Goal: Task Accomplishment & Management: Manage account settings

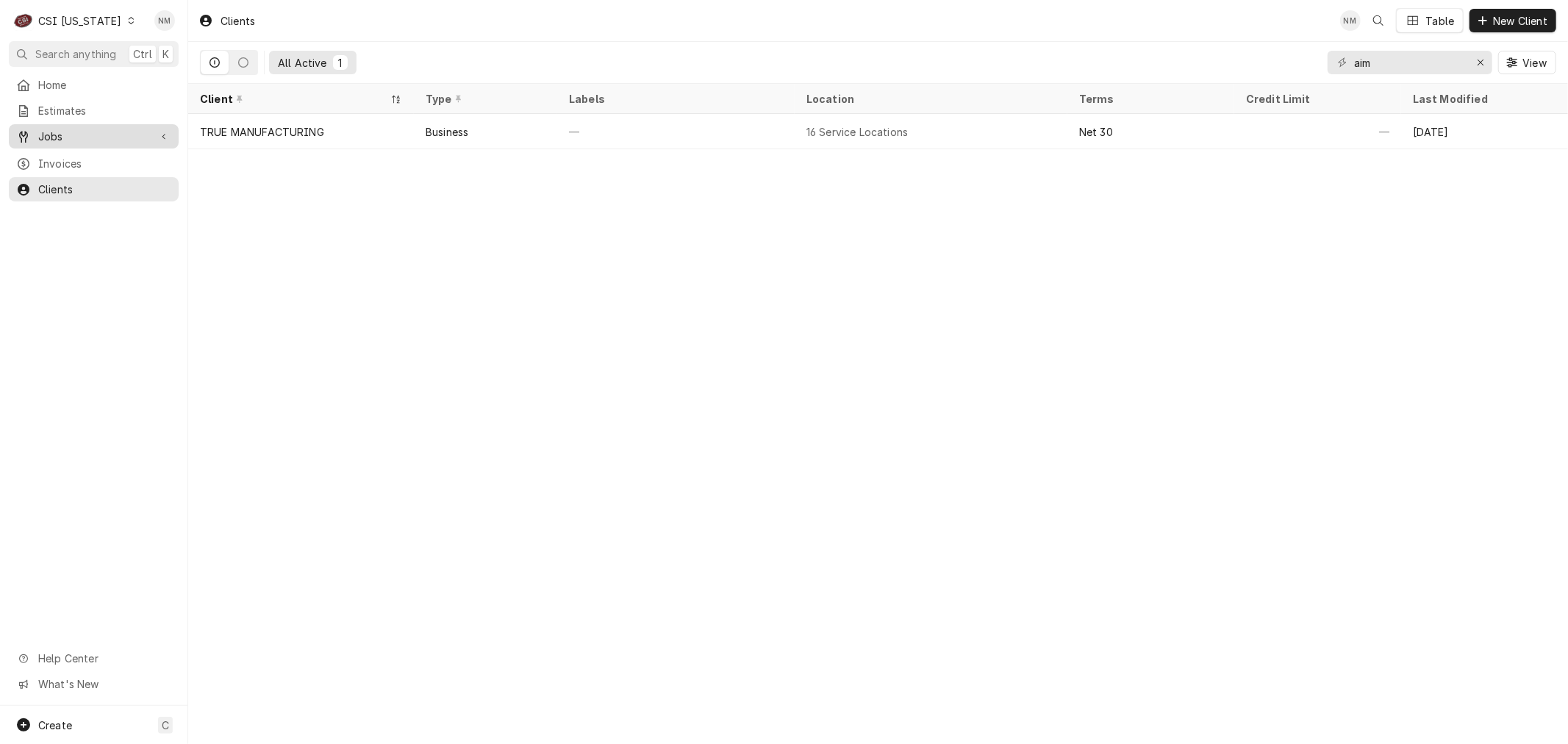
click at [83, 131] on span "Jobs" at bounding box center [94, 136] width 111 height 16
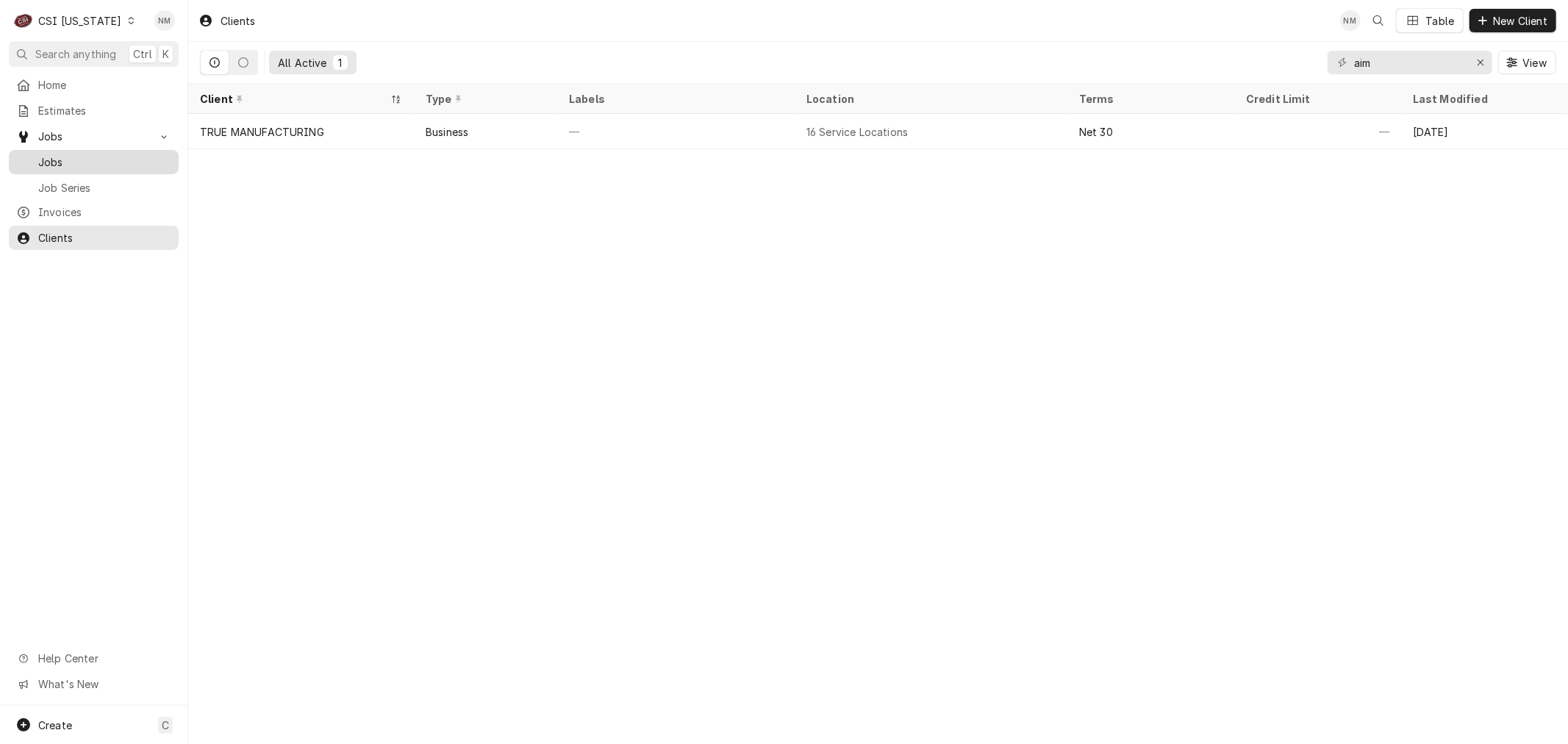
click at [76, 154] on span "Jobs" at bounding box center [105, 162] width 133 height 16
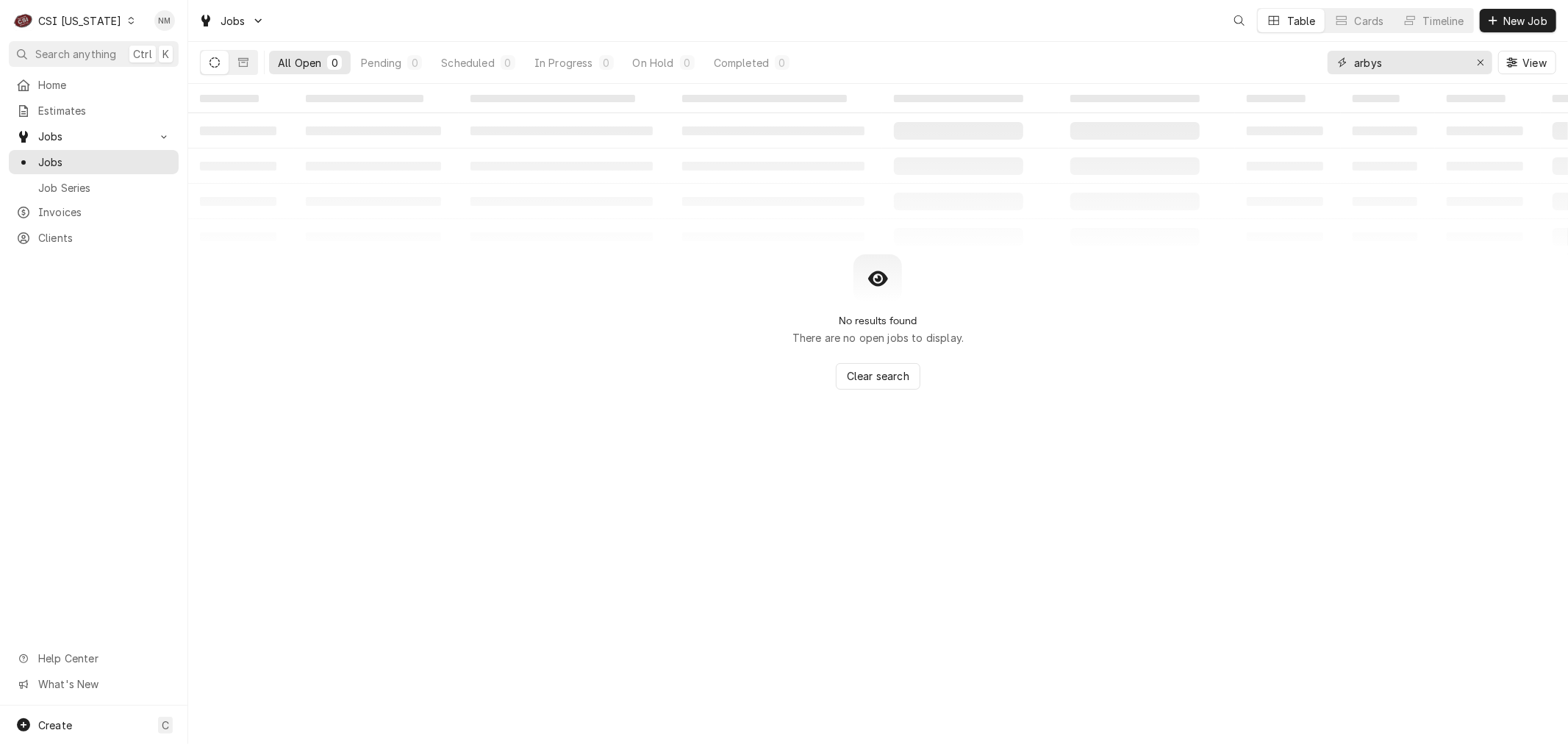
drag, startPoint x: 1426, startPoint y: 61, endPoint x: 1303, endPoint y: 67, distance: 123.1
click at [1303, 67] on div "All Open 0 Pending 0 Scheduled 0 In Progress 0 On Hold 0 Completed 0 arbys View" at bounding box center [878, 62] width 1356 height 41
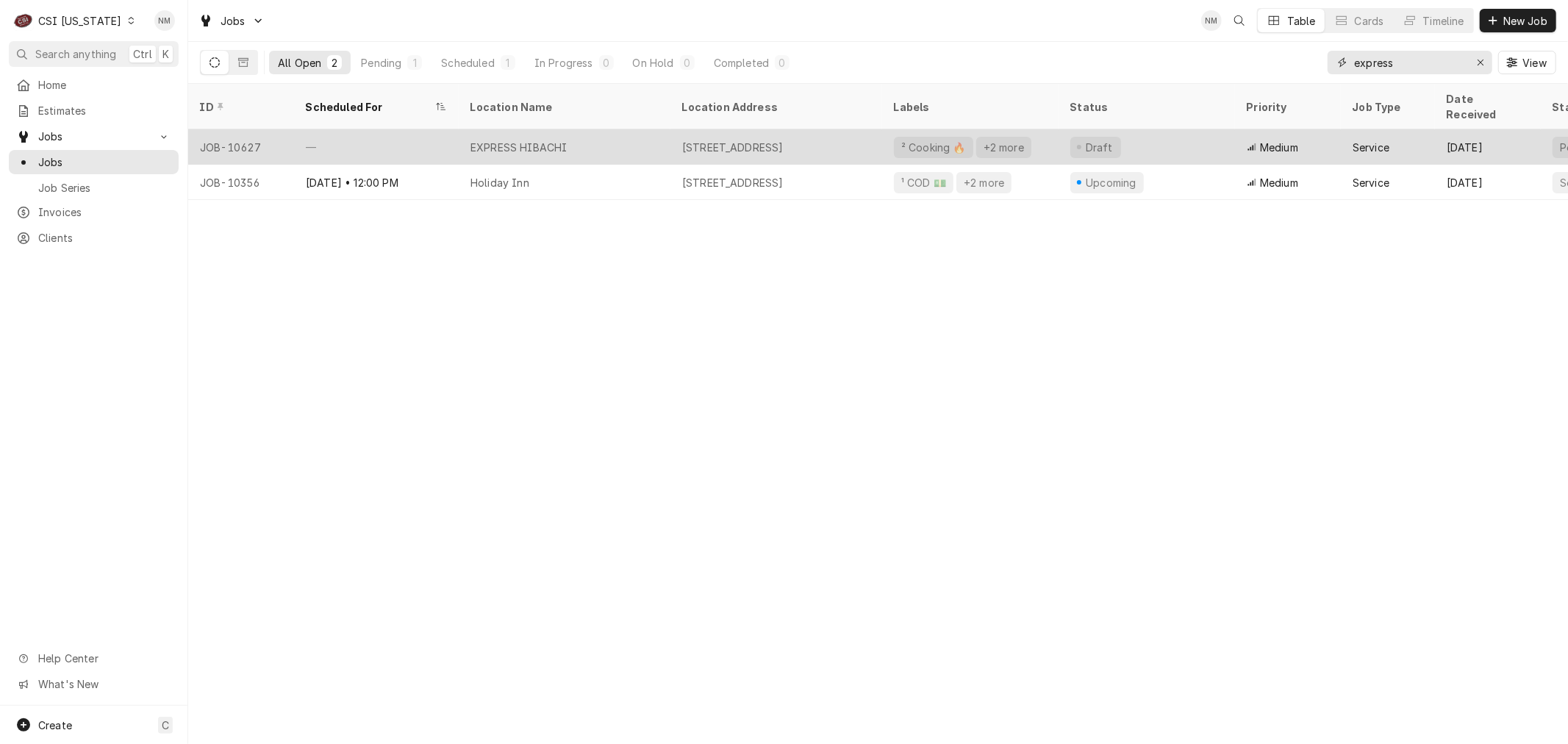
type input "express"
click at [626, 129] on div "EXPRESS HIBACHI" at bounding box center [564, 146] width 212 height 35
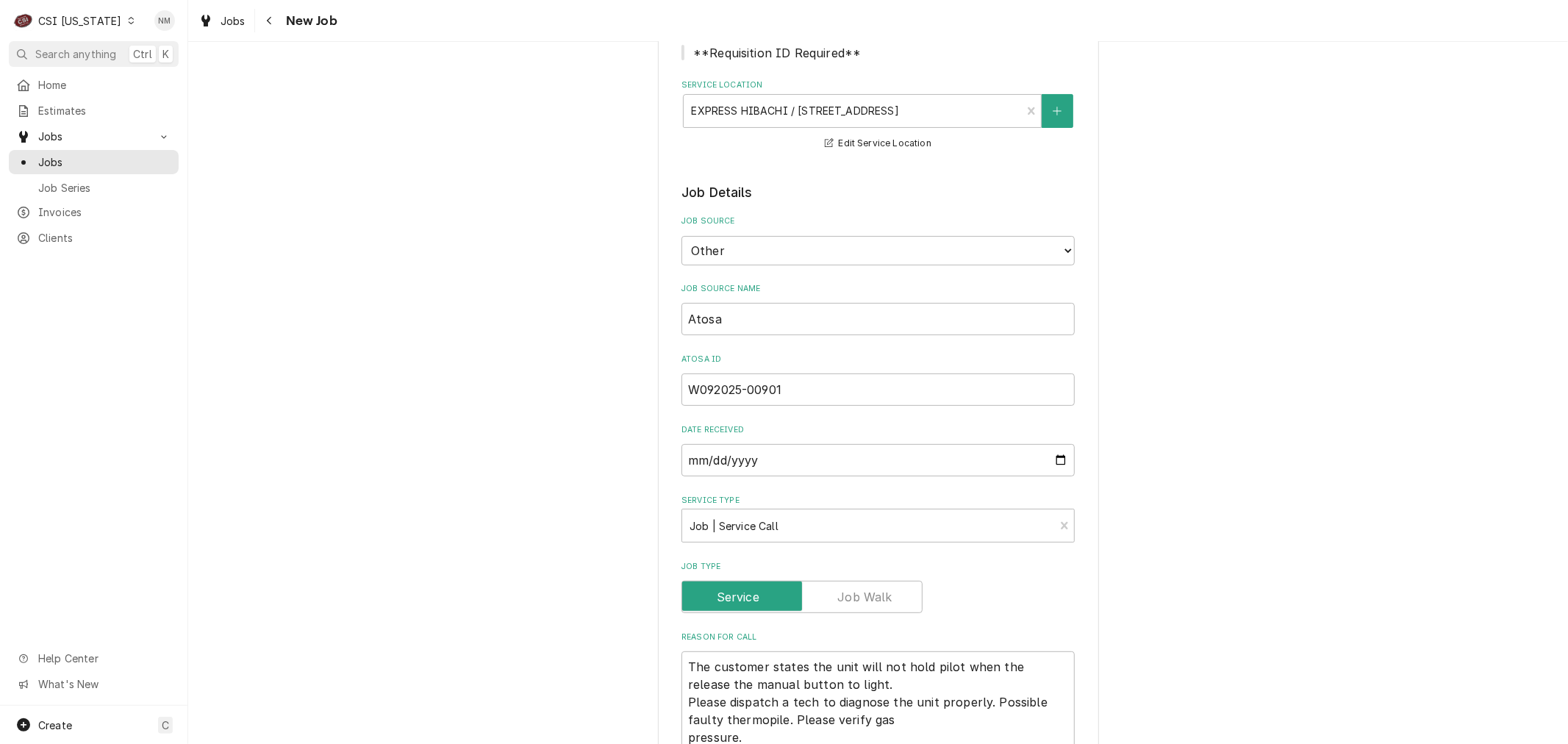
scroll to position [408, 0]
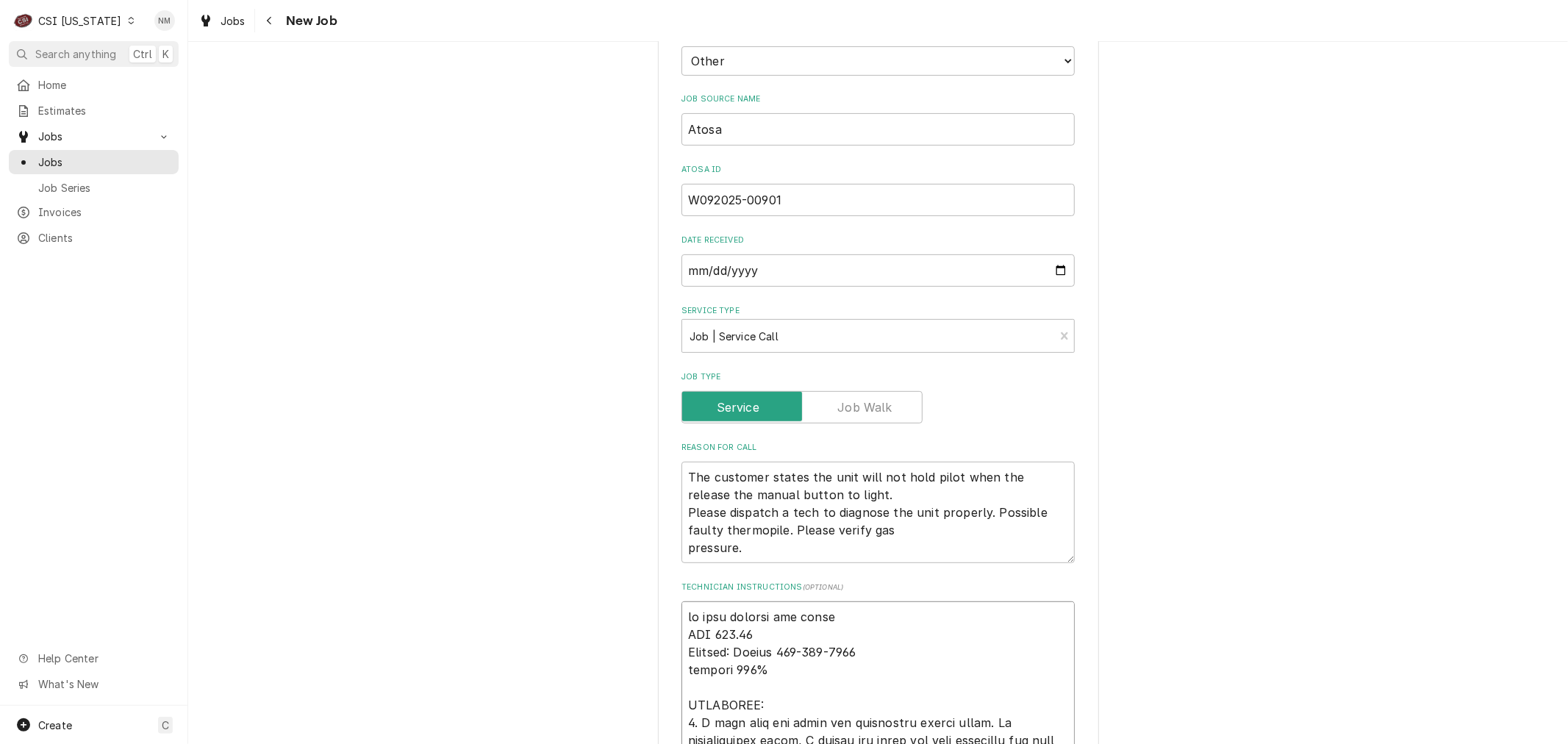
type textarea "x"
type textarea "on hold waiting for parts NTE 500.00 Contact: Arturo 909-462-7838 covered 100% …"
type textarea "x"
type textarea "P on hold waiting for parts NTE 500.00 Contact: Arturo 909-462-7838 covered 100…"
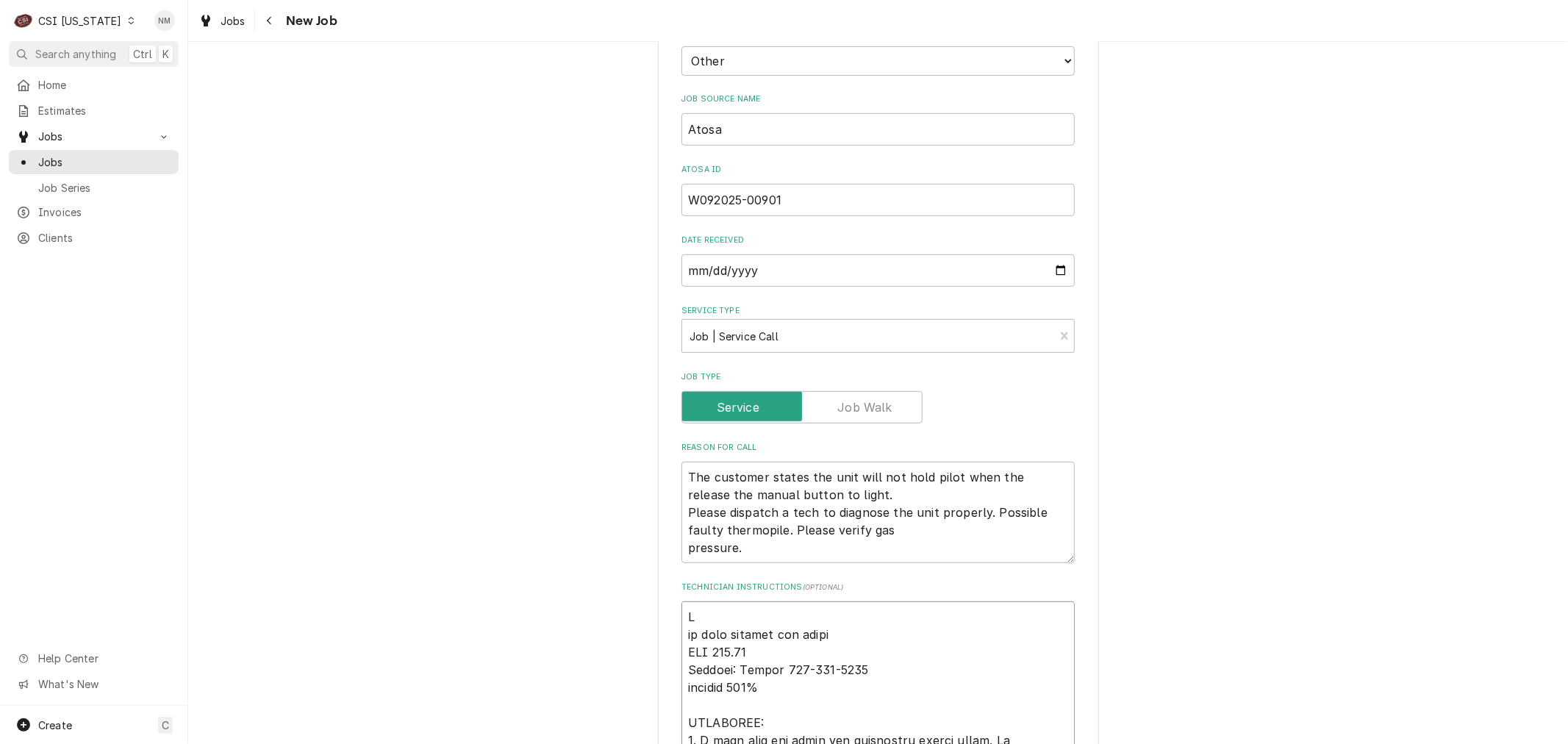
type textarea "x"
type textarea "Pe on hold waiting for parts NTE 500.00 Contact: Arturo 909-462-7838 covered 10…"
type textarea "x"
type textarea "Per on hold waiting for parts NTE 500.00 Contact: Arturo 909-462-7838 covered 1…"
type textarea "x"
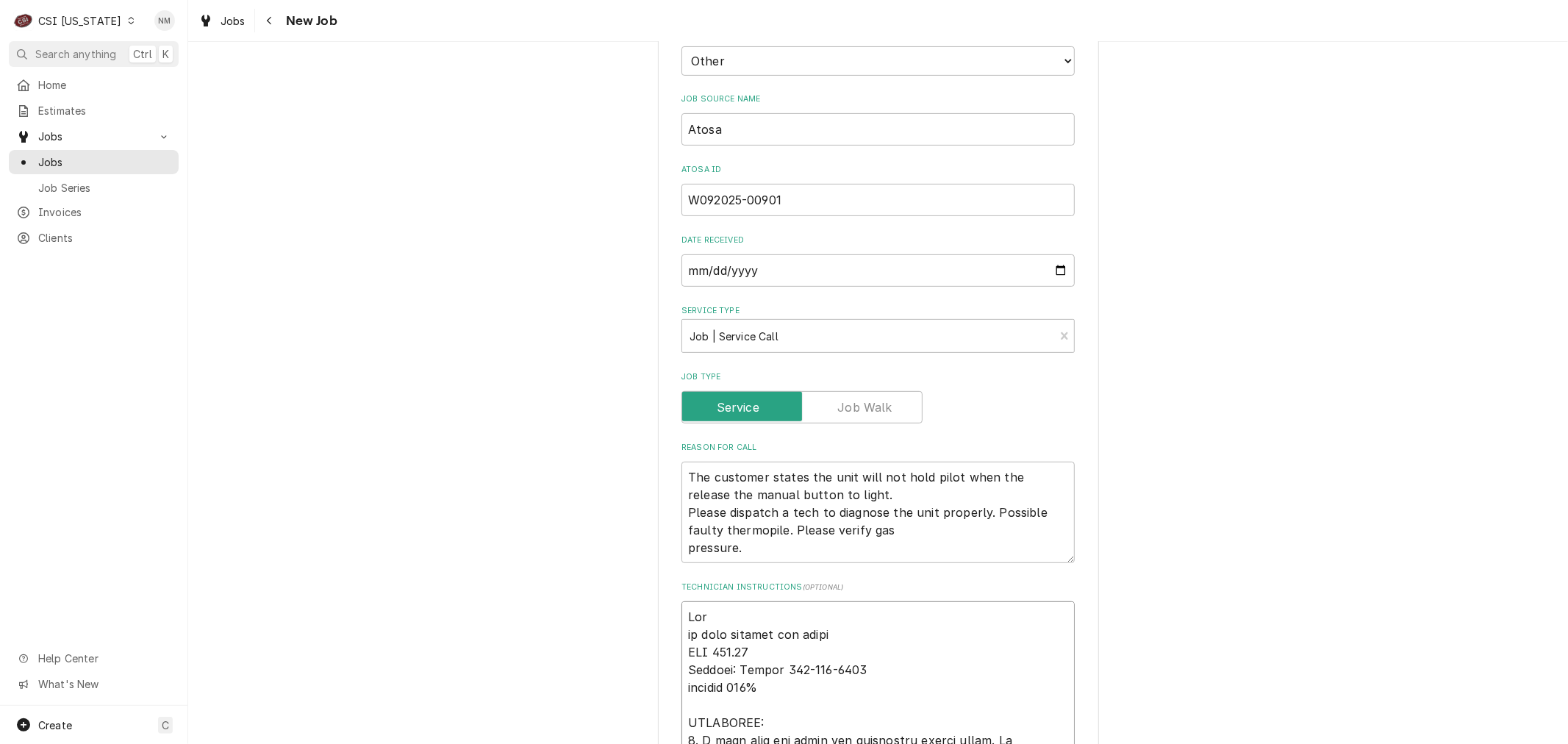
type textarea "Per on hold waiting for parts NTE 500.00 Contact: Arturo 909-462-7838 covered 1…"
type textarea "x"
type textarea "Per A on hold waiting for parts NTE 500.00 Contact: Arturo 909-462-7838 covered…"
type textarea "x"
type textarea "Per At on hold waiting for parts NTE 500.00 Contact: Arturo 909-462-7838 covere…"
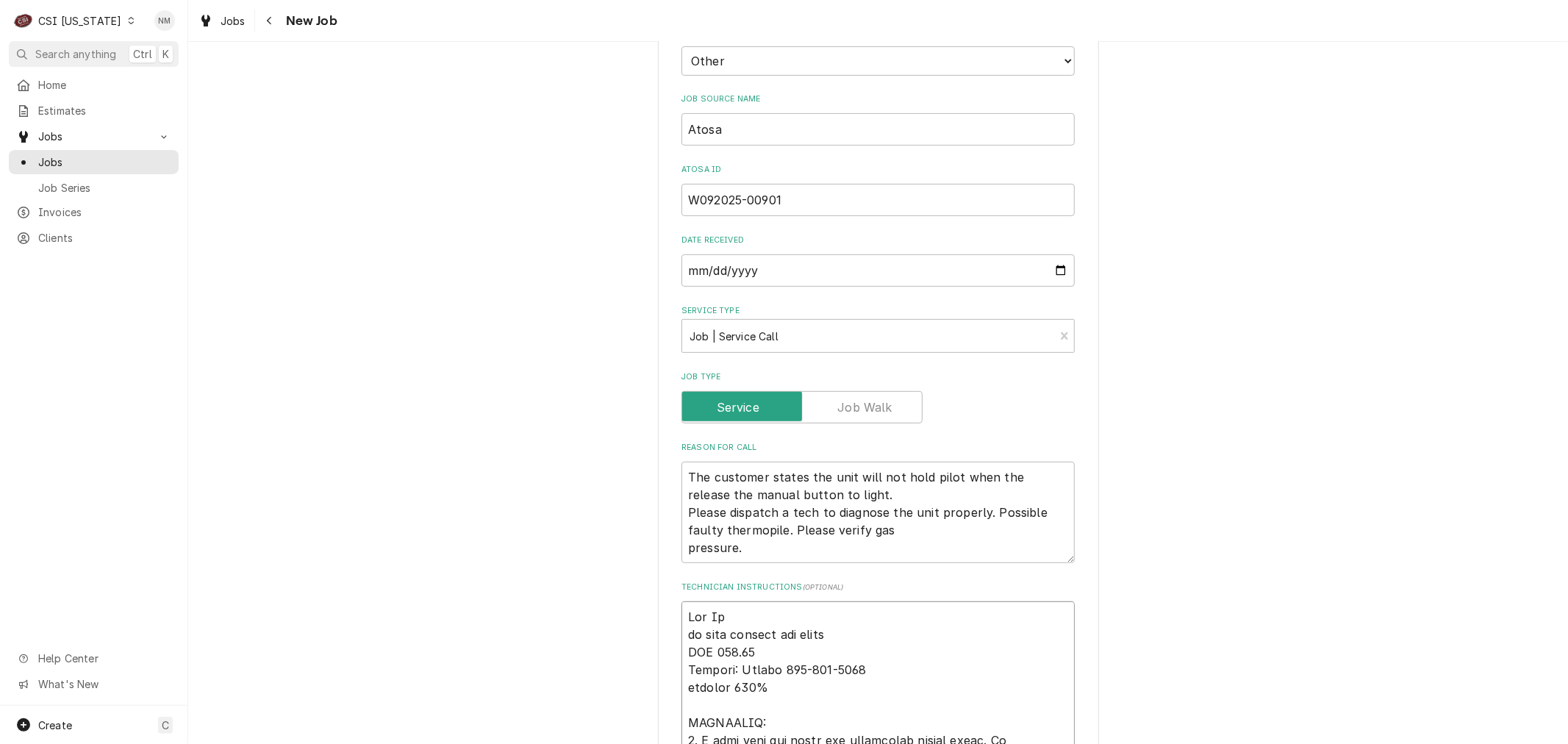
type textarea "x"
type textarea "Per Ato on hold waiting for parts NTE 500.00 Contact: Arturo 909-462-7838 cover…"
type textarea "x"
type textarea "Per Atos on hold waiting for parts NTE 500.00 Contact: Arturo 909-462-7838 cove…"
type textarea "x"
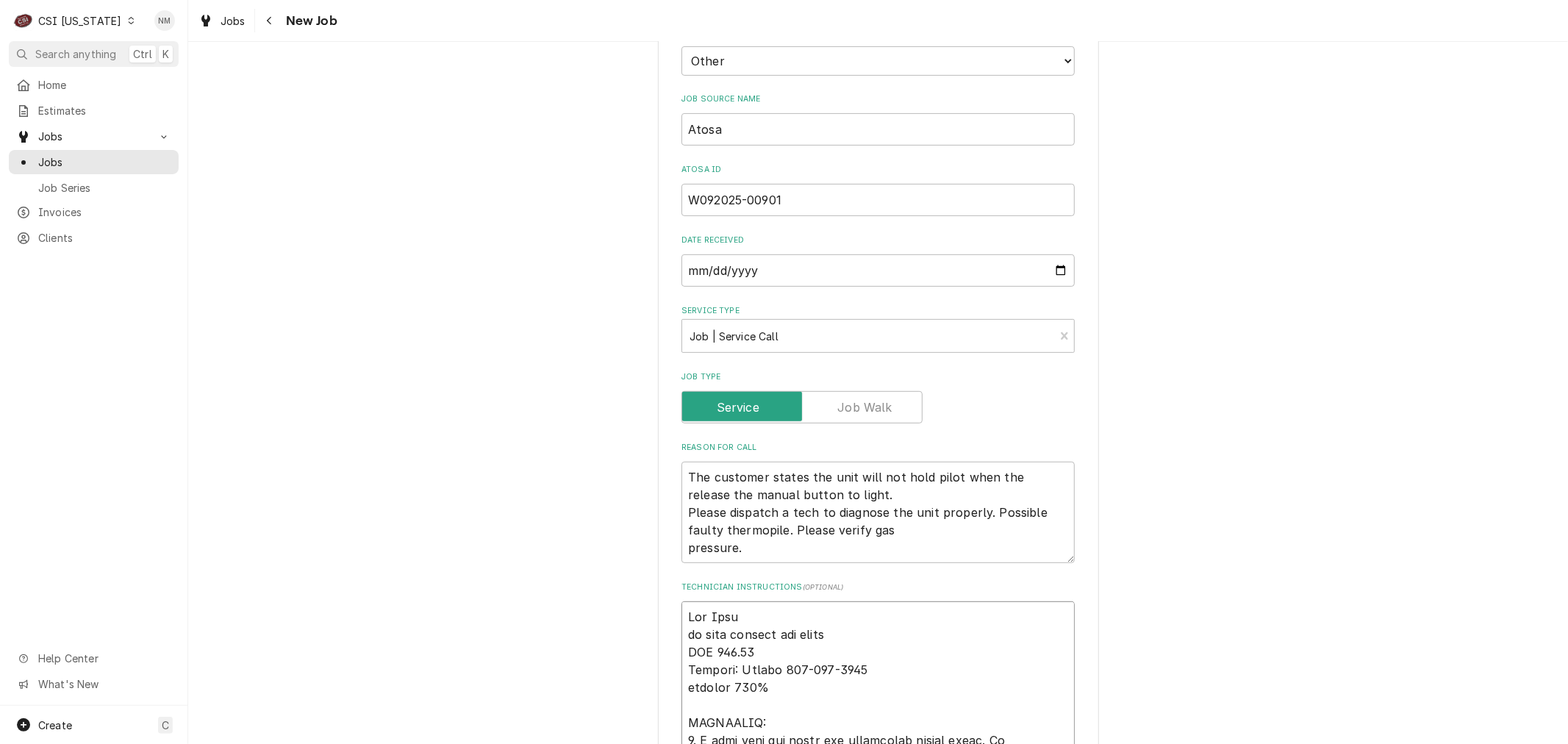
type textarea "Per Atosa on hold waiting for parts NTE 500.00 Contact: Arturo 909-462-7838 cov…"
type textarea "x"
type textarea "Per Atosa on hold waiting for parts NTE 500.00 Contact: Arturo 909-462-7838 cov…"
type textarea "x"
type textarea "Per Atosa t on hold waiting for parts NTE 500.00 Contact: Arturo 909-462-7838 c…"
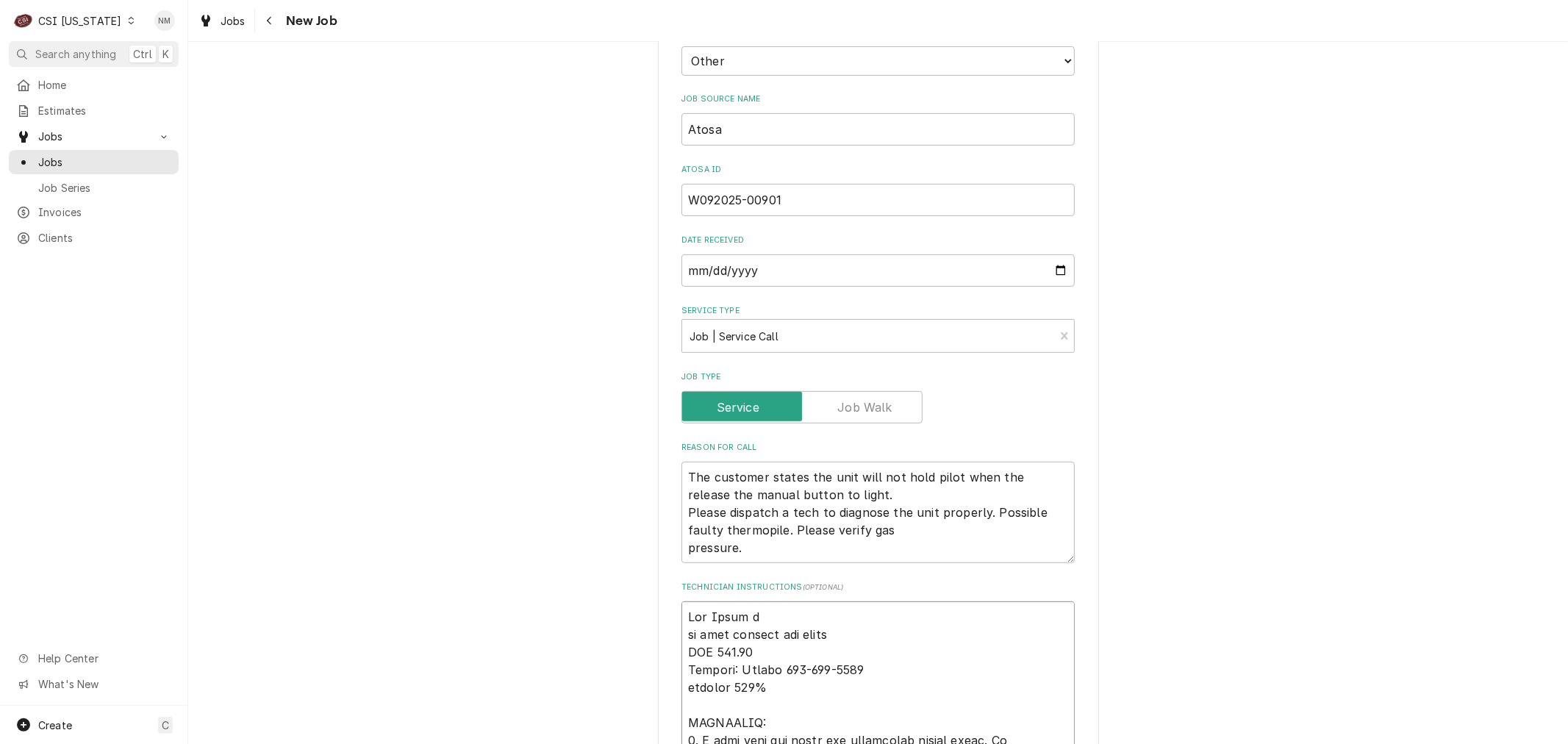
type textarea "x"
type textarea "Per Atosa th on hold waiting for parts NTE 500.00 Contact: Arturo 909-462-7838 …"
type textarea "x"
type textarea "Per Atosa the on hold waiting for parts NTE 500.00 Contact: Arturo 909-462-7838…"
type textarea "x"
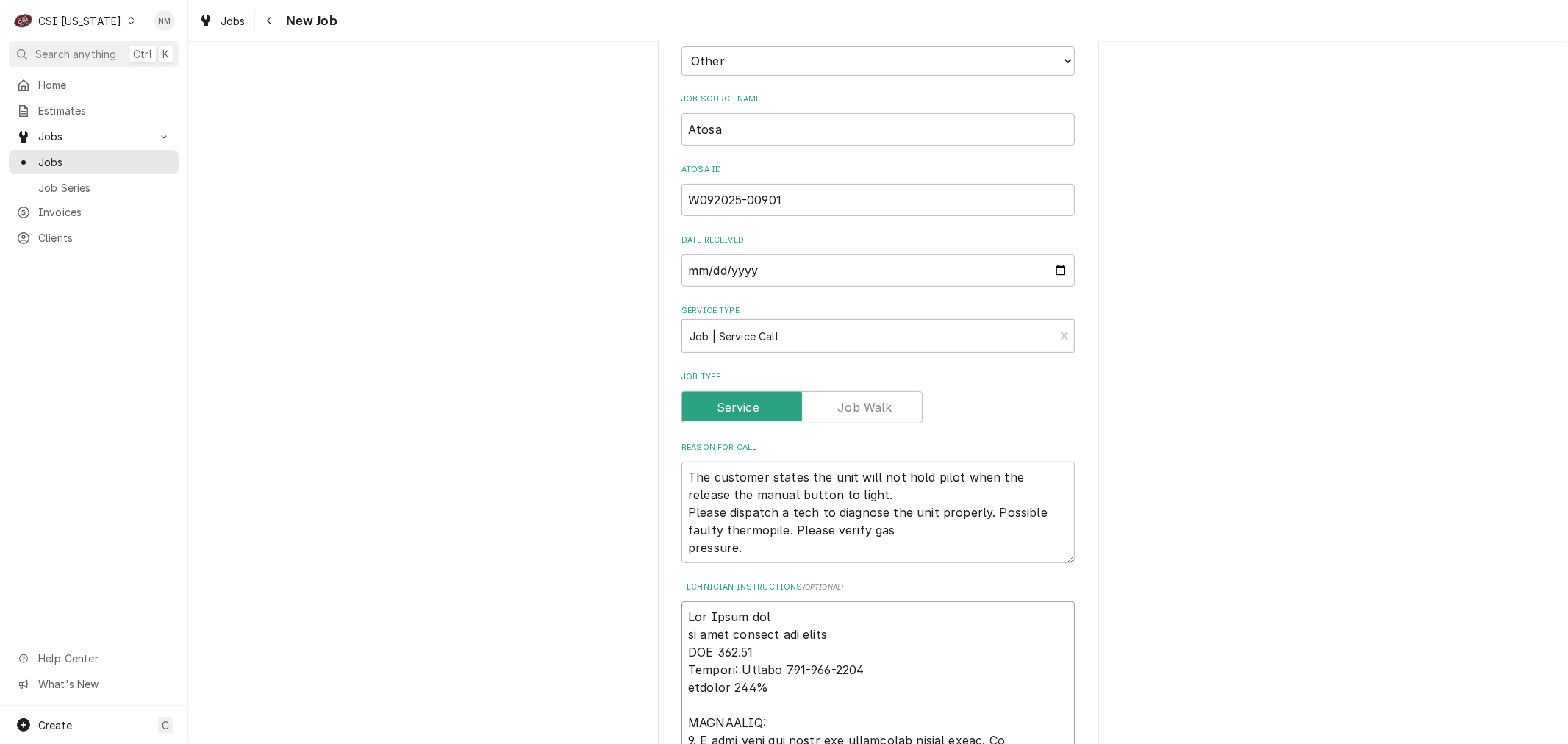
type textarea "Per Atosa the on hold waiting for parts NTE 500.00 Contact: Arturo 909-462-7838…"
type textarea "x"
type textarea "Per Atosa the p on hold waiting for parts NTE 500.00 Contact: Arturo 909-462-78…"
type textarea "x"
type textarea "Per Atosa the pa on hold waiting for parts NTE 500.00 Contact: Arturo 909-462-7…"
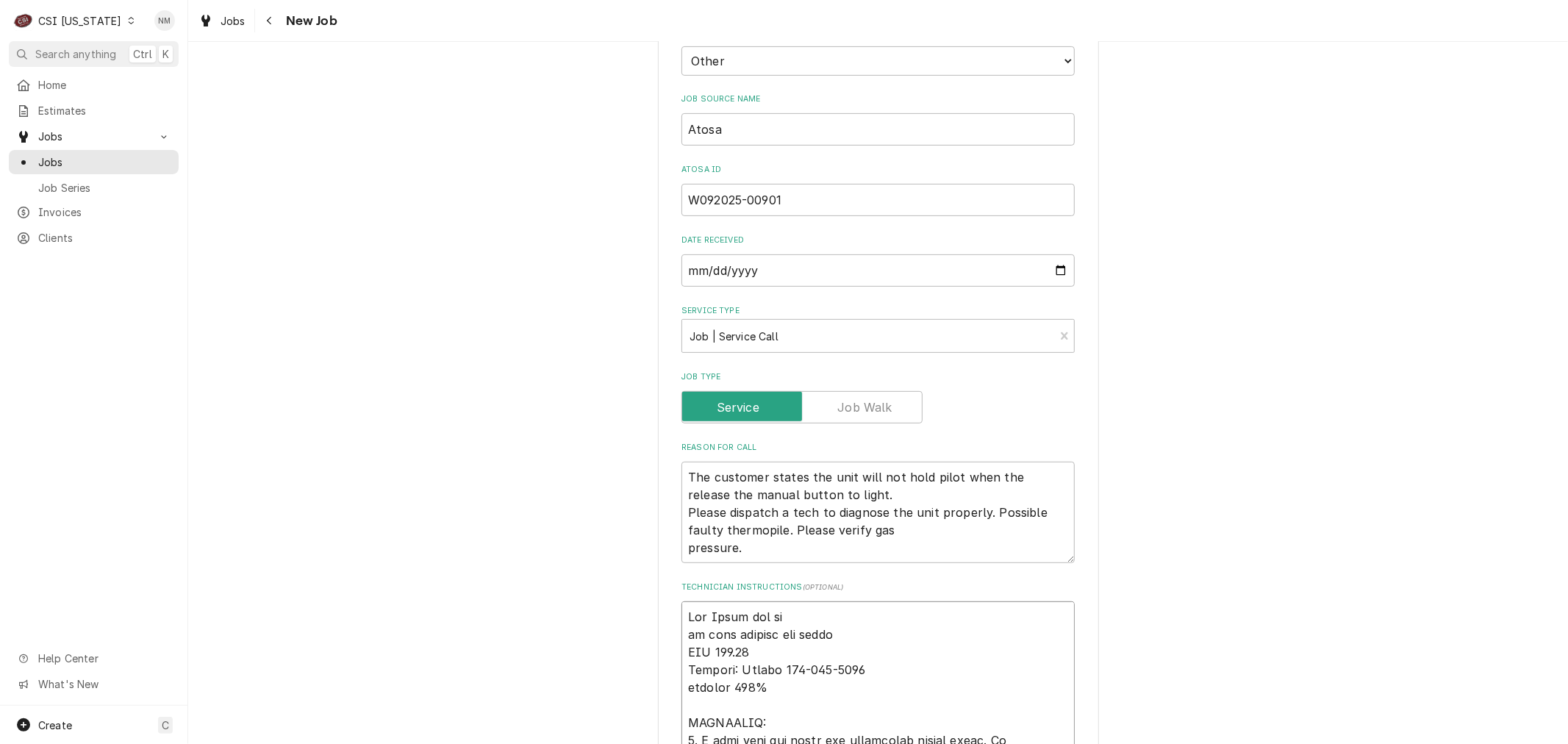
type textarea "x"
type textarea "Per Atosa the par on hold waiting for parts NTE 500.00 Contact: Arturo 909-462-…"
type textarea "x"
type textarea "Per Atosa the part on hold waiting for parts NTE 500.00 Contact: Arturo 909-462…"
type textarea "x"
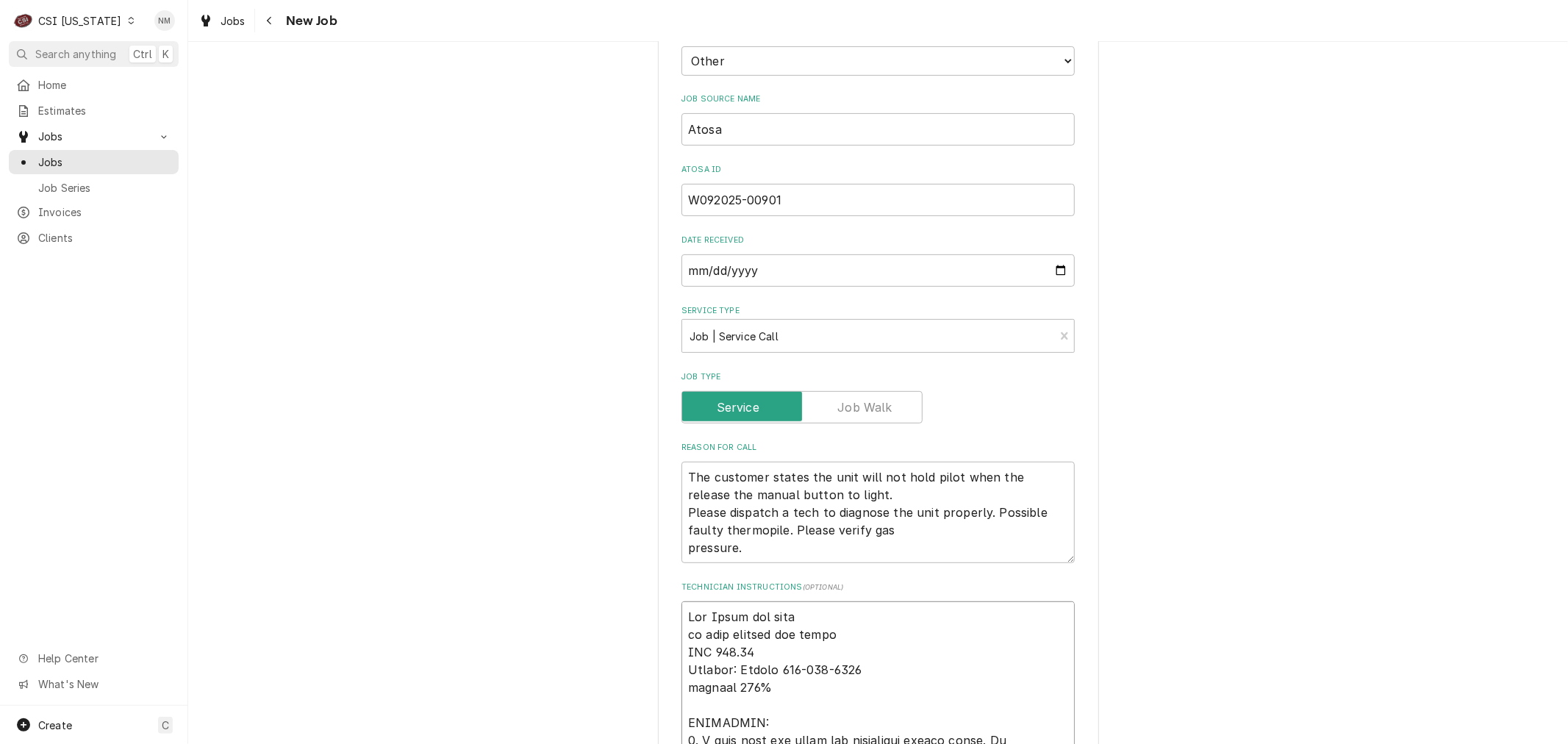
type textarea "Per Atosa the parts on hold waiting for parts NTE 500.00 Contact: Arturo 909-46…"
type textarea "x"
type textarea "Per Atosa the parts on hold waiting for parts NTE 500.00 Contact: Arturo 909-46…"
type textarea "x"
type textarea "Per Atosa the parts s on hold waiting for parts NTE 500.00 Contact: Arturo 909-…"
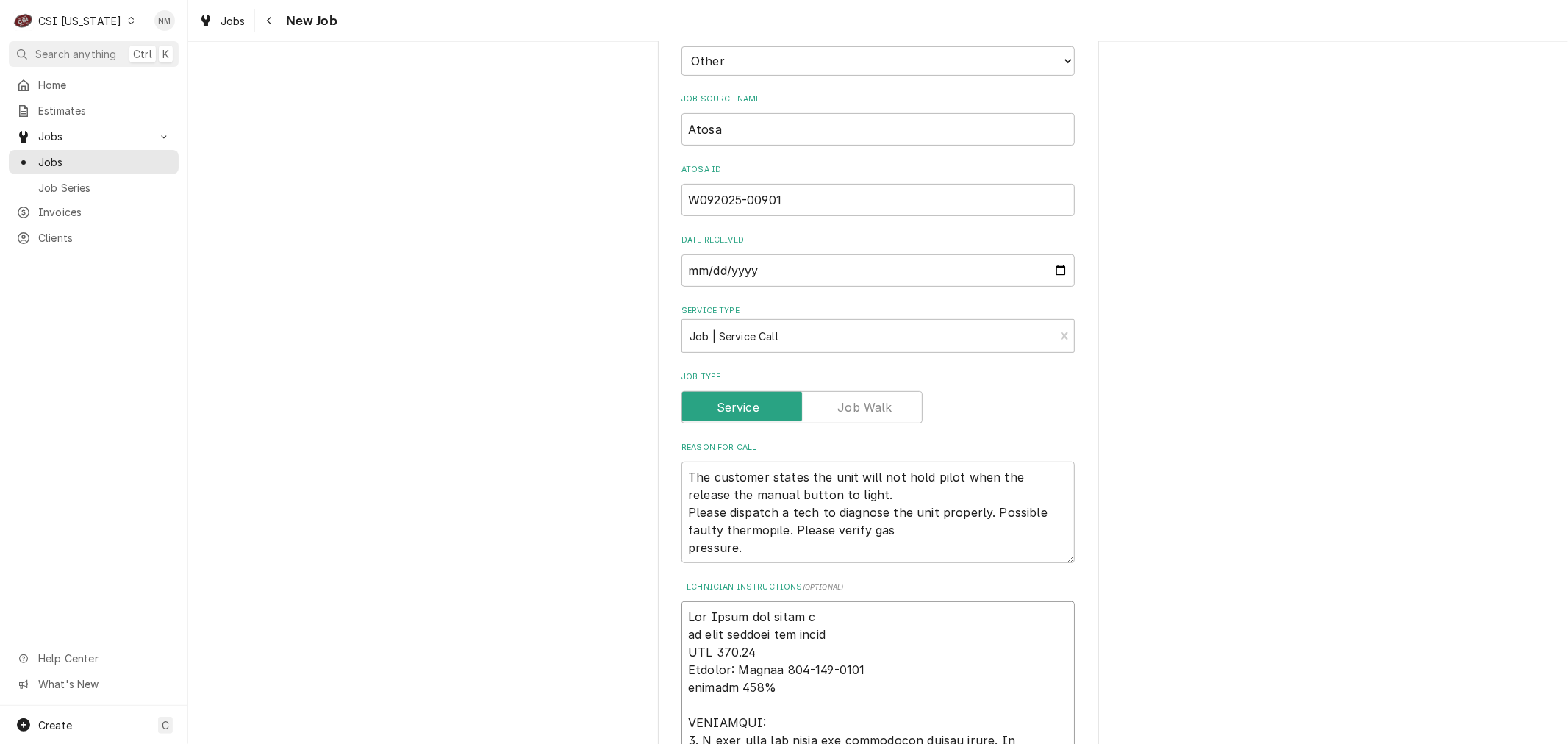
type textarea "x"
type textarea "Per Atosa the parts sh on hold waiting for parts NTE 500.00 Contact: Arturo 909…"
type textarea "x"
type textarea "Per Atosa the parts sho on hold waiting for parts NTE 500.00 Contact: Arturo 90…"
type textarea "x"
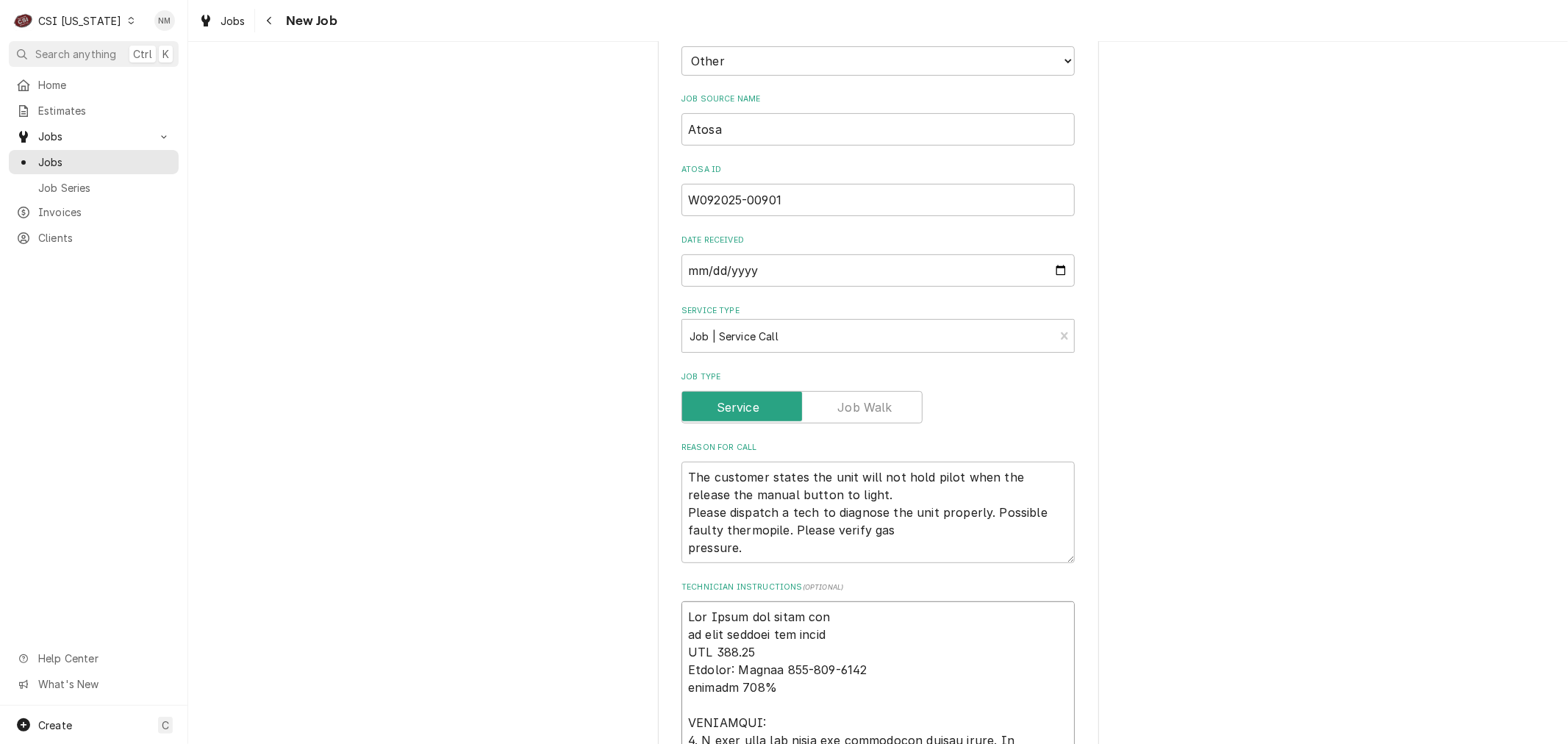
type textarea "Per Atosa the parts shou on hold waiting for parts NTE 500.00 Contact: Arturo 9…"
type textarea "x"
type textarea "Per Atosa the parts shoul on hold waiting for parts NTE 500.00 Contact: Arturo …"
type textarea "x"
type textarea "Per Atosa the parts should on hold waiting for parts NTE 500.00 Contact: Arturo…"
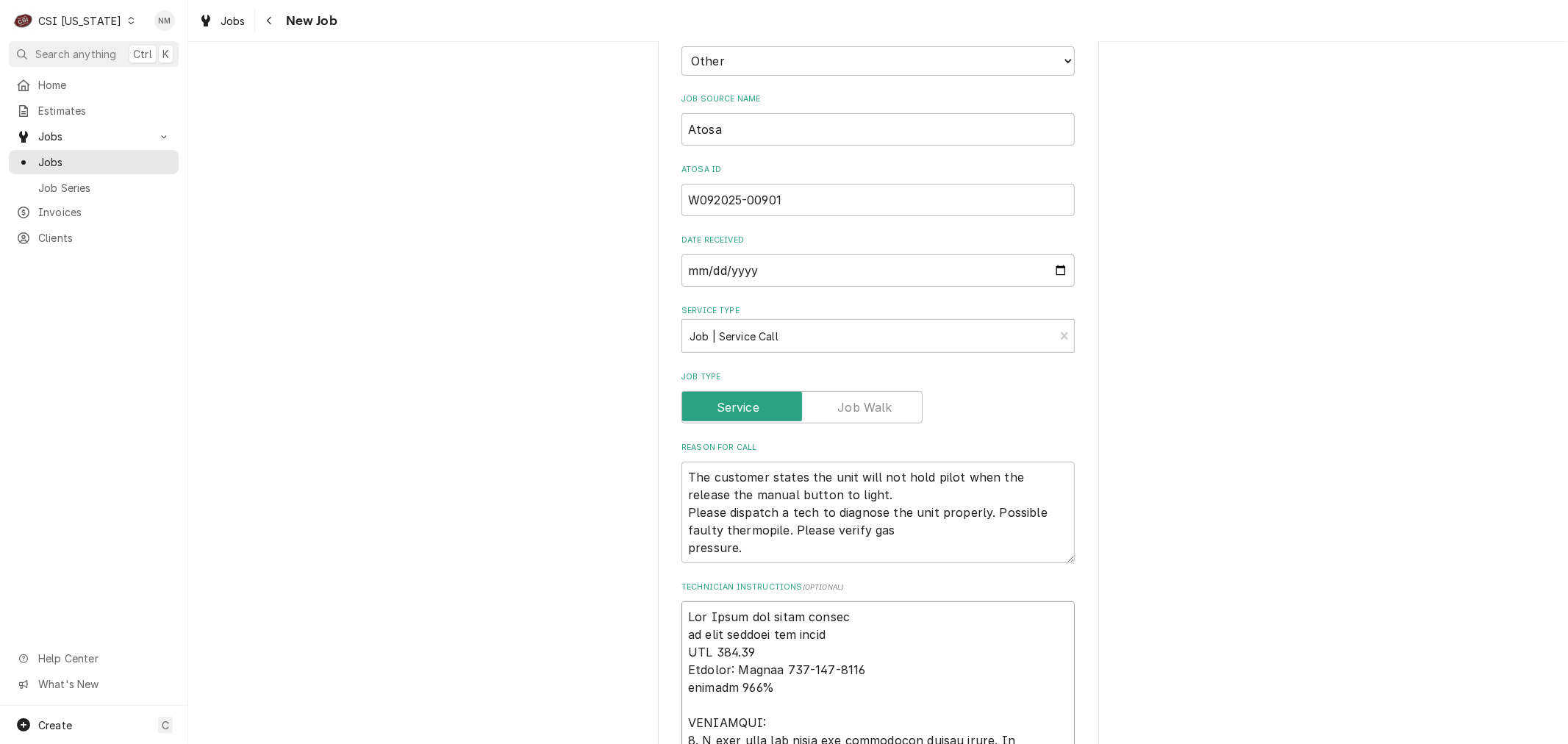
type textarea "x"
type textarea "Per Atosa the parts should on hold waiting for parts NTE 500.00 Contact: Arturo…"
type textarea "x"
type textarea "Per Atosa the parts should a on hold waiting for parts NTE 500.00 Contact: Artu…"
type textarea "x"
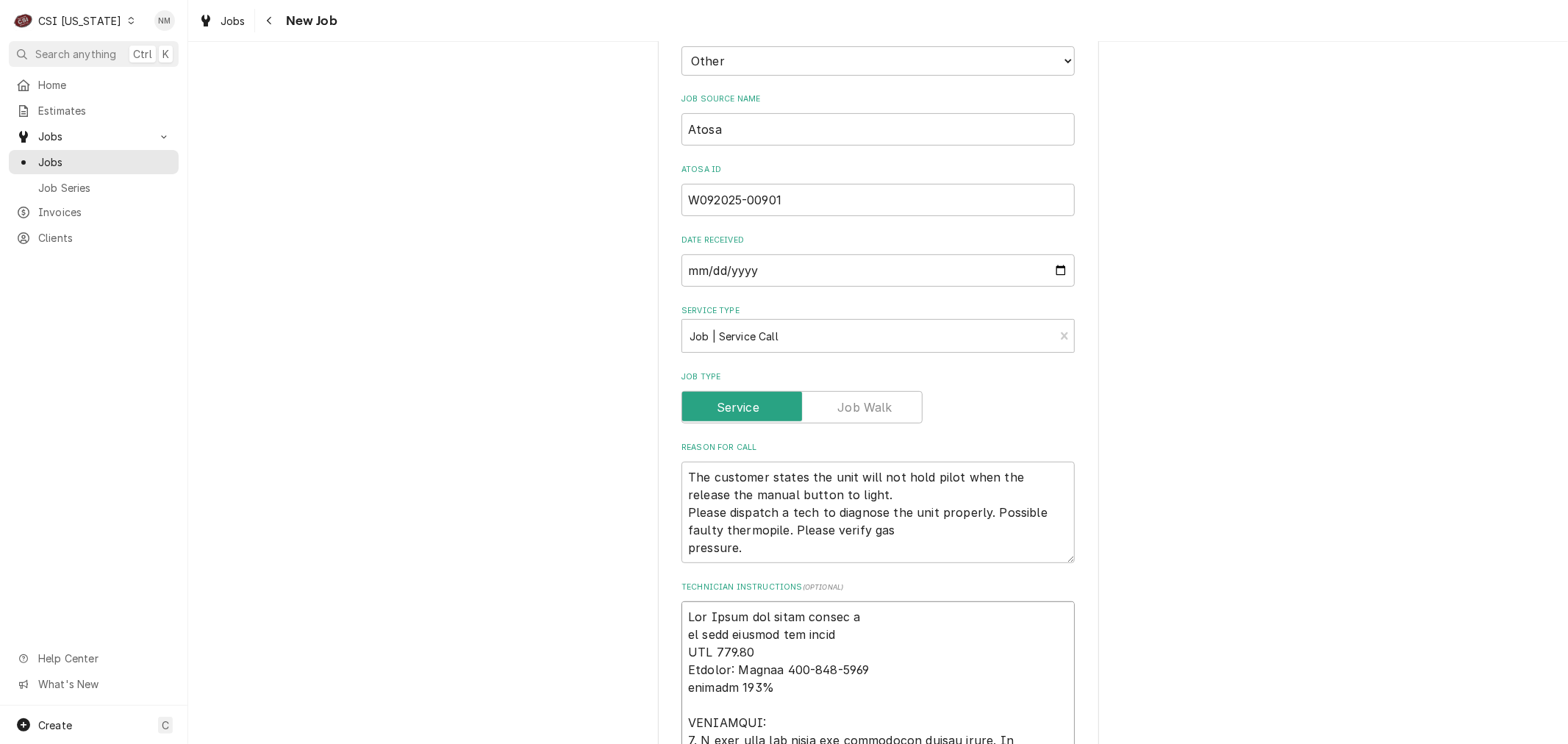
type textarea "Per Atosa the parts should ar on hold waiting for parts NTE 500.00 Contact: Art…"
type textarea "x"
type textarea "Per Atosa the parts should arri on hold waiting for parts NTE 500.00 Contact: A…"
type textarea "x"
type textarea "Per Atosa the parts should arriv on hold waiting for parts NTE 500.00 Contact: …"
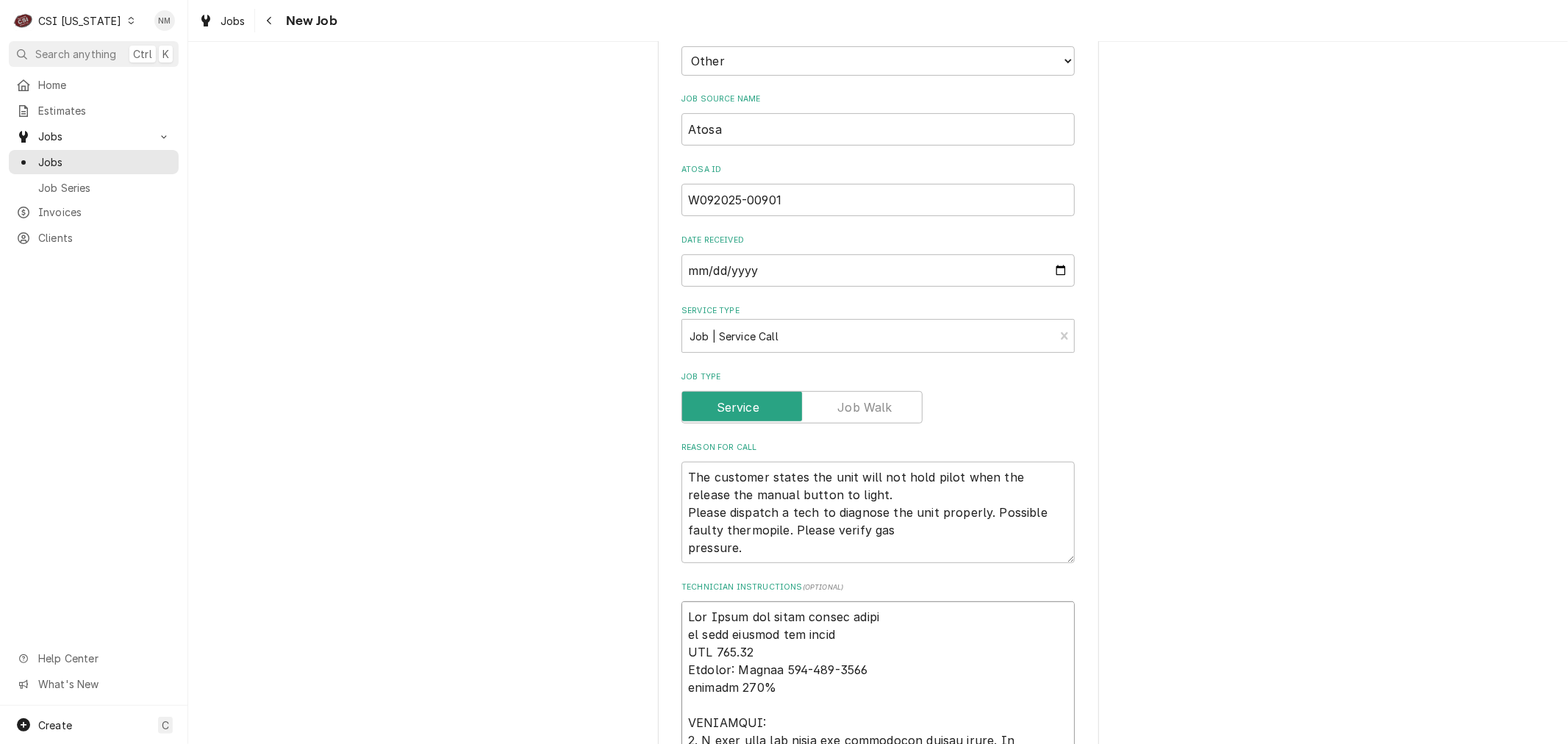
type textarea "x"
type textarea "Per Atosa the parts should arrive on hold waiting for parts NTE 500.00 Contact:…"
type textarea "x"
type textarea "Per Atosa the parts should arrive on hold waiting for parts NTE 500.00 Contact:…"
type textarea "x"
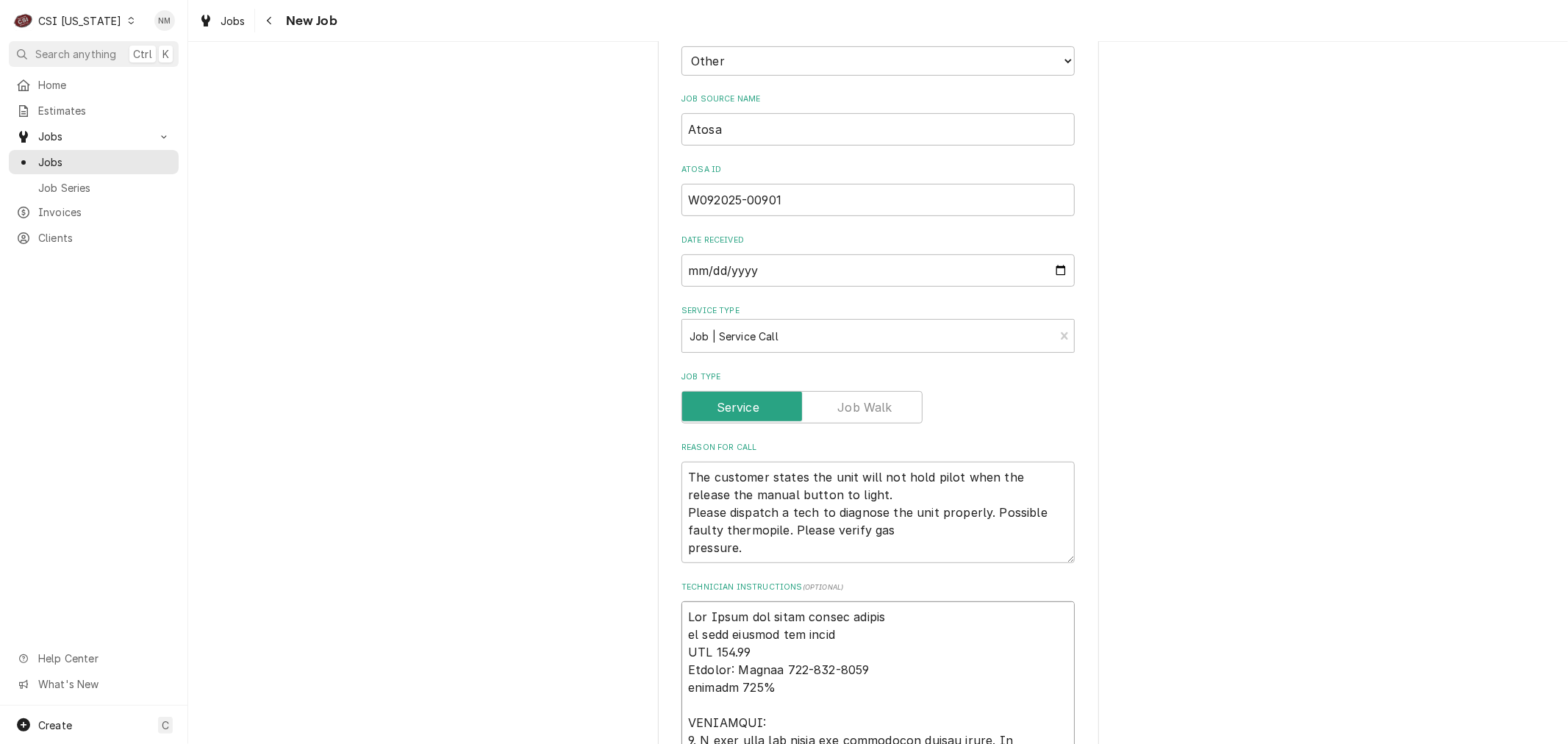
type textarea "Per Atosa the parts should arrive F on hold waiting for parts NTE 500.00 Contac…"
type textarea "x"
type textarea "Per Atosa the parts should arrive Fr on hold waiting for parts NTE 500.00 Conta…"
type textarea "x"
type textarea "Per Atosa the parts should arrive Fri on hold waiting for parts NTE 500.00 Cont…"
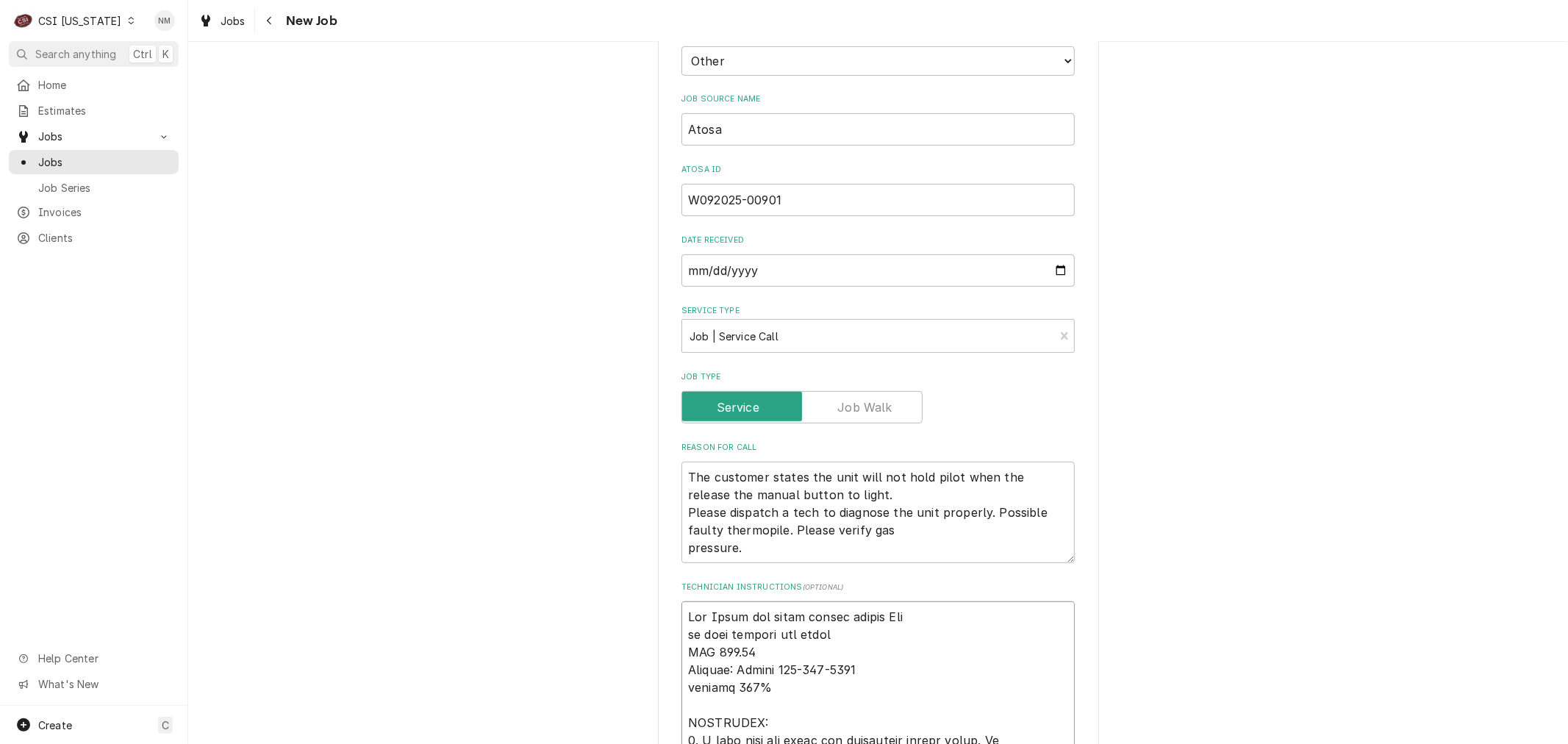
type textarea "x"
type textarea "Per Atosa the parts should arrive Fri on hold waiting for parts NTE 500.00 Cont…"
type textarea "x"
type textarea "Per Atosa the parts should arrive Fri on hold waiting for parts NTE 500.00 Cont…"
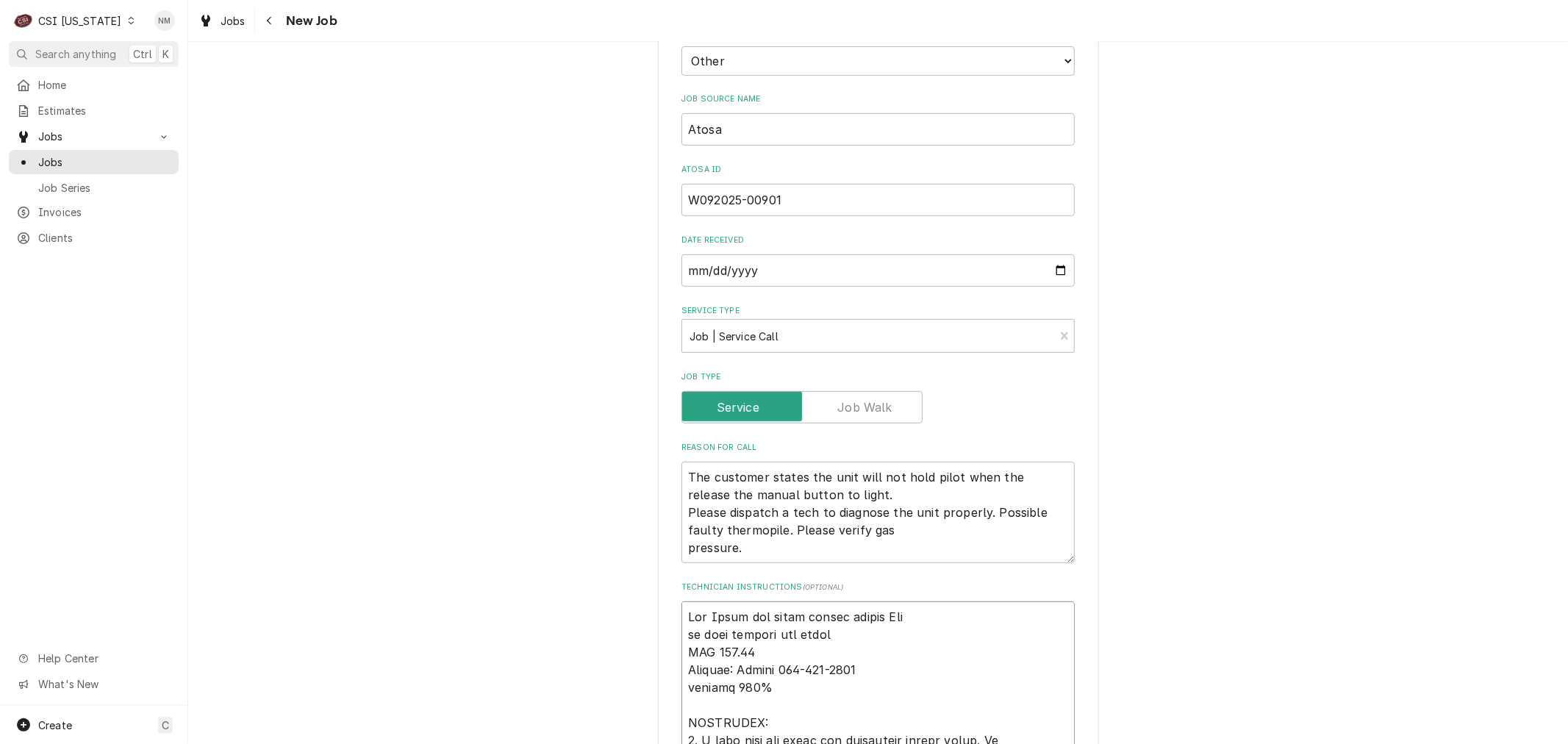
type textarea "x"
type textarea "Per Atosa the parts should arrive Fri p on hold waiting for parts NTE 500.00 Co…"
type textarea "x"
type textarea "Per Atosa the parts should arrive Fri pe on hold waiting for parts NTE 500.00 C…"
type textarea "x"
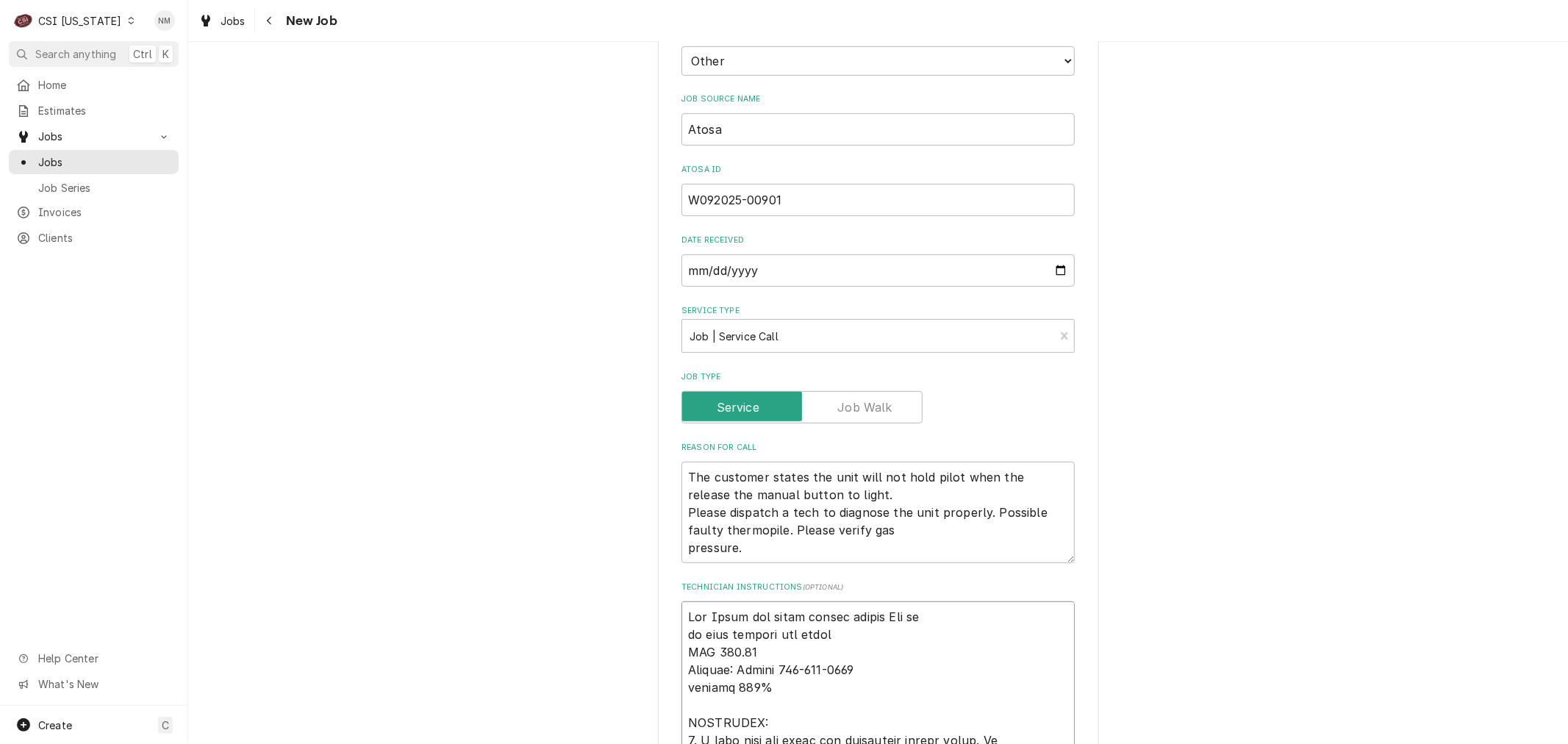
type textarea "Per Atosa the parts should arrive Fri per on hold waiting for parts NTE 500.00 …"
type textarea "x"
type textarea "Per Atosa the parts should arrive Fri per on hold waiting for parts NTE 500.00 …"
type textarea "x"
type textarea "Per Atosa the parts should arrive Fri per A on hold waiting for parts NTE 500.0…"
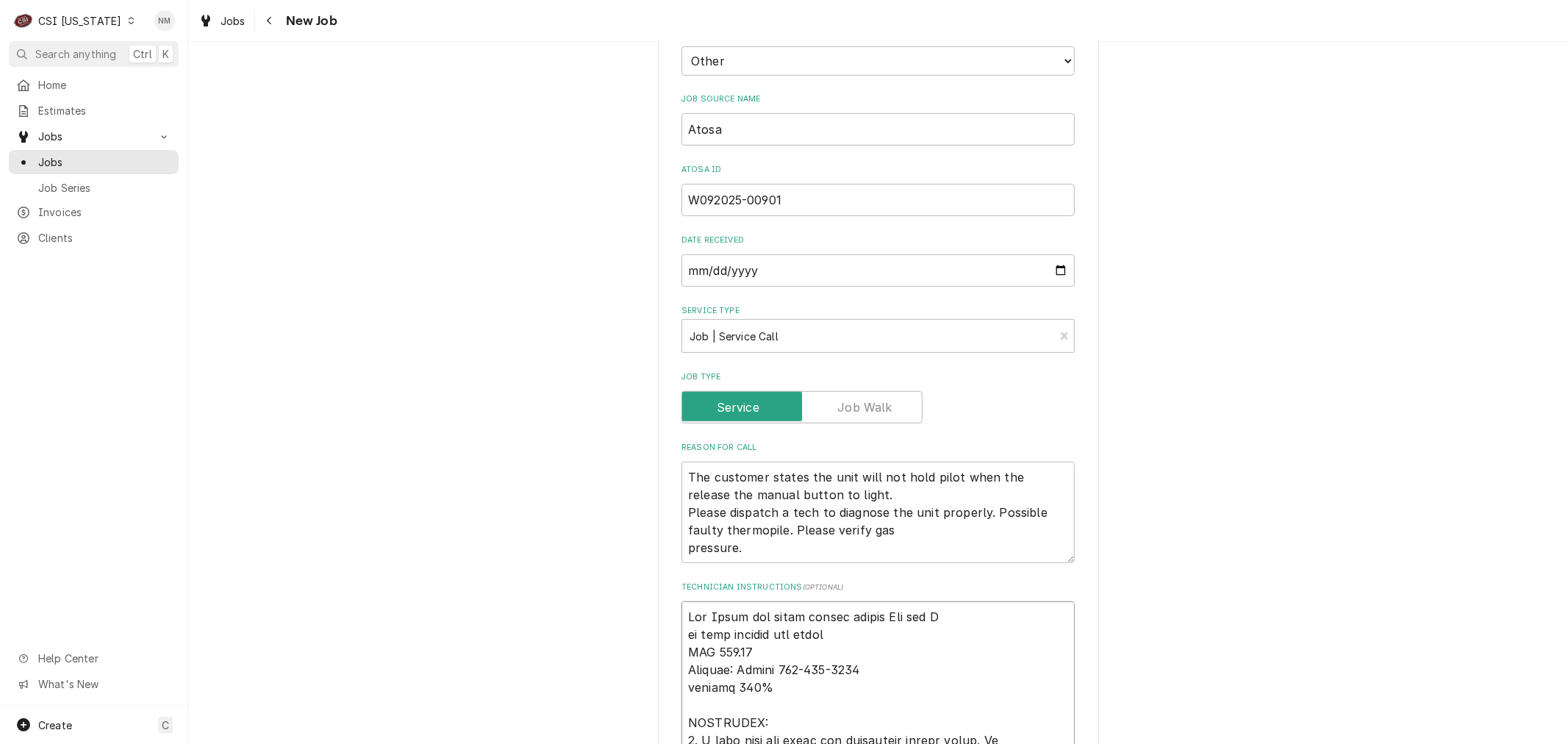
type textarea "x"
type textarea "Per Atosa the parts should arrive Fri per At on hold waiting for parts NTE 500.…"
type textarea "x"
type textarea "Per Atosa the parts should arrive Fri per Ato on hold waiting for parts NTE 500…"
type textarea "x"
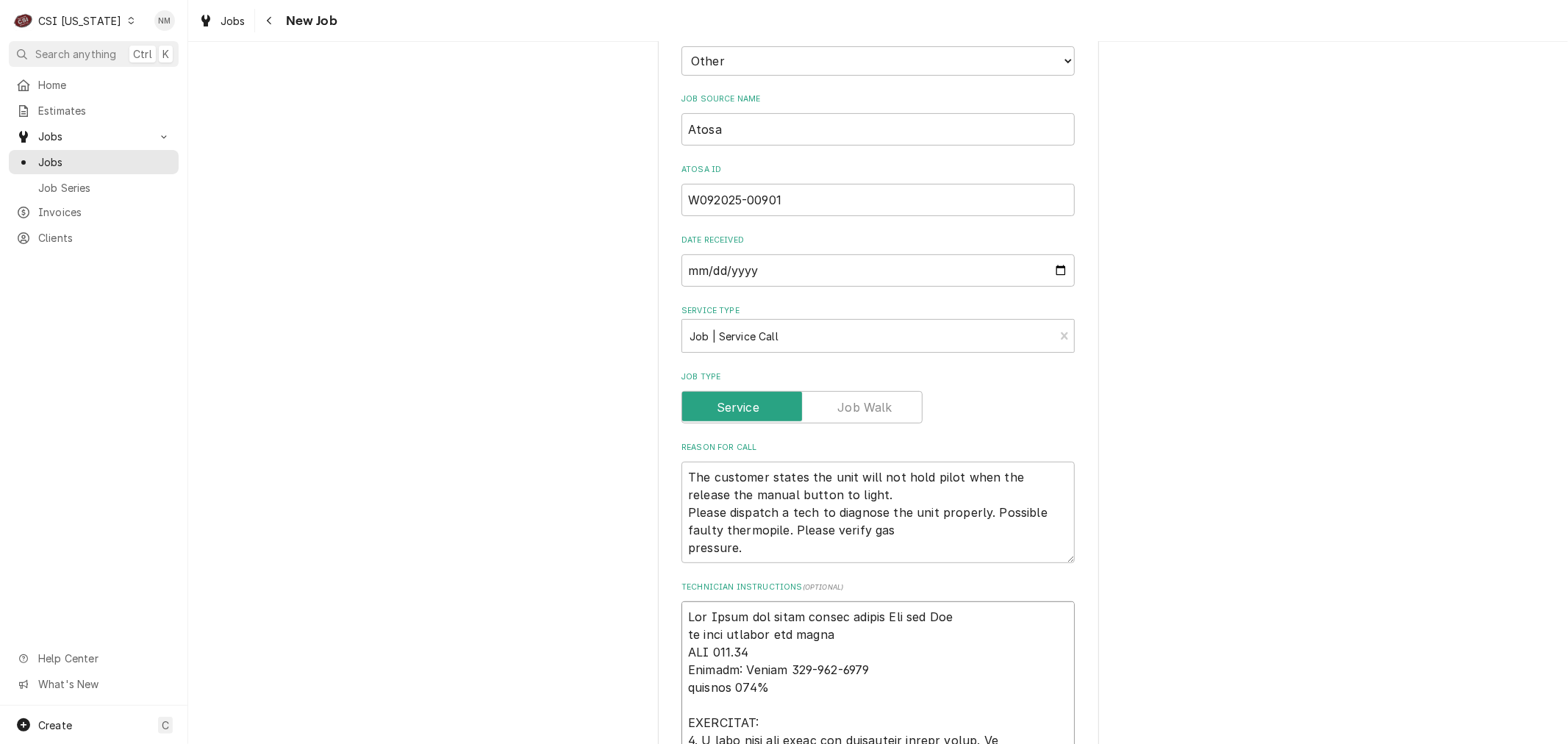
type textarea "Per Atosa the parts should arrive Fri per Atos on hold waiting for parts NTE 50…"
type textarea "x"
type textarea "Per Atosa the parts should arrive Fri per Atosa on hold waiting for parts NTE 5…"
type textarea "x"
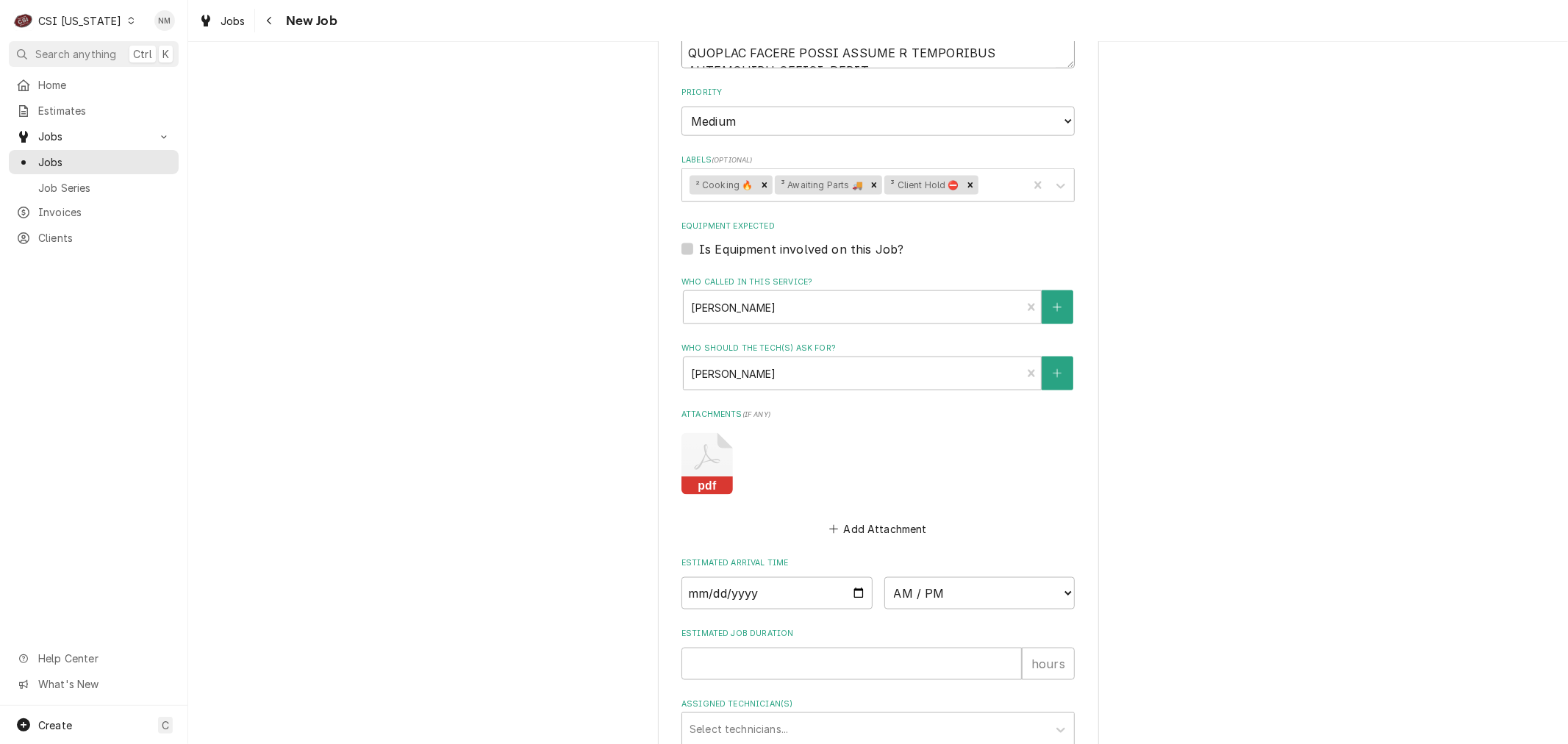
scroll to position [1823, 0]
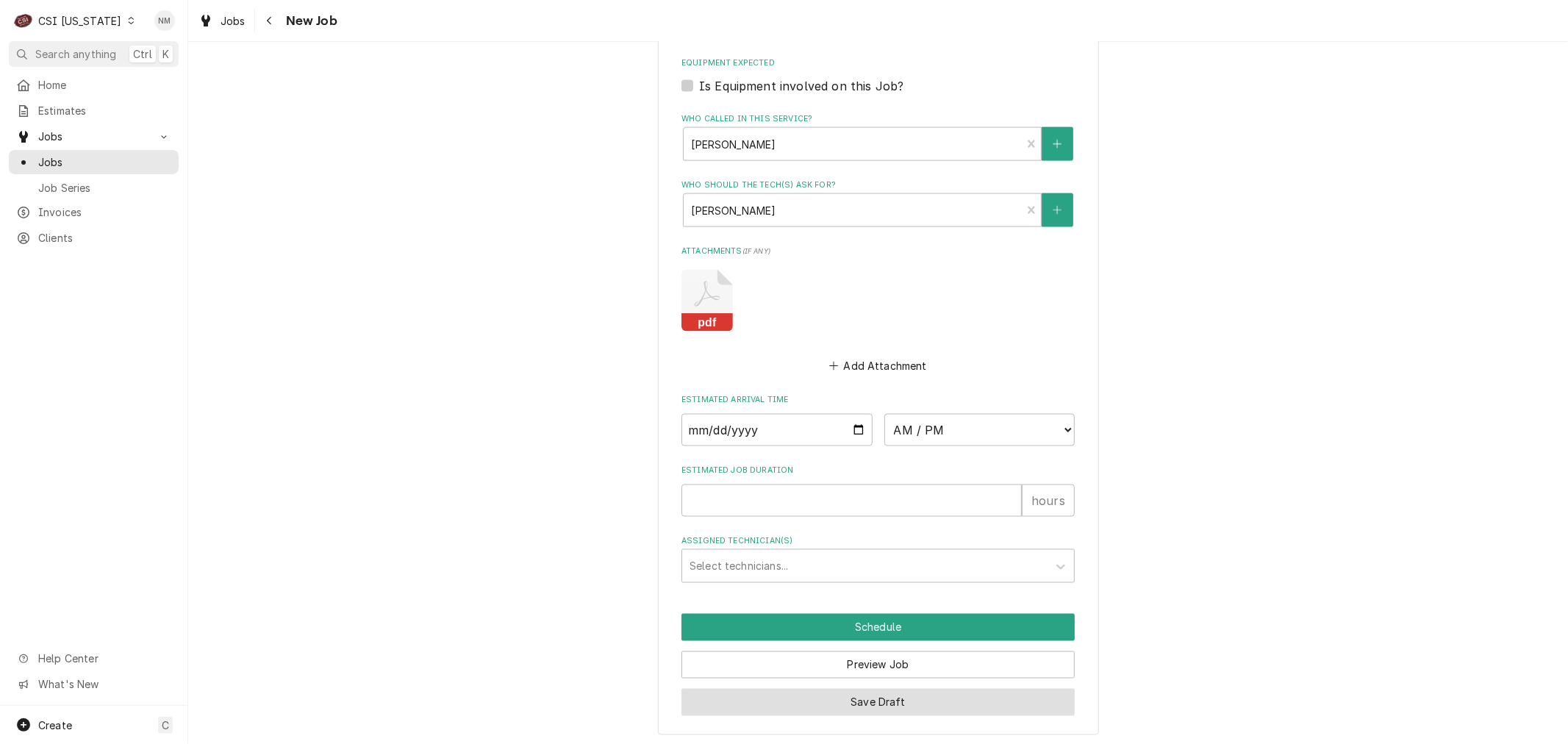
type textarea "Per Atosa the parts should arrive Fri per Atosa on hold waiting for parts NTE 5…"
click at [824, 697] on button "Save Draft" at bounding box center [878, 702] width 394 height 28
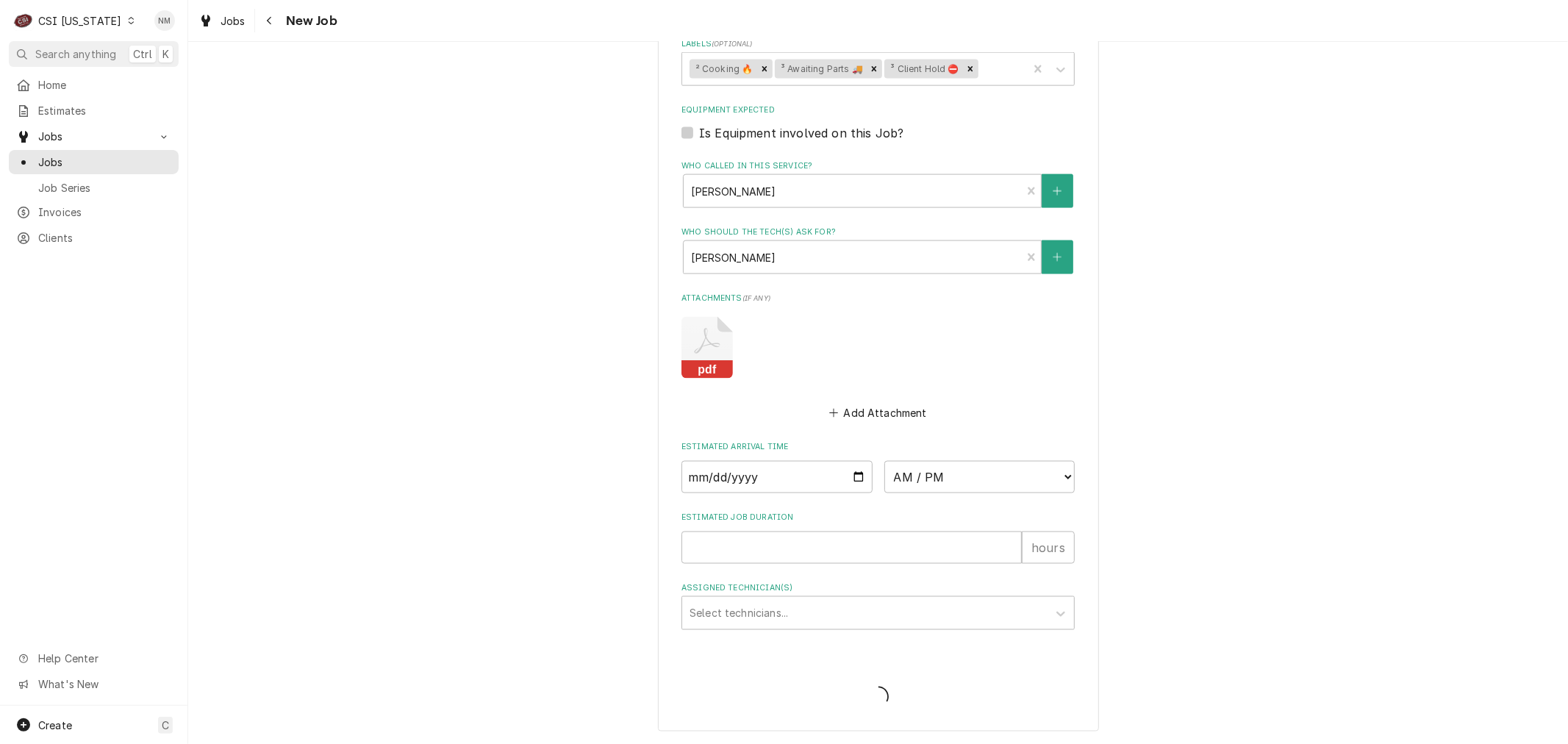
scroll to position [1772, 0]
type textarea "x"
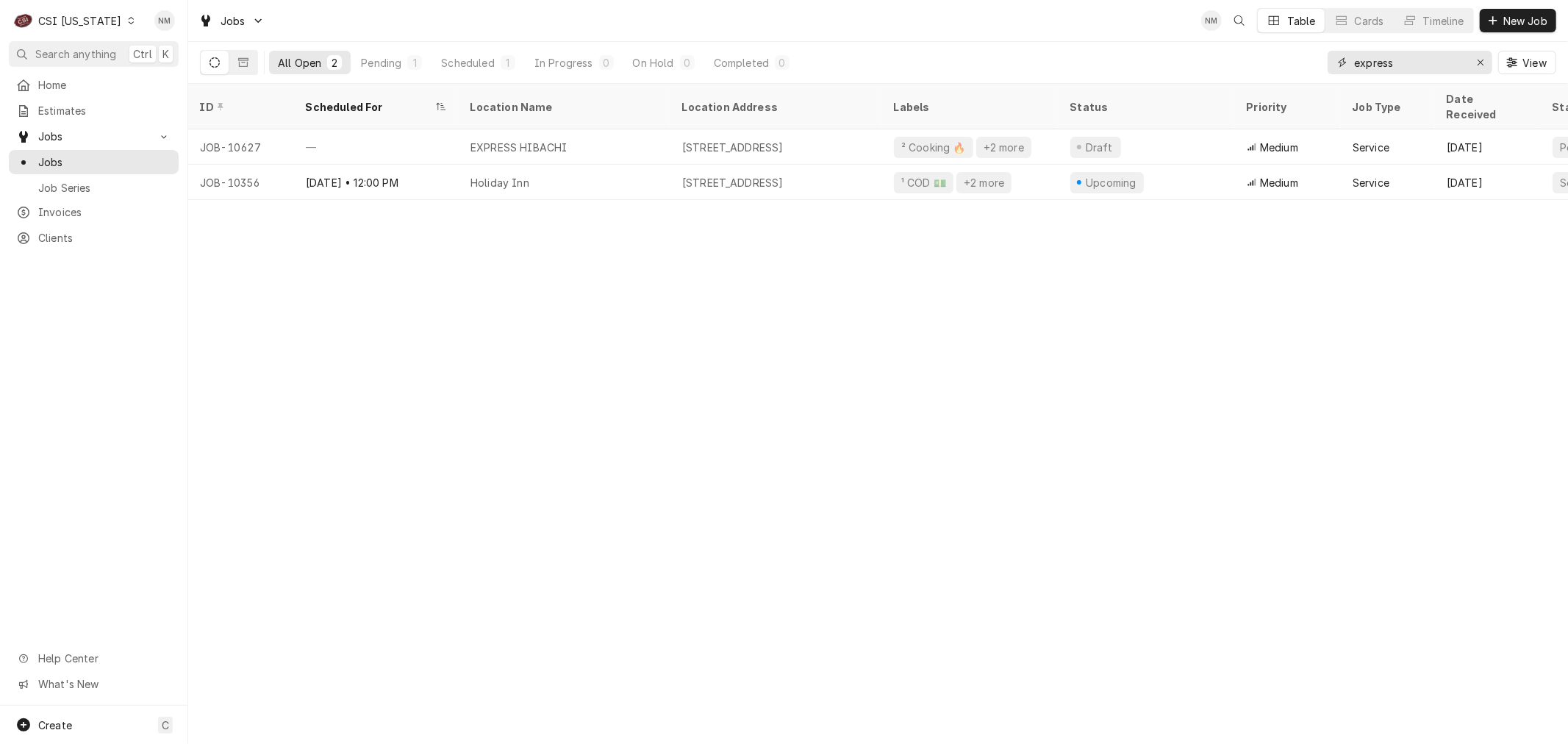
drag, startPoint x: 1409, startPoint y: 54, endPoint x: 1344, endPoint y: 61, distance: 65.4
click at [1344, 61] on div "express" at bounding box center [1409, 62] width 165 height 24
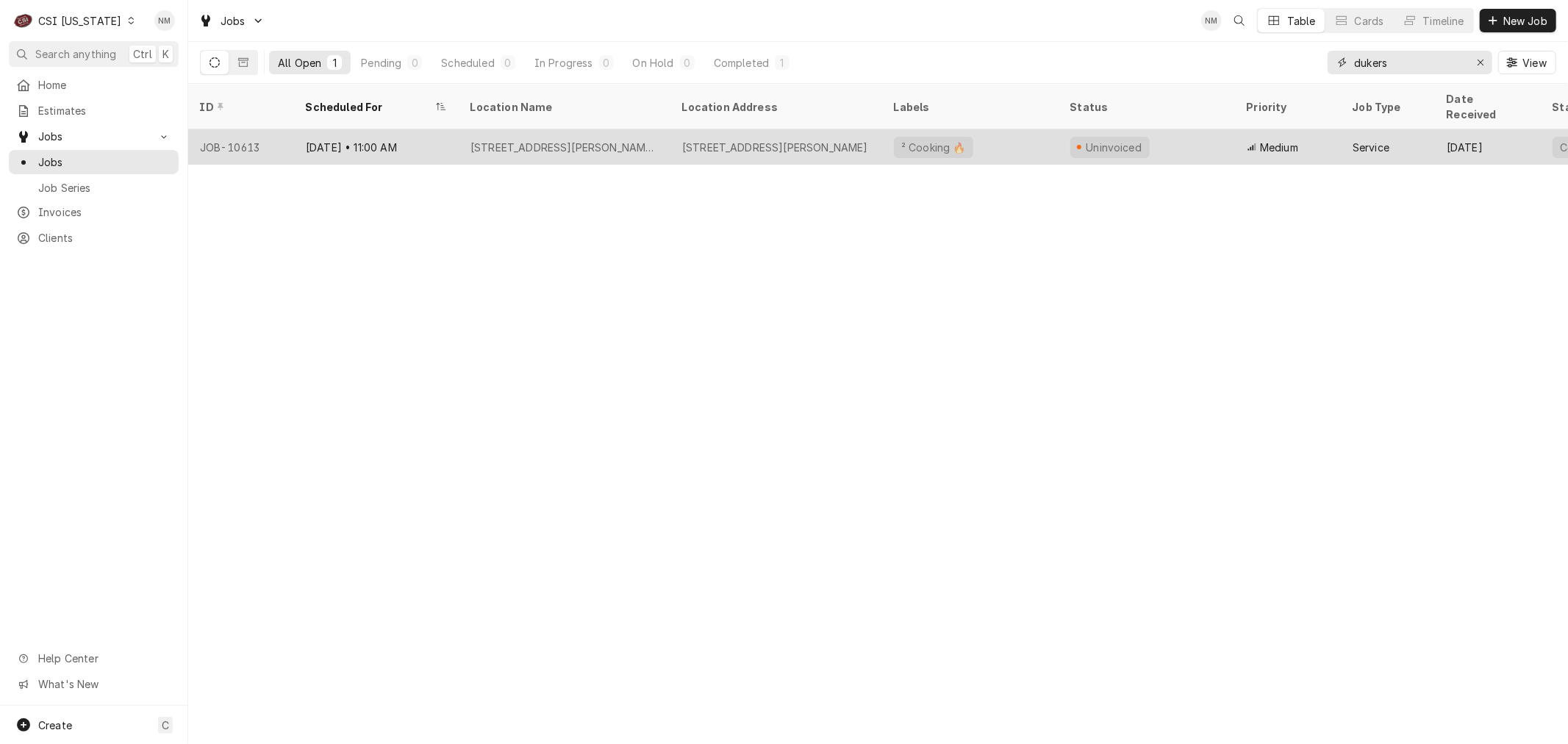
type input "dukers"
click at [447, 129] on div "Sep 16 • 11:00 AM" at bounding box center [376, 146] width 165 height 35
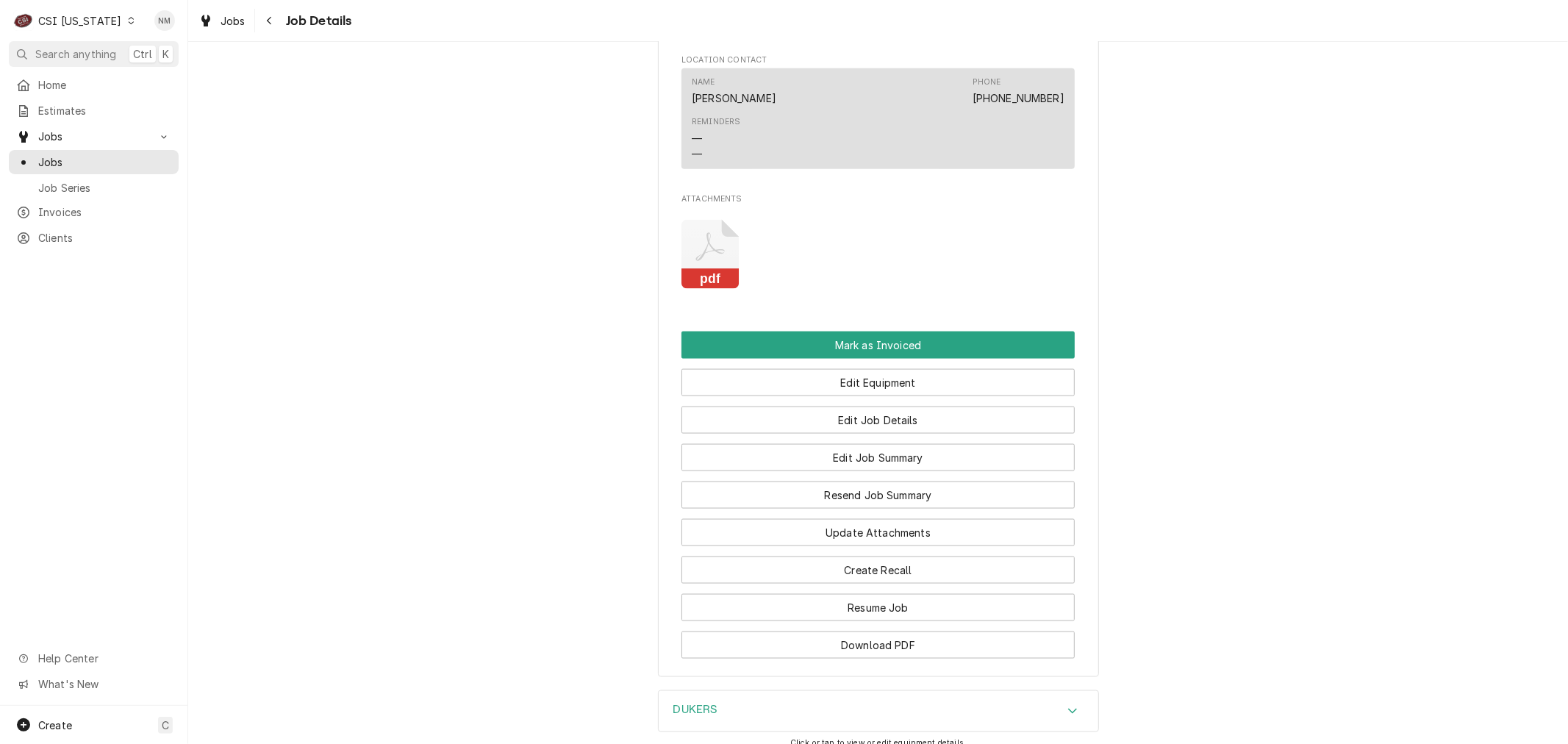
scroll to position [1797, 0]
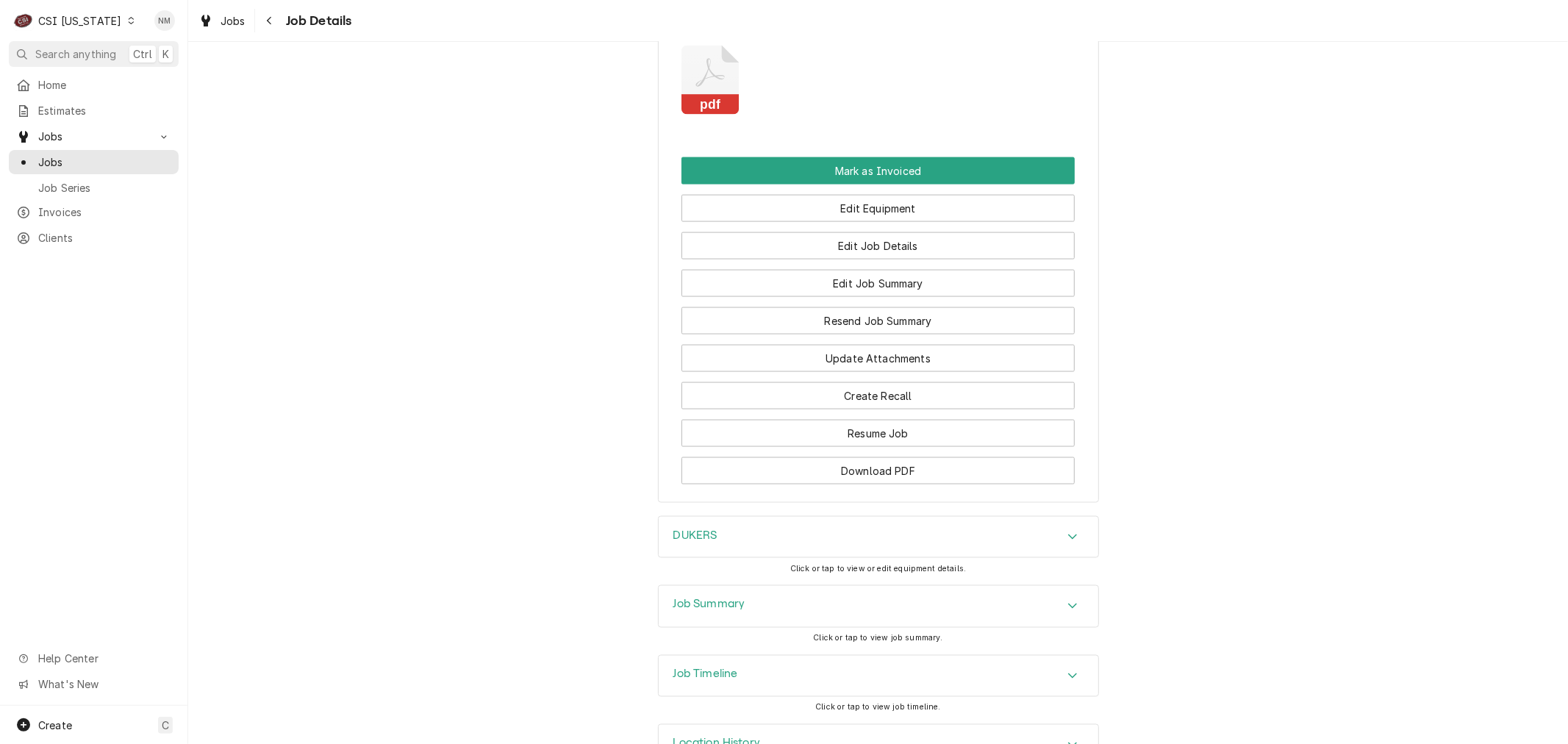
click at [727, 598] on h3 "Job Summary" at bounding box center [709, 605] width 72 height 14
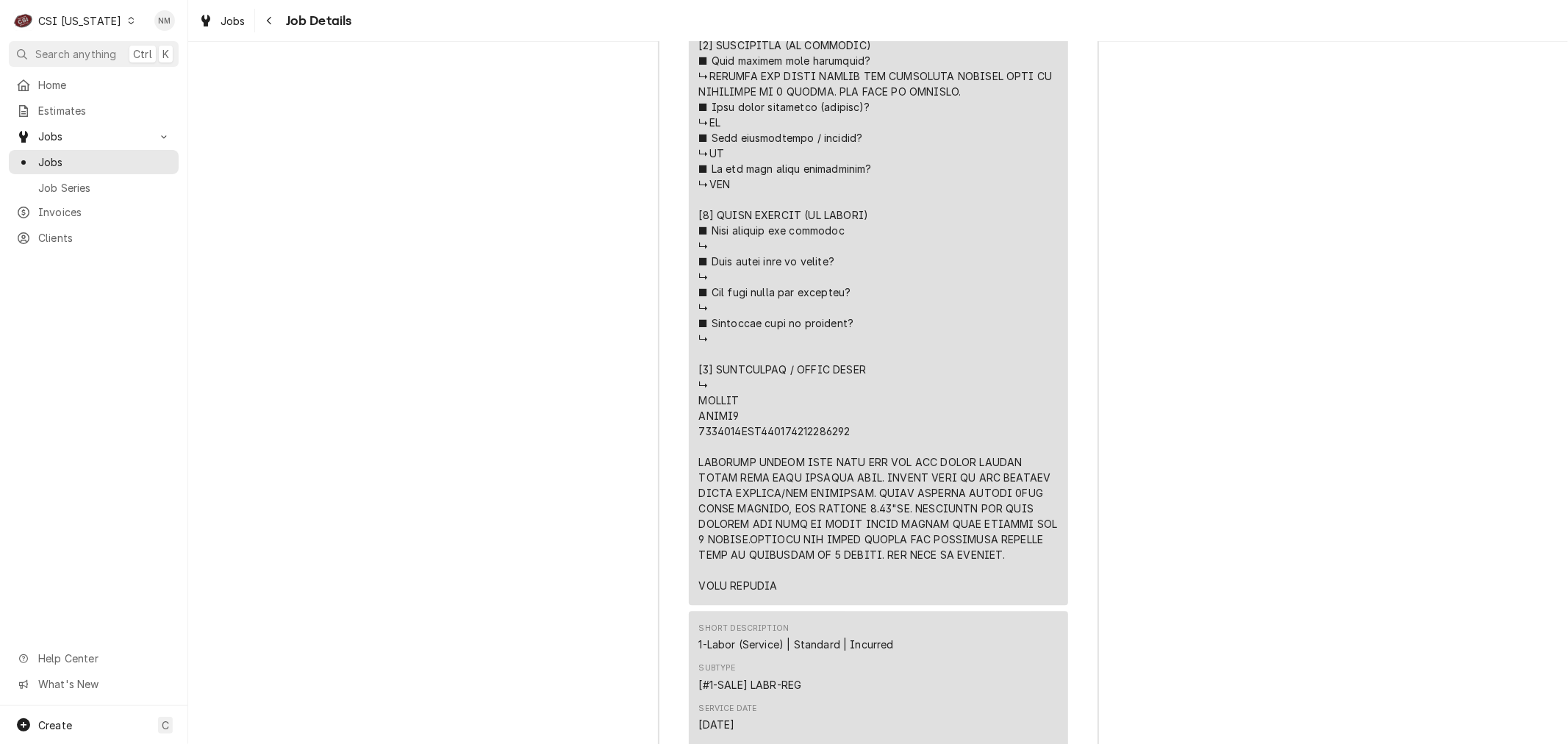
scroll to position [3430, 0]
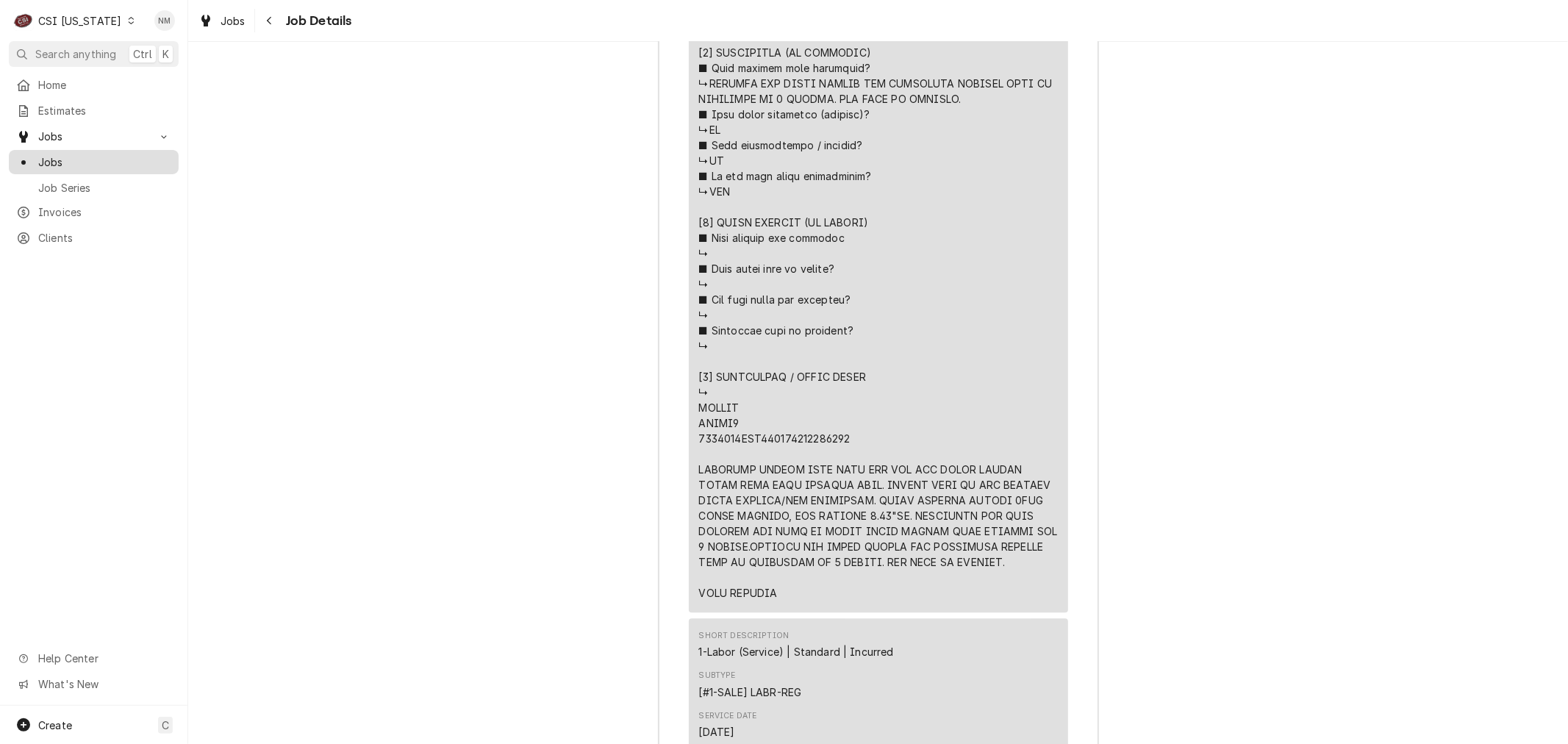
click at [61, 154] on span "Jobs" at bounding box center [105, 162] width 133 height 16
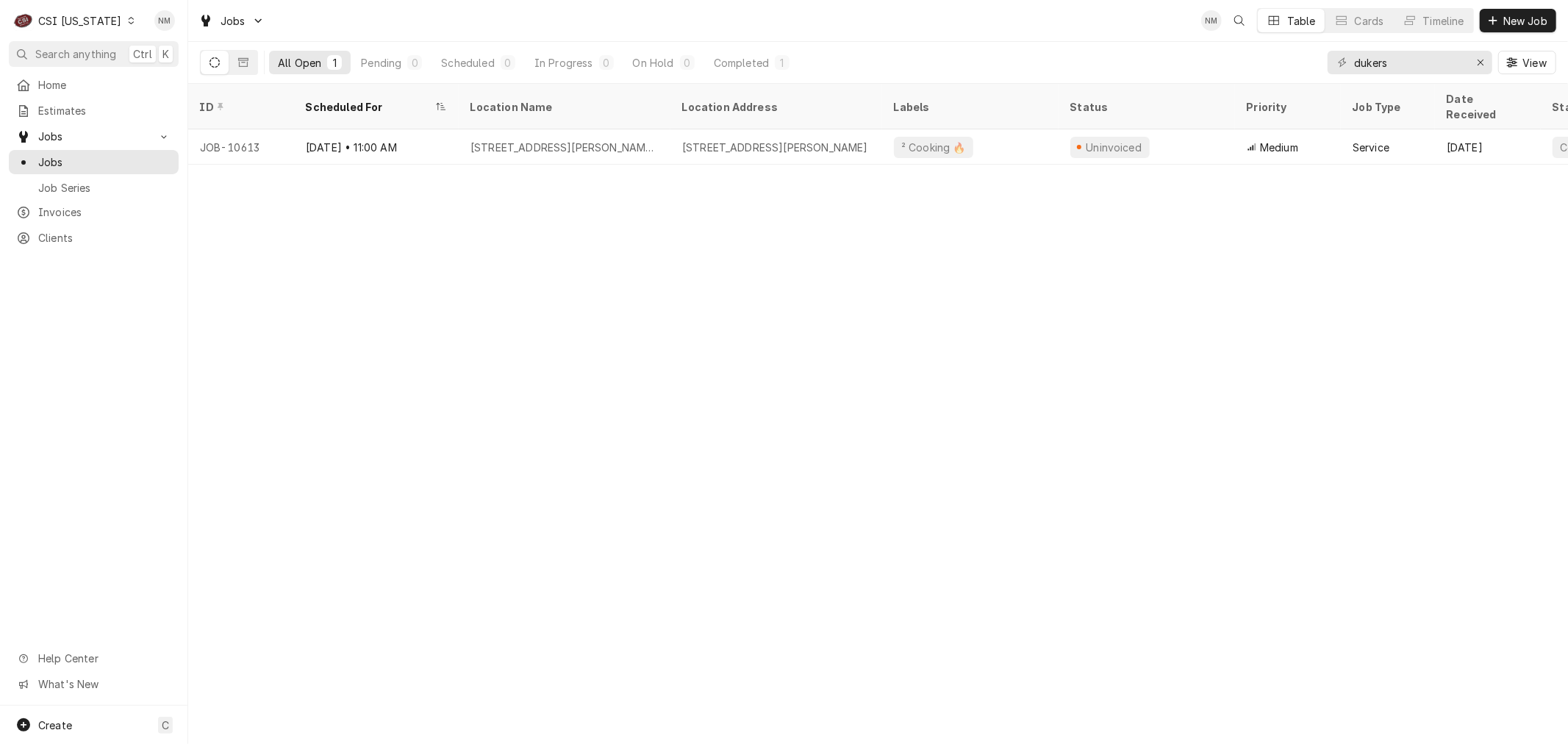
click at [128, 22] on icon "Dynamic Content Wrapper" at bounding box center [131, 20] width 6 height 7
click at [194, 73] on div "CSI St. Louis" at bounding box center [229, 80] width 194 height 16
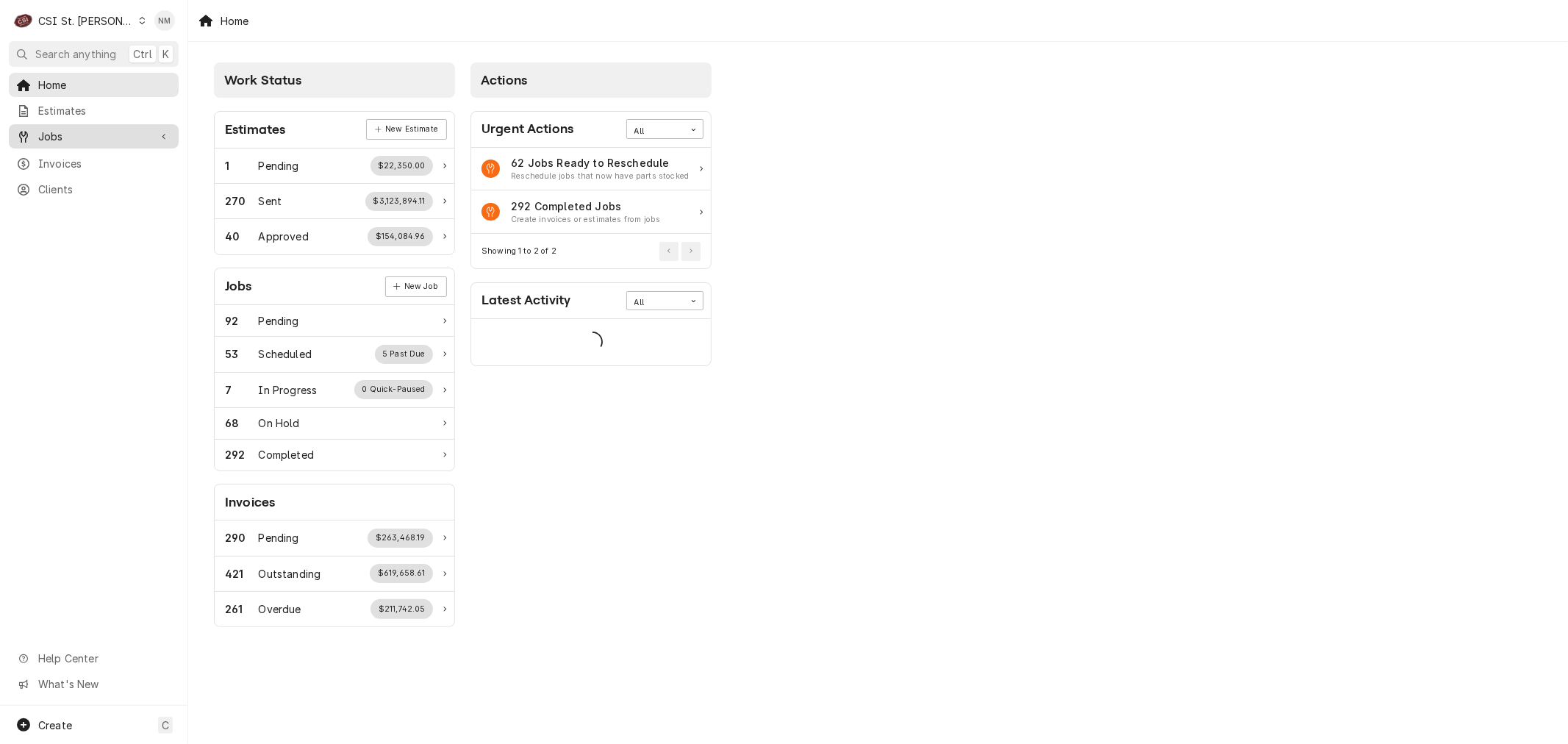
click at [66, 131] on span "Jobs" at bounding box center [94, 136] width 111 height 16
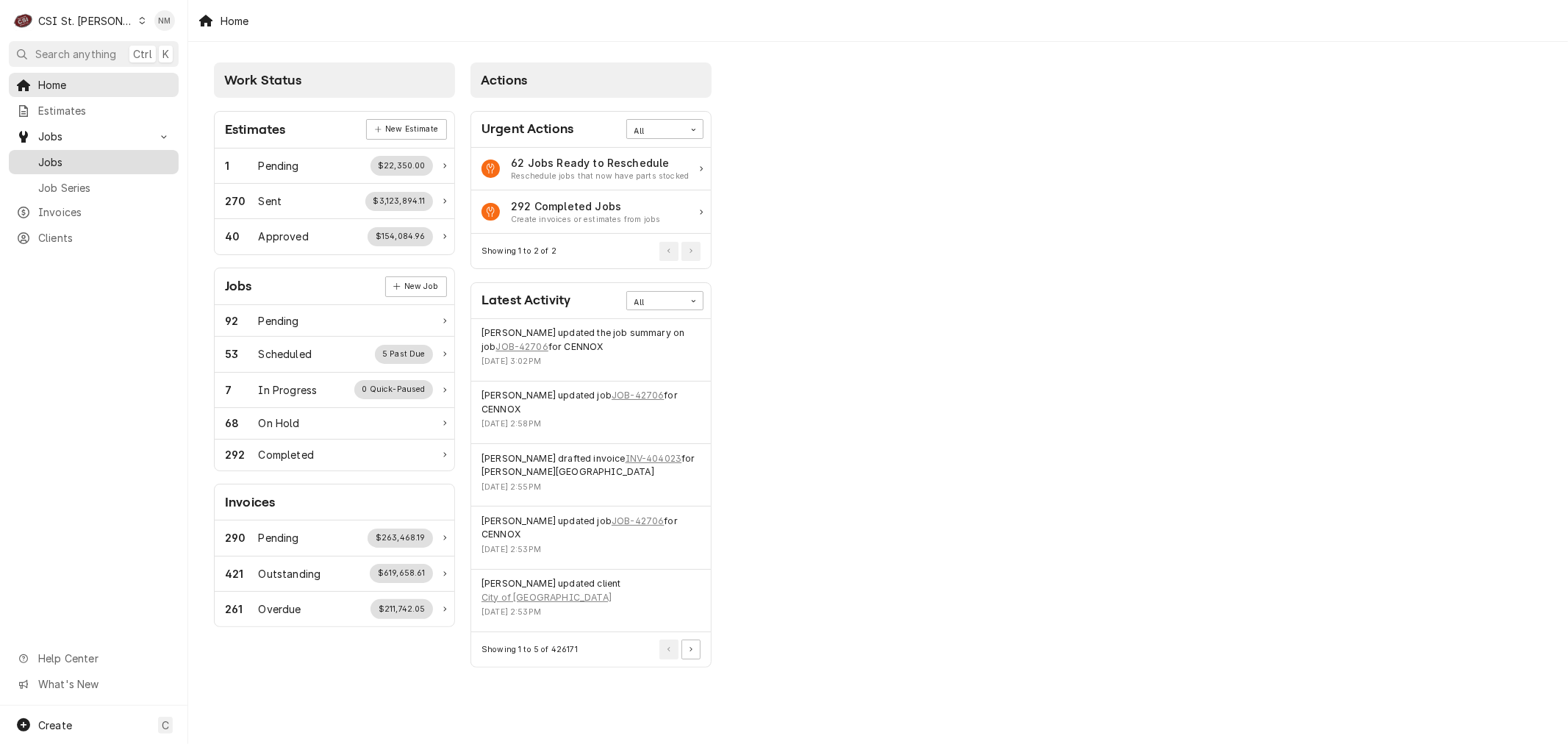
click at [61, 158] on span "Jobs" at bounding box center [105, 162] width 133 height 16
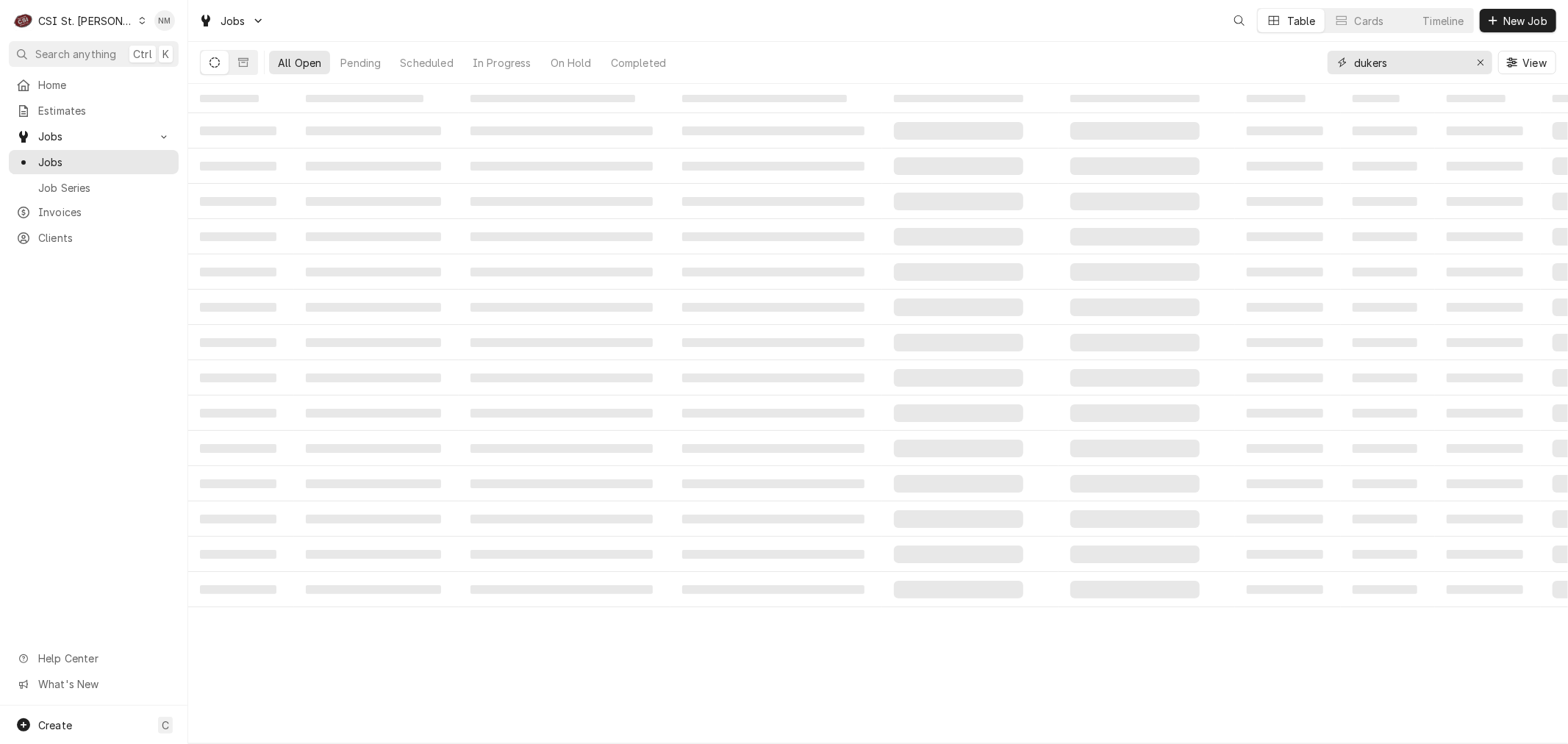
drag, startPoint x: 1414, startPoint y: 61, endPoint x: 1294, endPoint y: 59, distance: 120.0
click at [1294, 59] on div "All Open Pending Scheduled In Progress On Hold Completed dukers View" at bounding box center [878, 62] width 1356 height 41
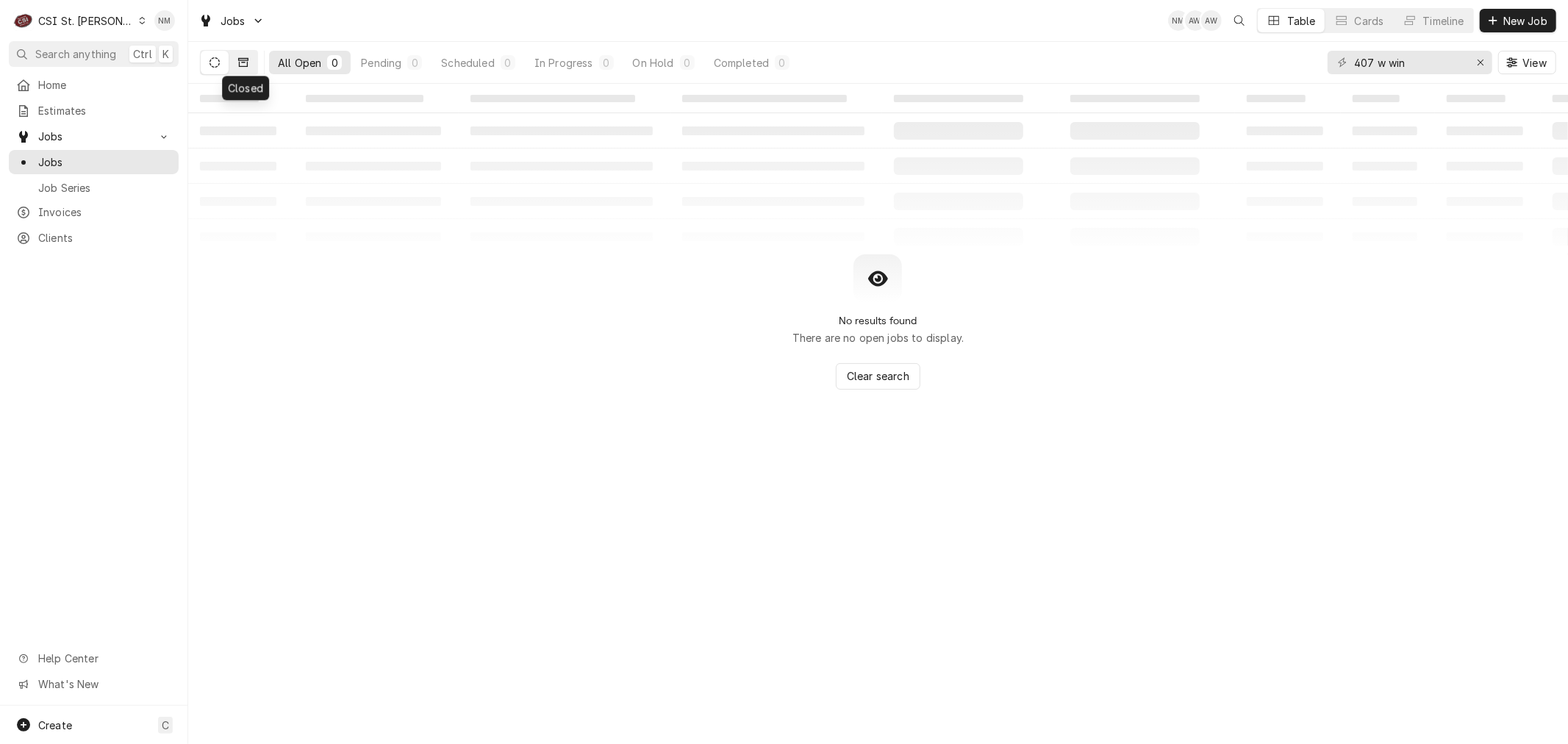
click at [243, 64] on icon "Dynamic Content Wrapper" at bounding box center [243, 62] width 10 height 10
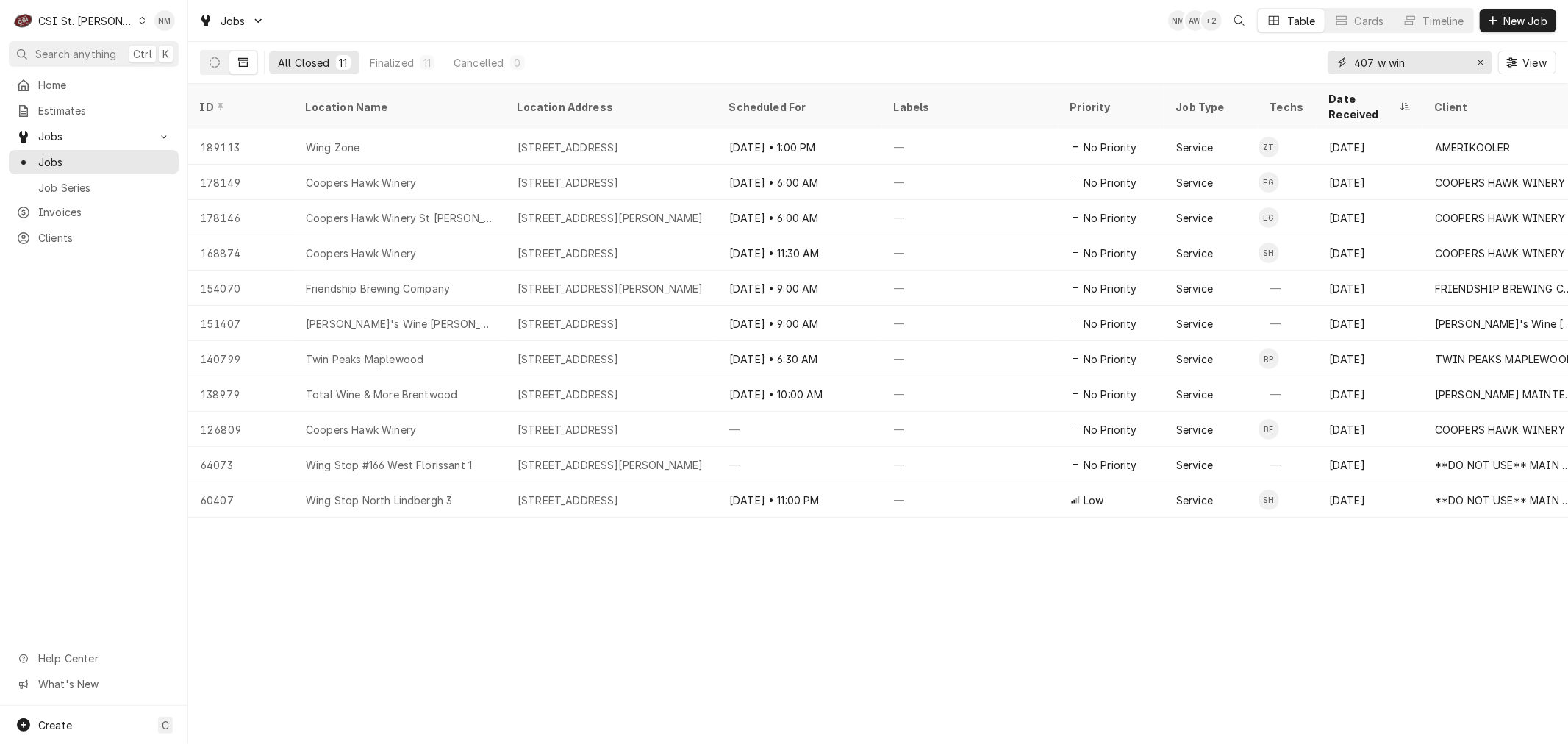
drag, startPoint x: 1434, startPoint y: 60, endPoint x: 1315, endPoint y: 60, distance: 119.0
click at [1315, 60] on div "All Closed 11 Finalized 11 Cancelled 0 407 w win View" at bounding box center [878, 62] width 1356 height 41
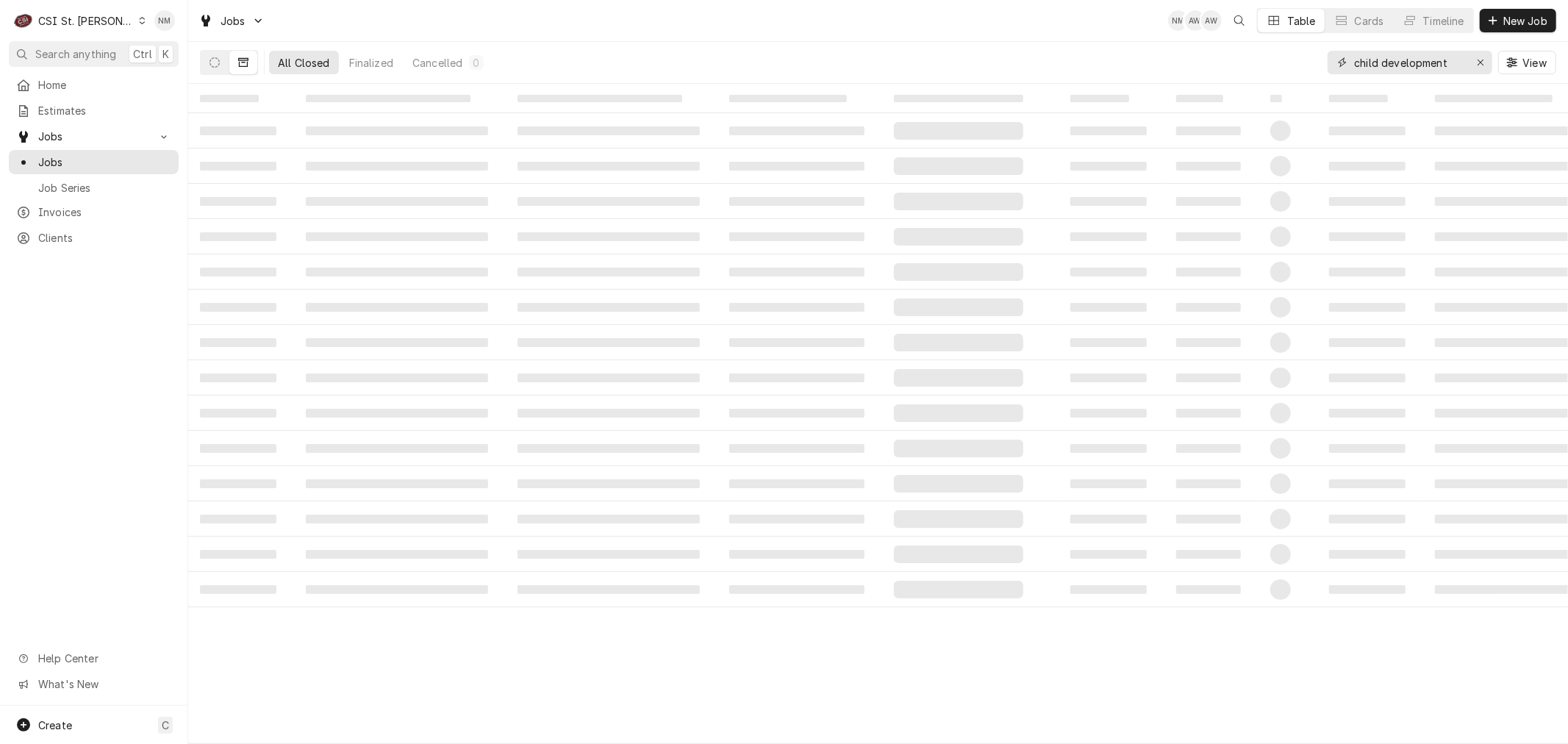
type input "child development"
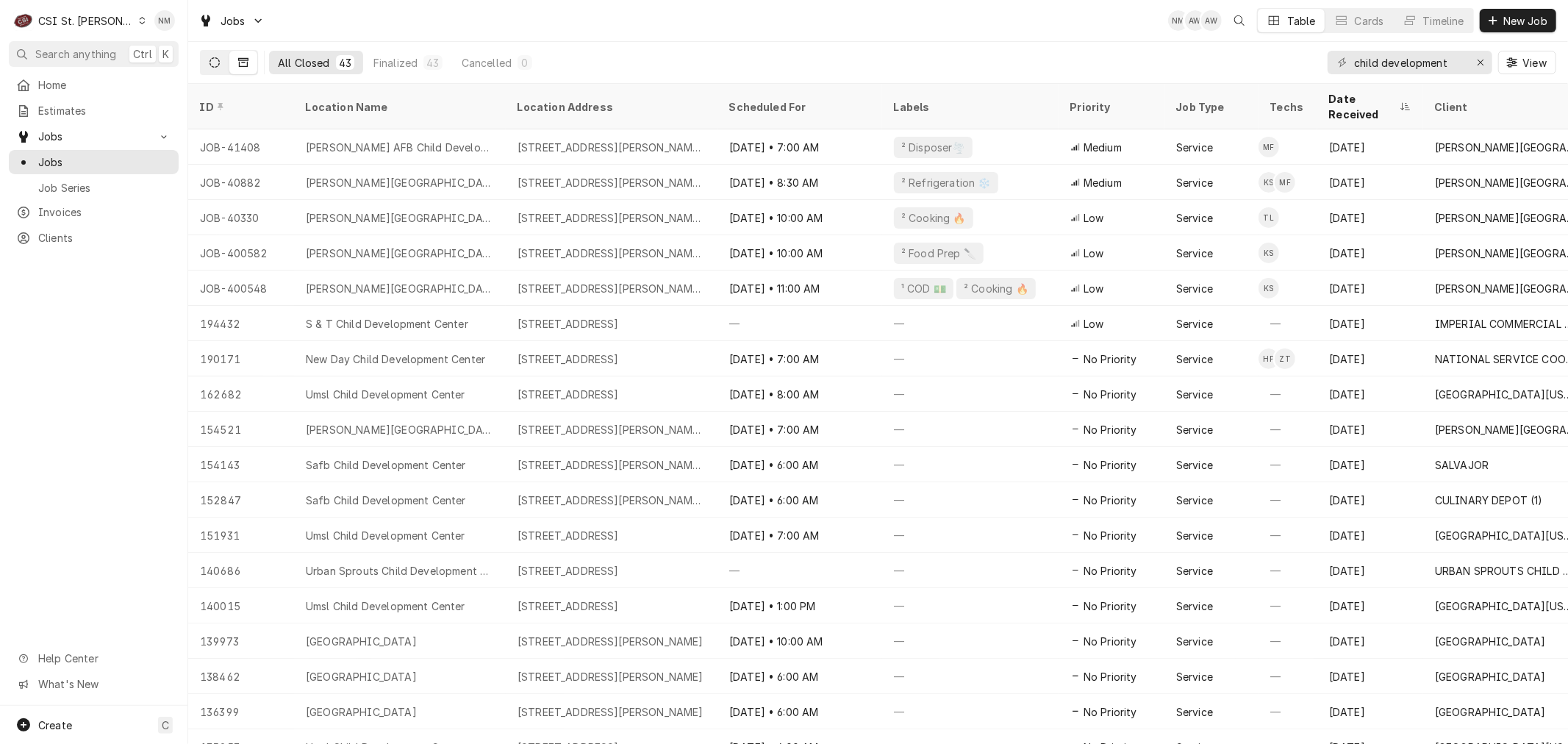
click at [216, 57] on icon "Dynamic Content Wrapper" at bounding box center [214, 62] width 10 height 10
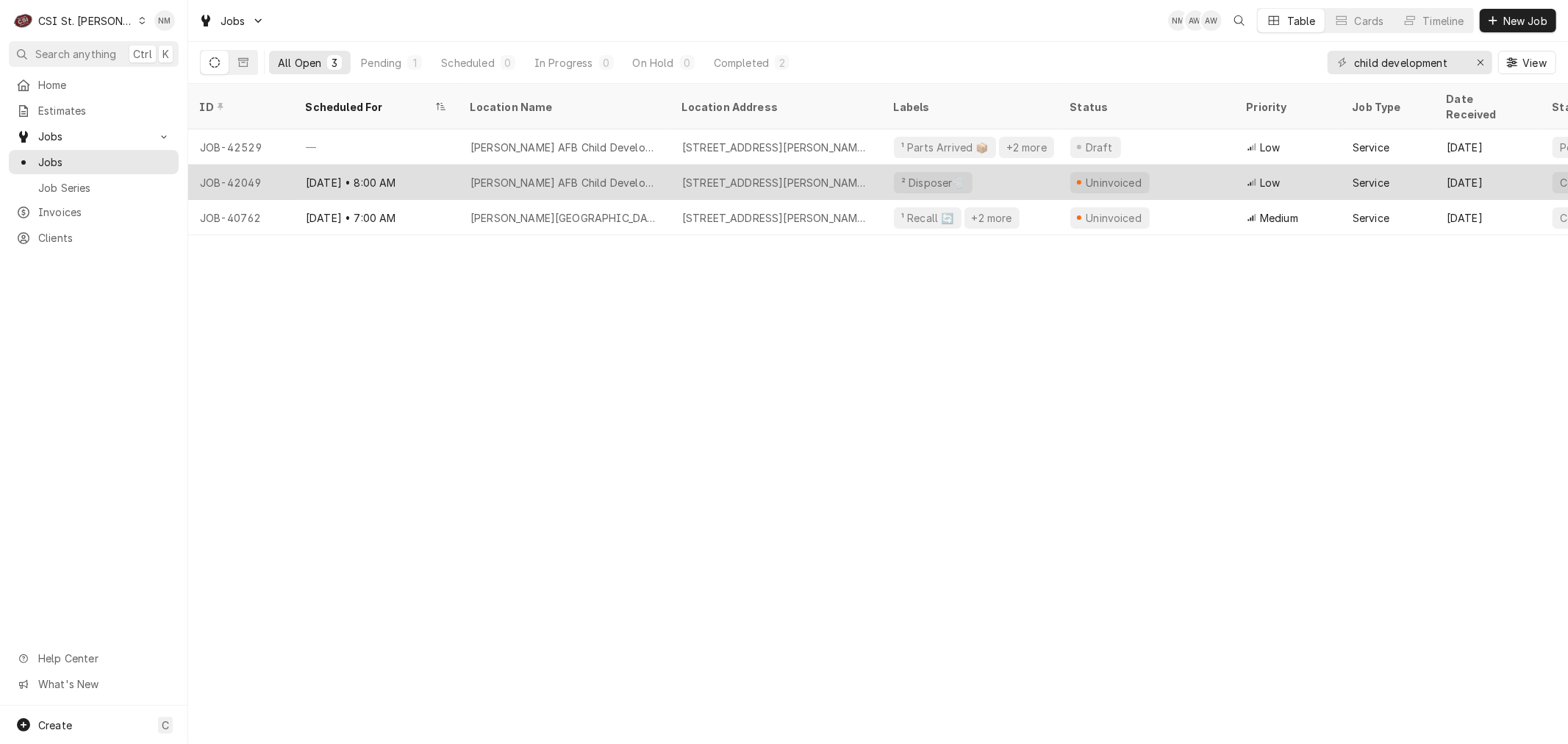
click at [449, 165] on div "Aug 21 • 8:00 AM" at bounding box center [376, 182] width 165 height 35
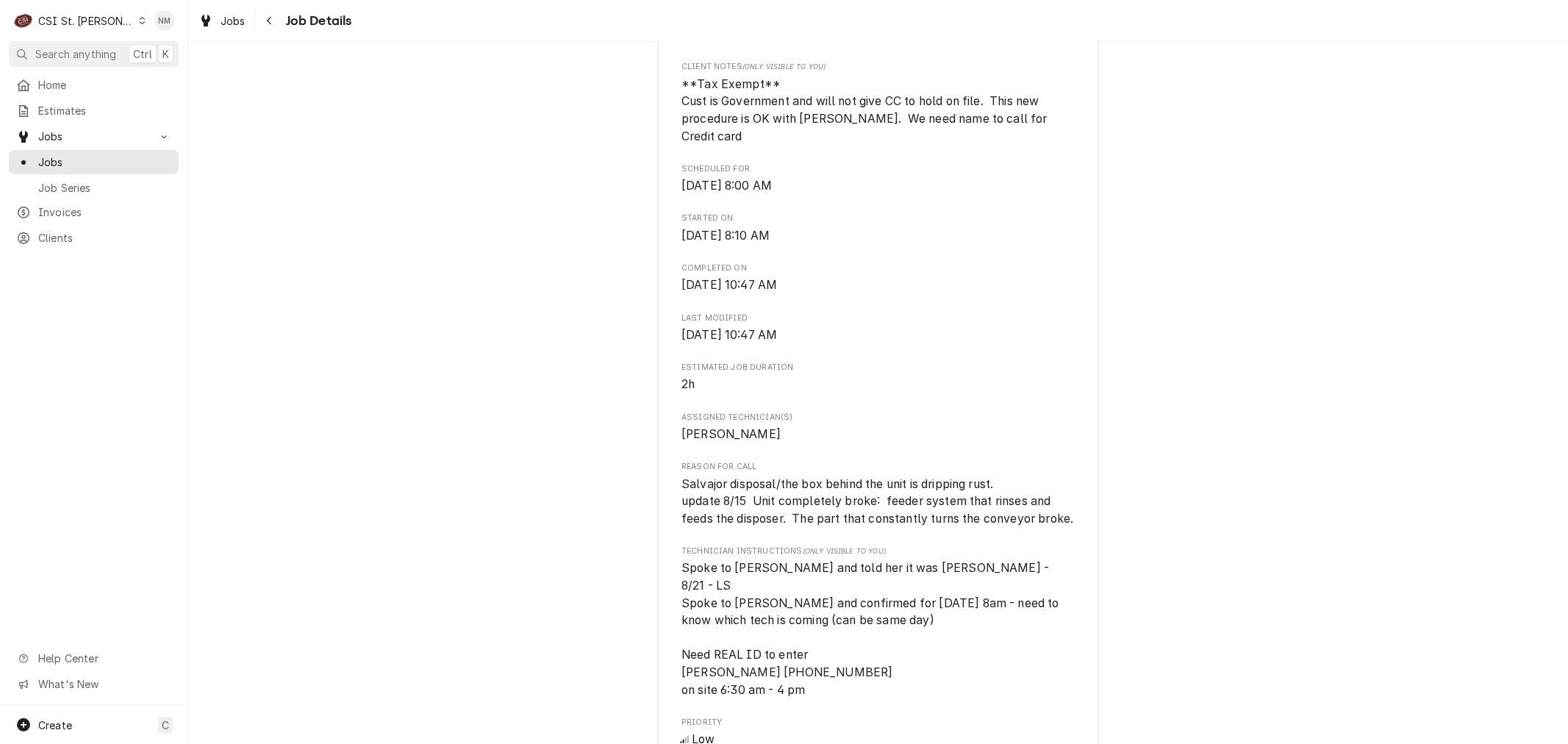
scroll to position [490, 0]
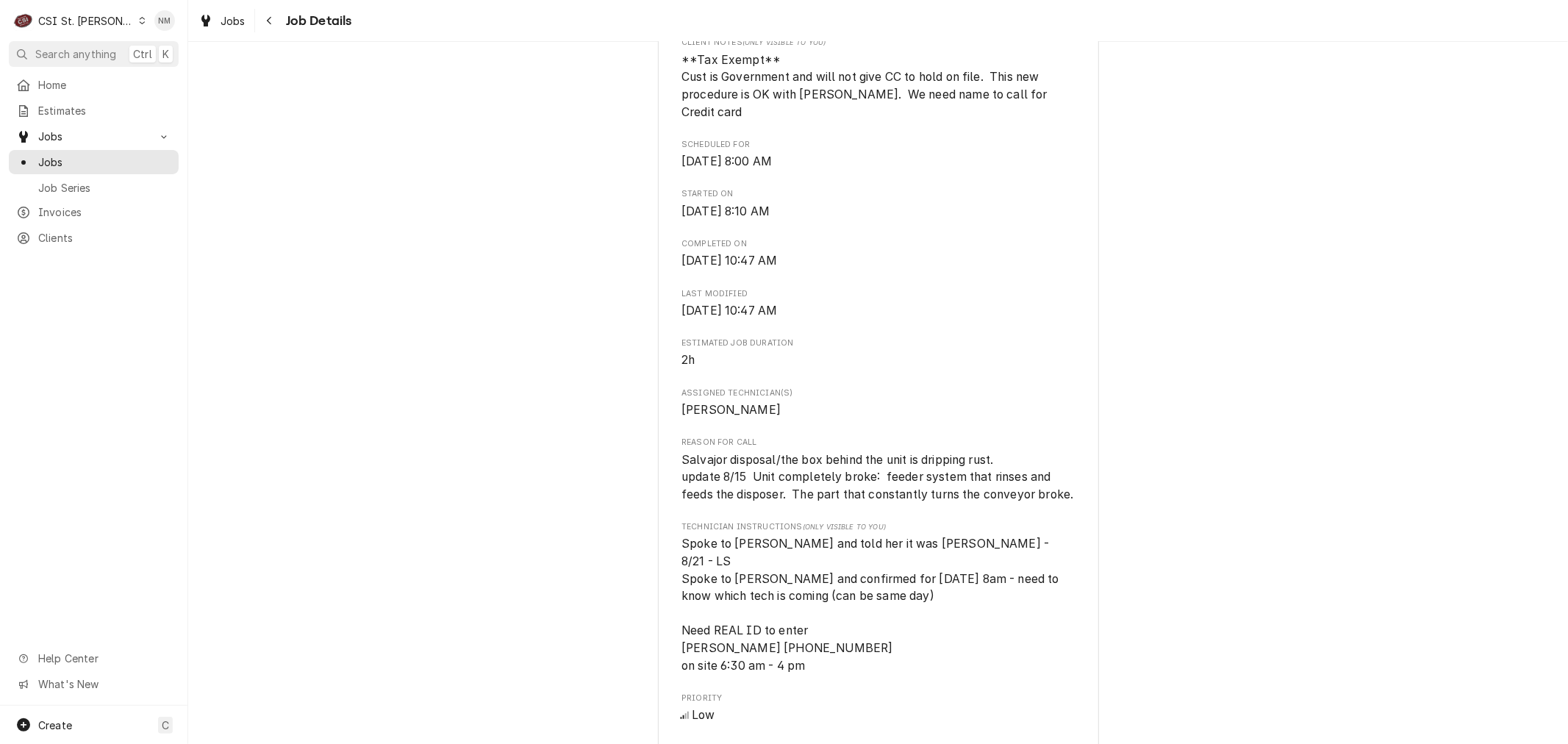
click at [139, 24] on div "Dynamic Content Wrapper" at bounding box center [142, 20] width 8 height 10
click at [163, 21] on div "CSI [US_STATE][GEOGRAPHIC_DATA]" at bounding box center [225, 29] width 194 height 16
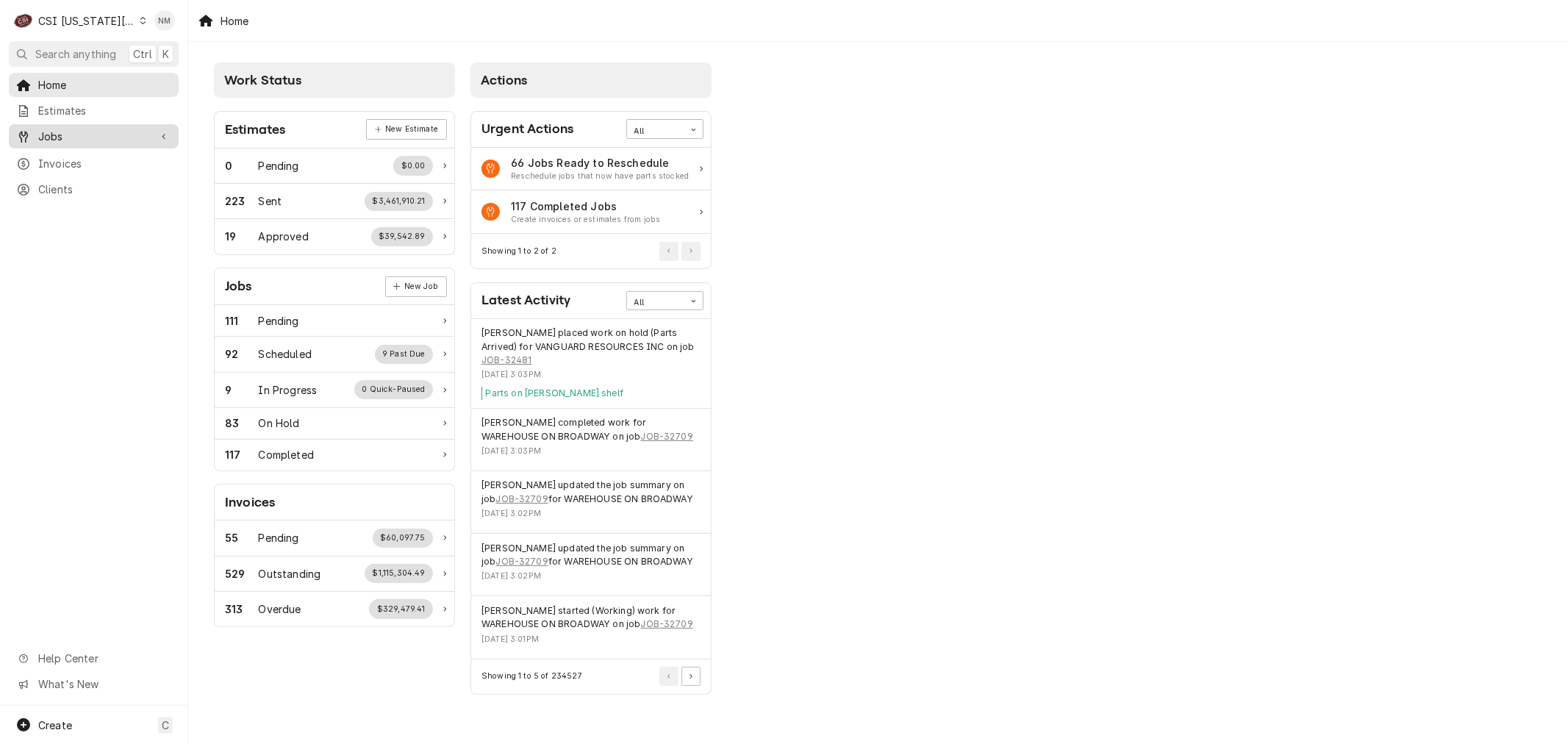
click at [64, 129] on span "Jobs" at bounding box center [94, 136] width 111 height 16
click at [66, 157] on span "Jobs" at bounding box center [105, 162] width 133 height 16
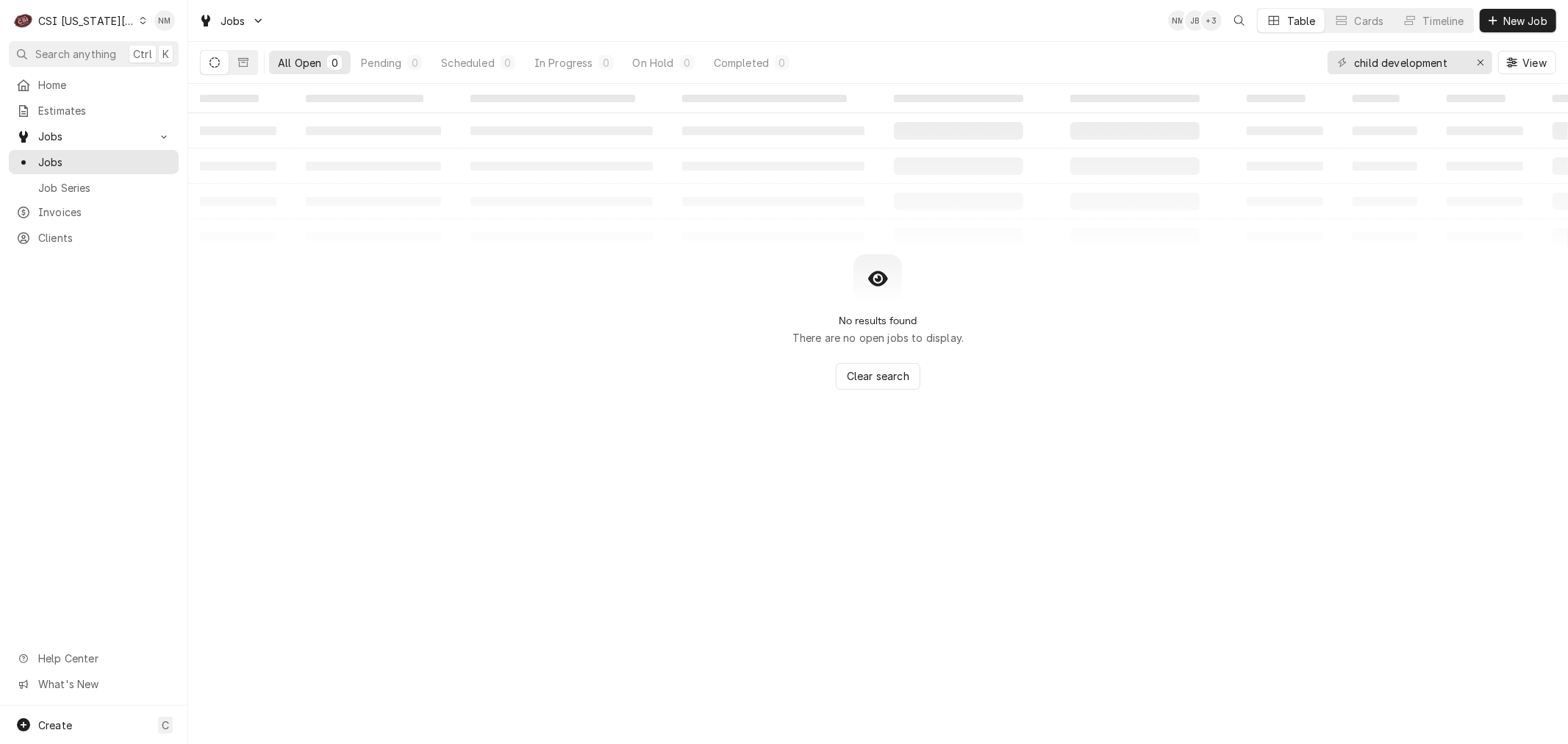
click at [139, 20] on div "Dynamic Content Wrapper" at bounding box center [142, 20] width 6 height 10
click at [178, 56] on div "CSI [US_STATE]" at bounding box center [252, 55] width 215 height 16
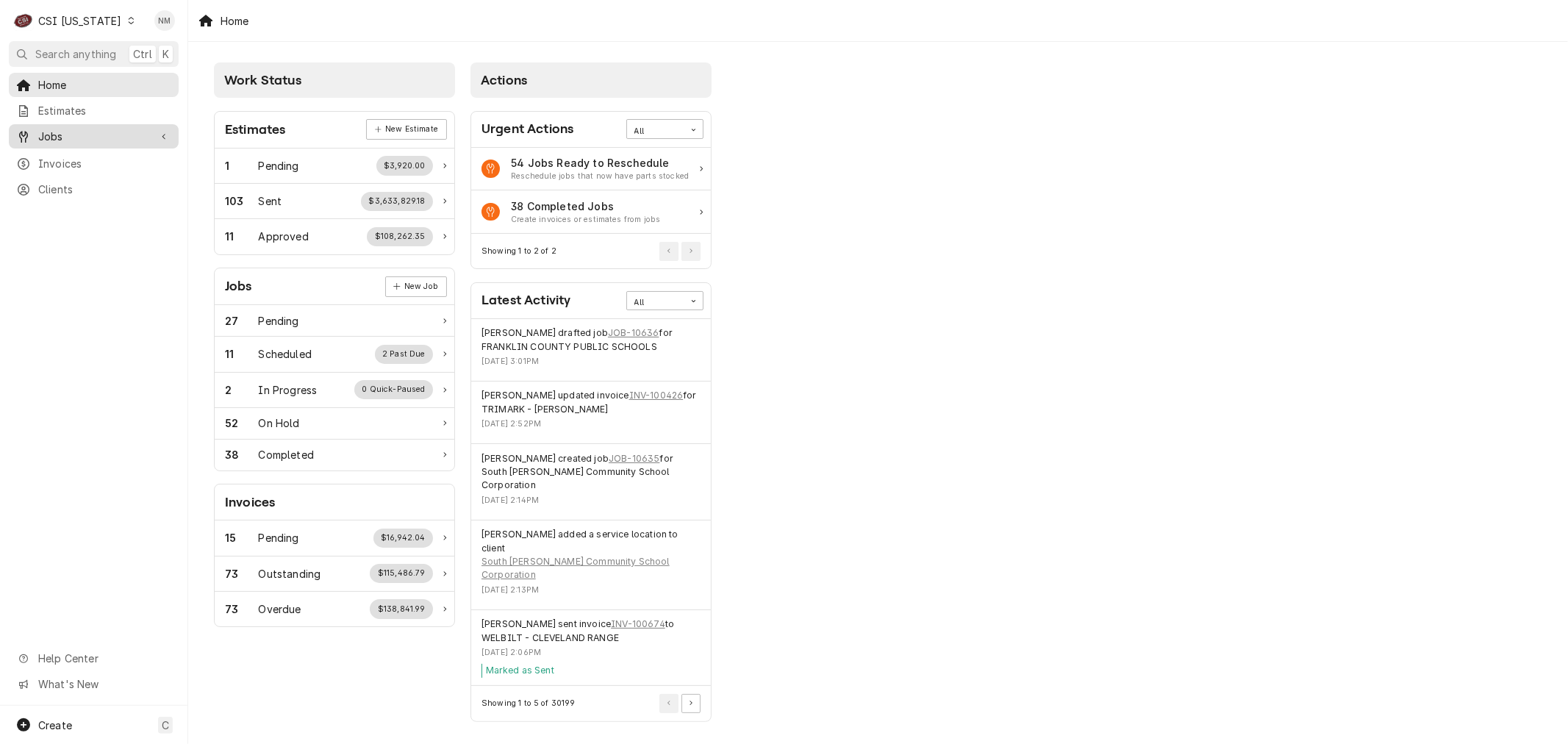
click at [100, 133] on span "Jobs" at bounding box center [94, 136] width 111 height 16
click at [51, 157] on span "Jobs" at bounding box center [105, 162] width 133 height 16
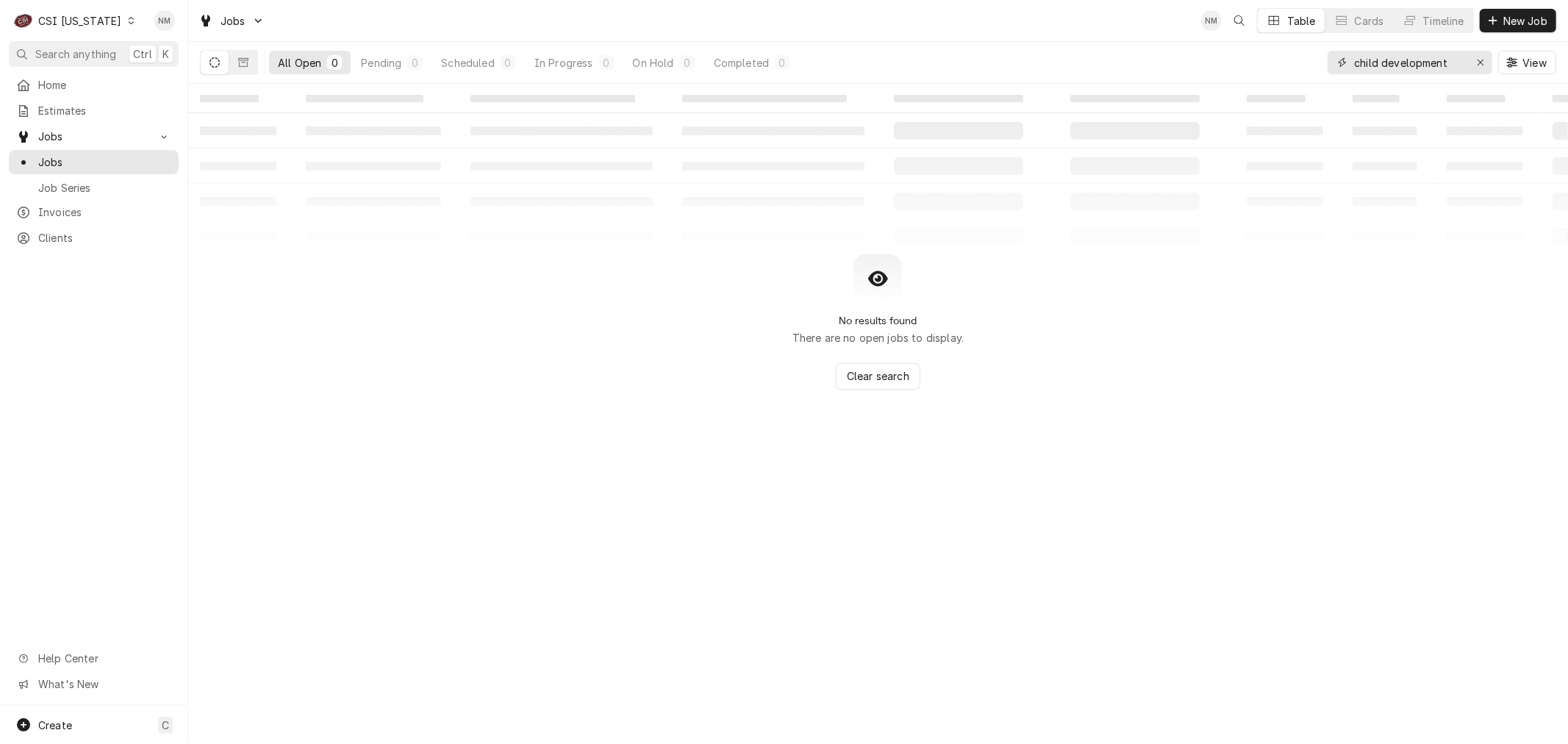
drag, startPoint x: 1456, startPoint y: 65, endPoint x: 1340, endPoint y: 62, distance: 116.0
click at [1340, 62] on div "child development" at bounding box center [1409, 62] width 165 height 24
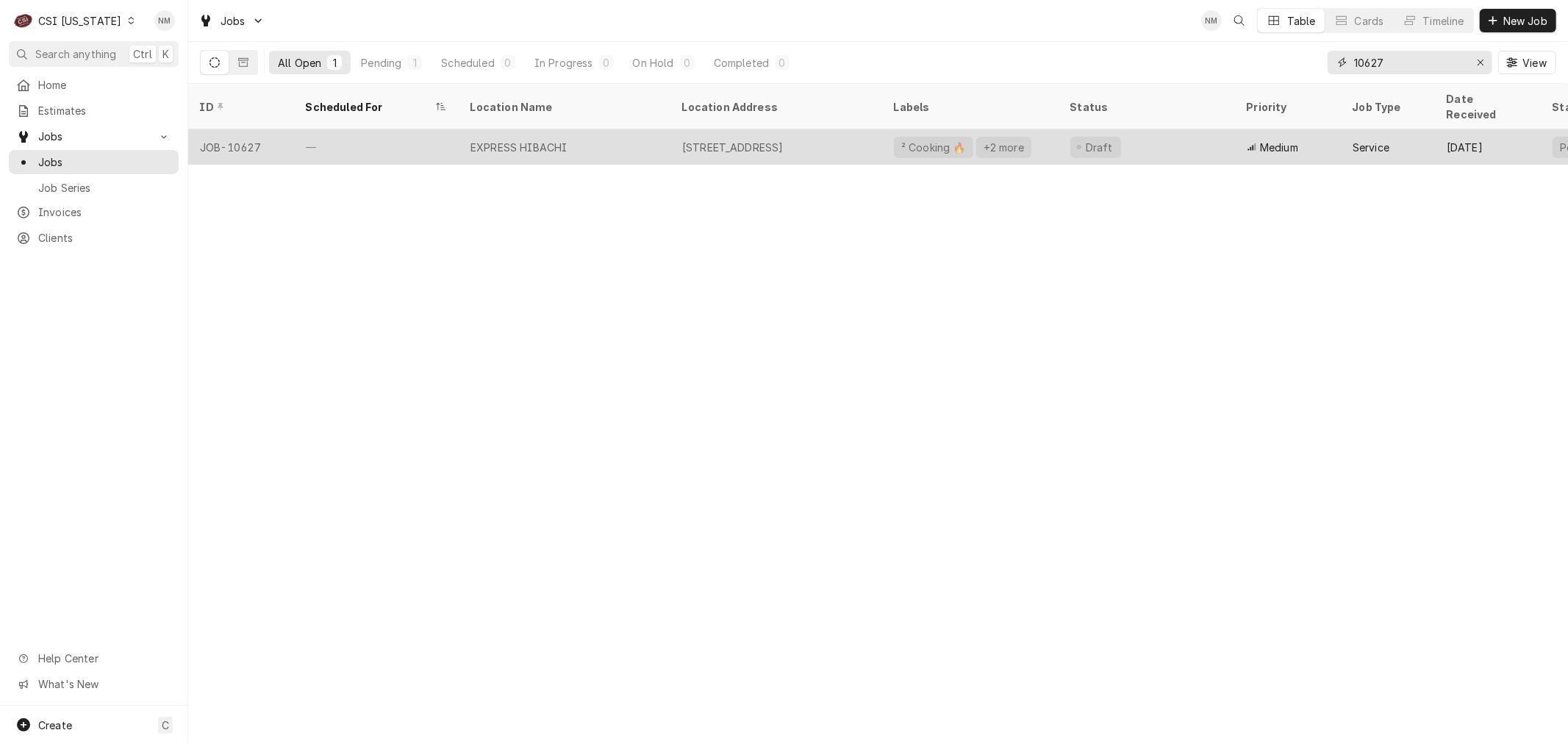
type input "10627"
click at [627, 132] on div "EXPRESS HIBACHI" at bounding box center [564, 146] width 212 height 35
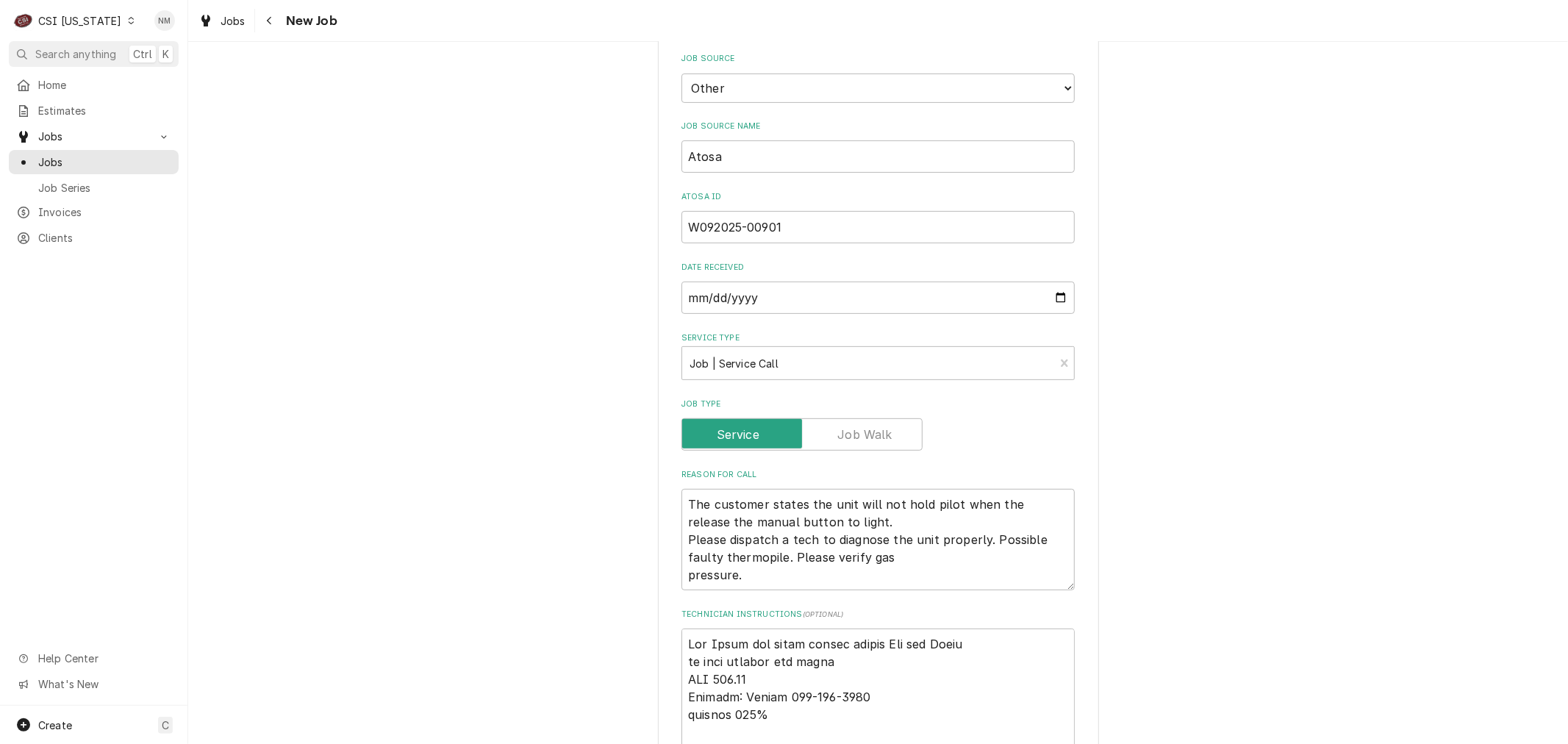
scroll to position [490, 0]
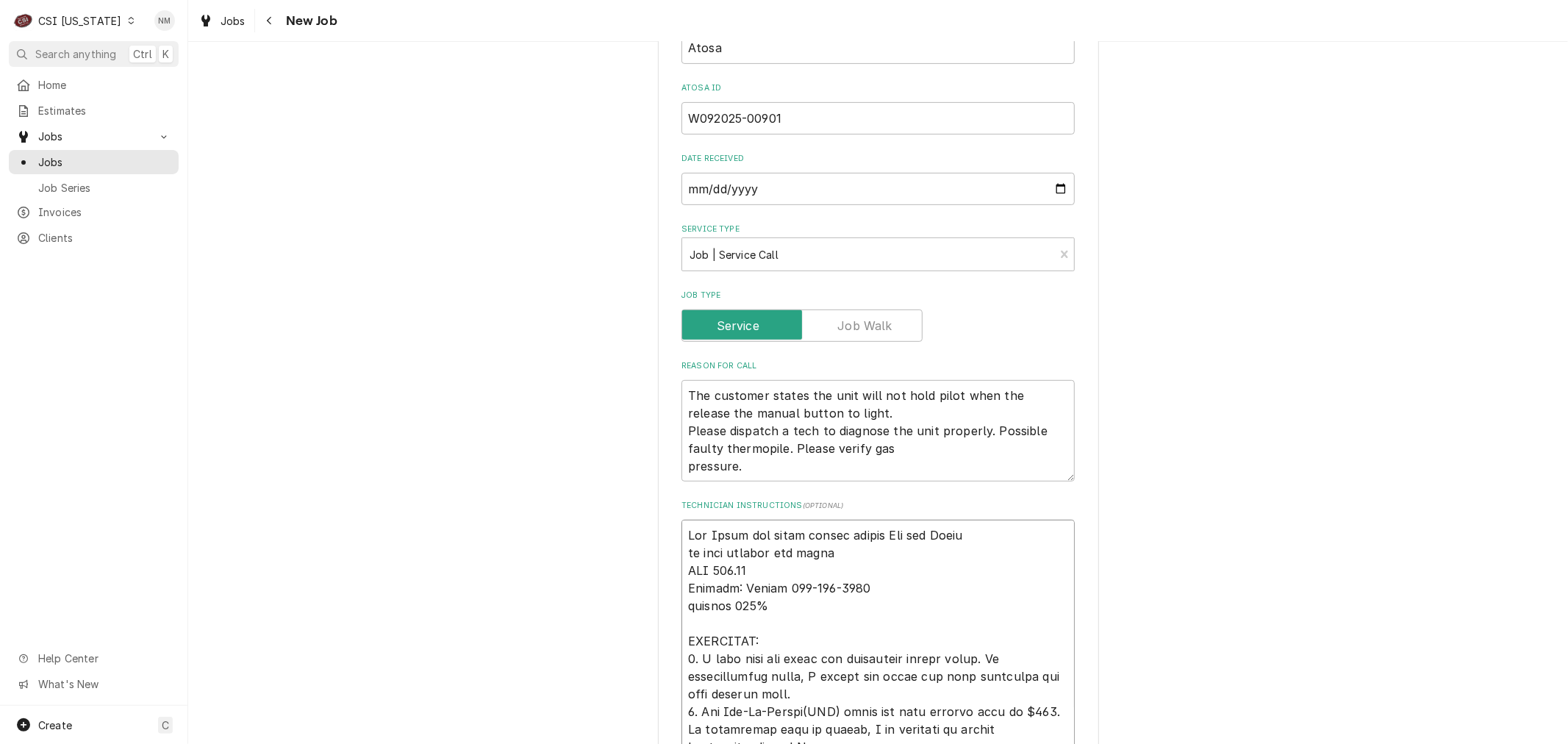
type textarea "x"
type textarea "Per Atosa the parts should arrive Fri per Atosa on hold waiting for parts NTE 5…"
type textarea "x"
type textarea "i Per Atosa the parts should arrive Fri per Atosa on hold waiting for parts NTE…"
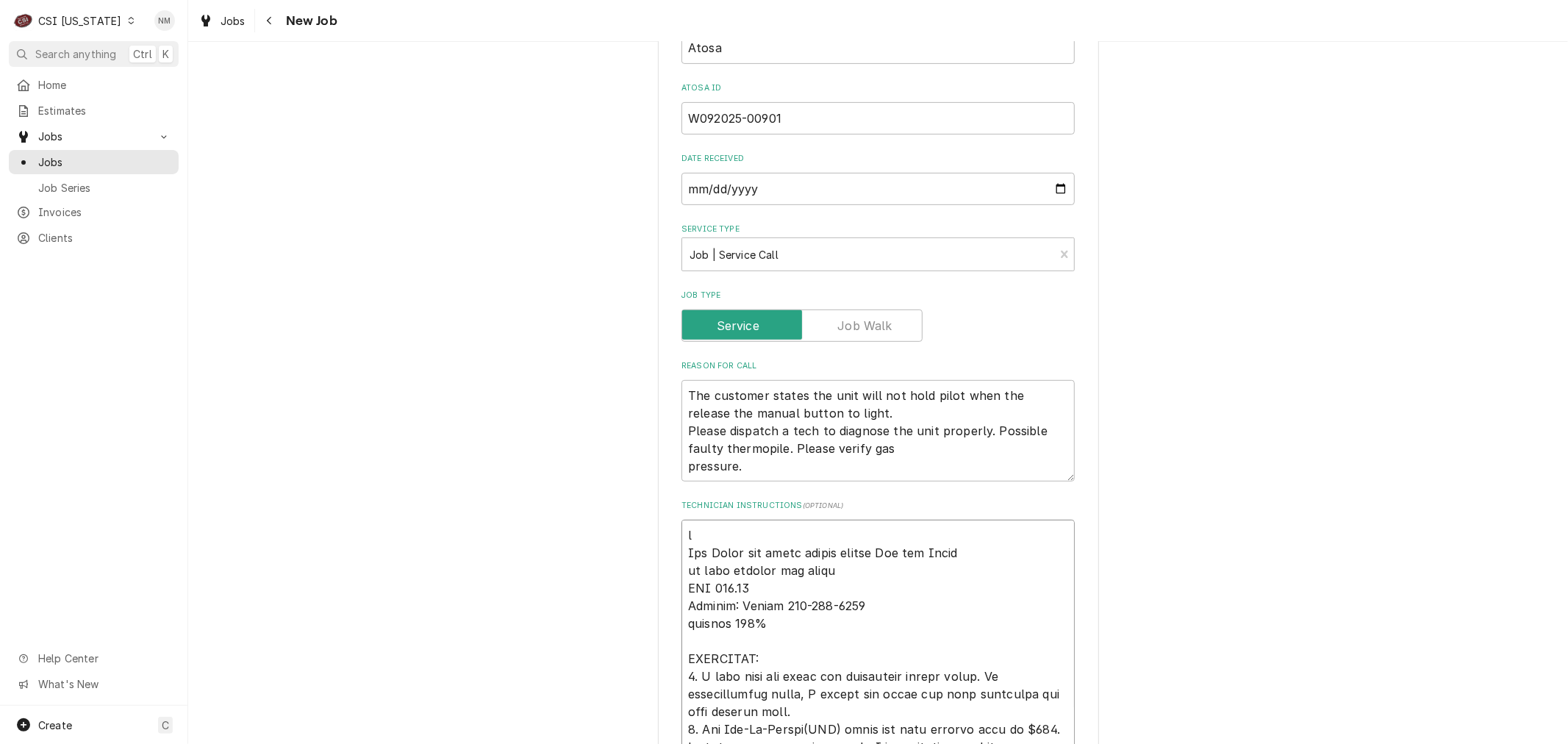
type textarea "x"
type textarea "if Per Atosa the parts should arrive Fri per Atosa on hold waiting for parts NT…"
type textarea "x"
type textarea "if Per Atosa the parts should arrive Fri per Atosa on hold waiting for parts NT…"
type textarea "x"
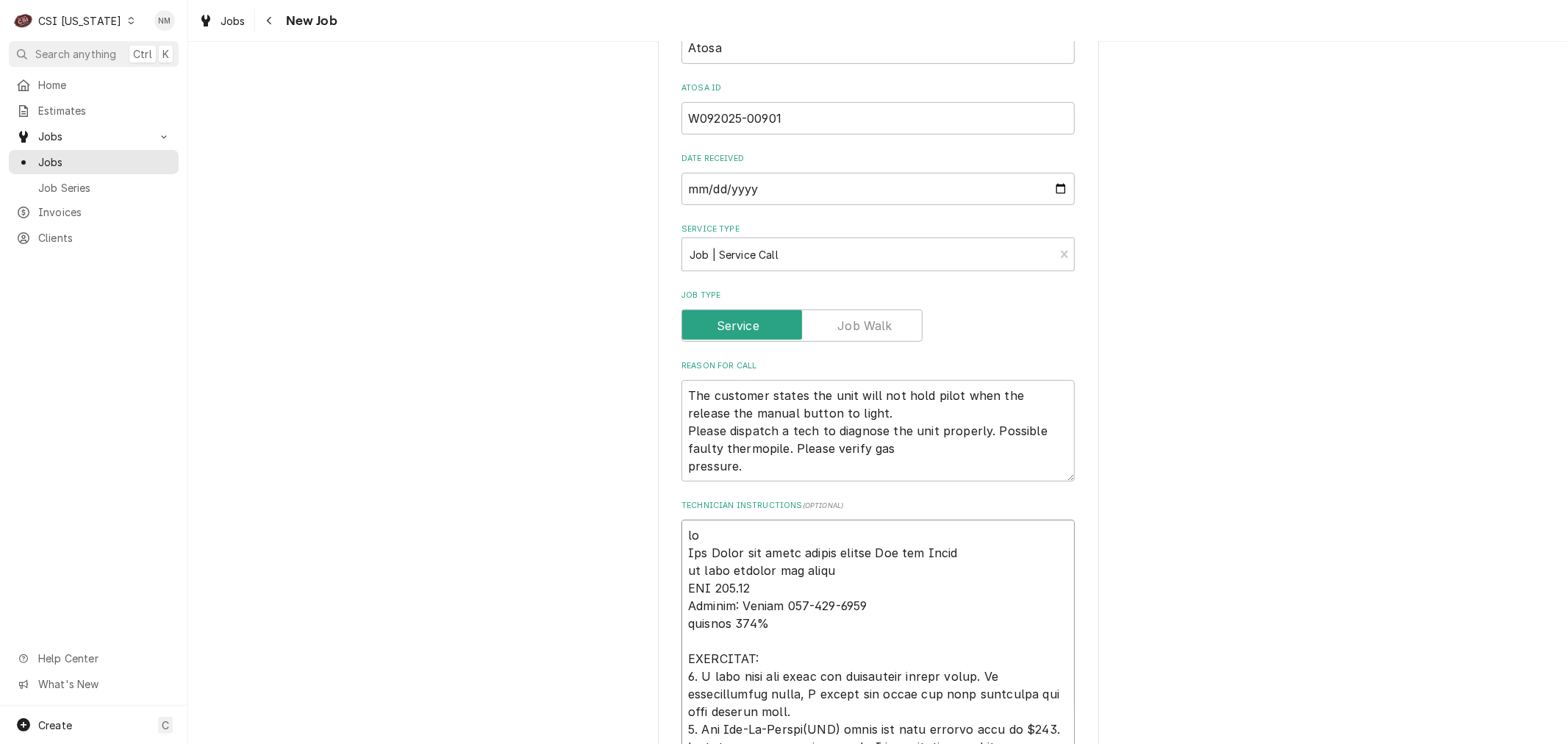
type textarea "if p Per Atosa the parts should arrive Fri per Atosa on hold waiting for parts …"
type textarea "x"
type textarea "if pa Per Atosa the parts should arrive Fri per Atosa on hold waiting for parts…"
type textarea "x"
type textarea "if par Per Atosa the parts should arrive Fri per Atosa on hold waiting for part…"
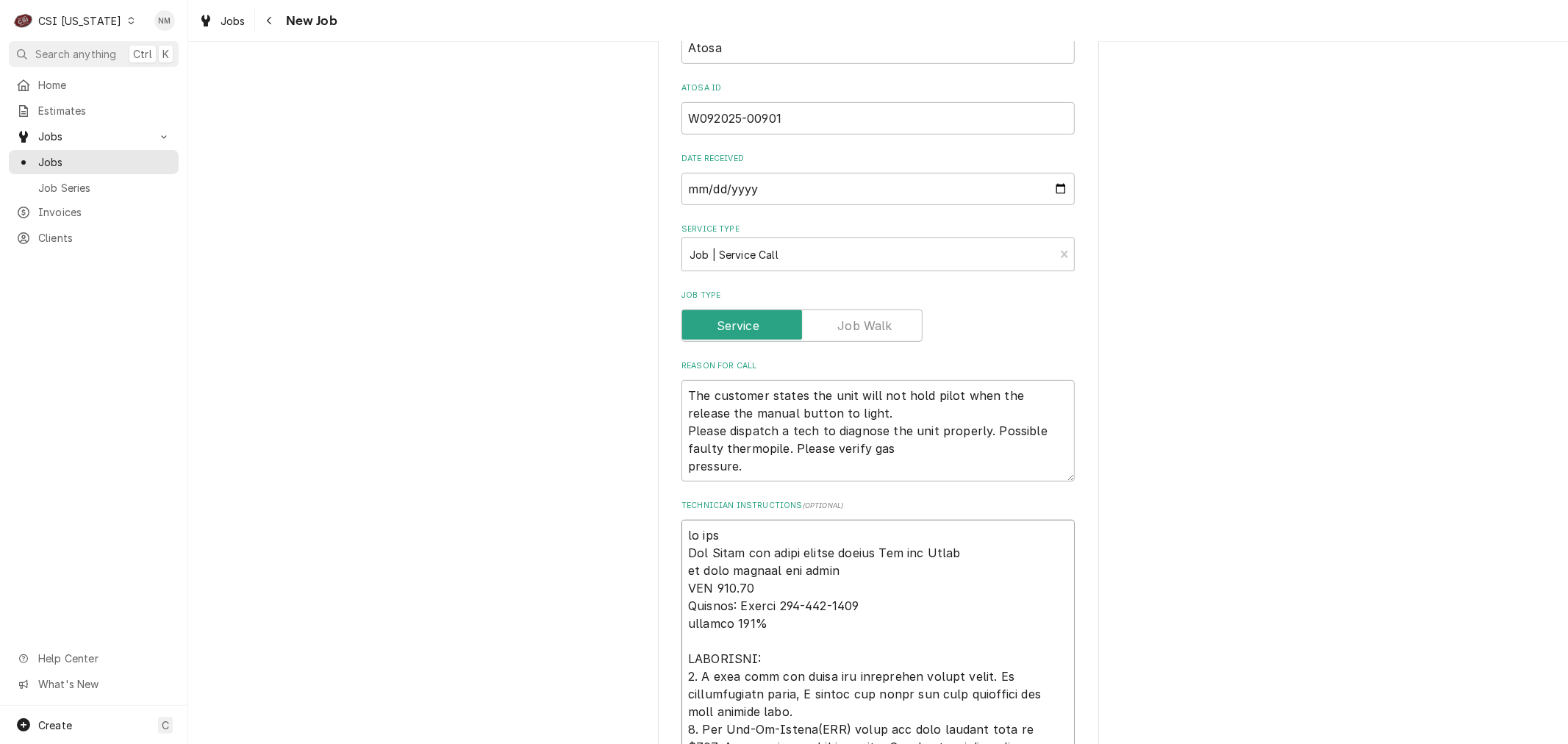
type textarea "x"
type textarea "if part Per Atosa the parts should arrive Fri per Atosa on hold waiting for par…"
type textarea "x"
type textarea "if parts Per Atosa the parts should arrive Fri per Atosa on hold waiting for pa…"
type textarea "x"
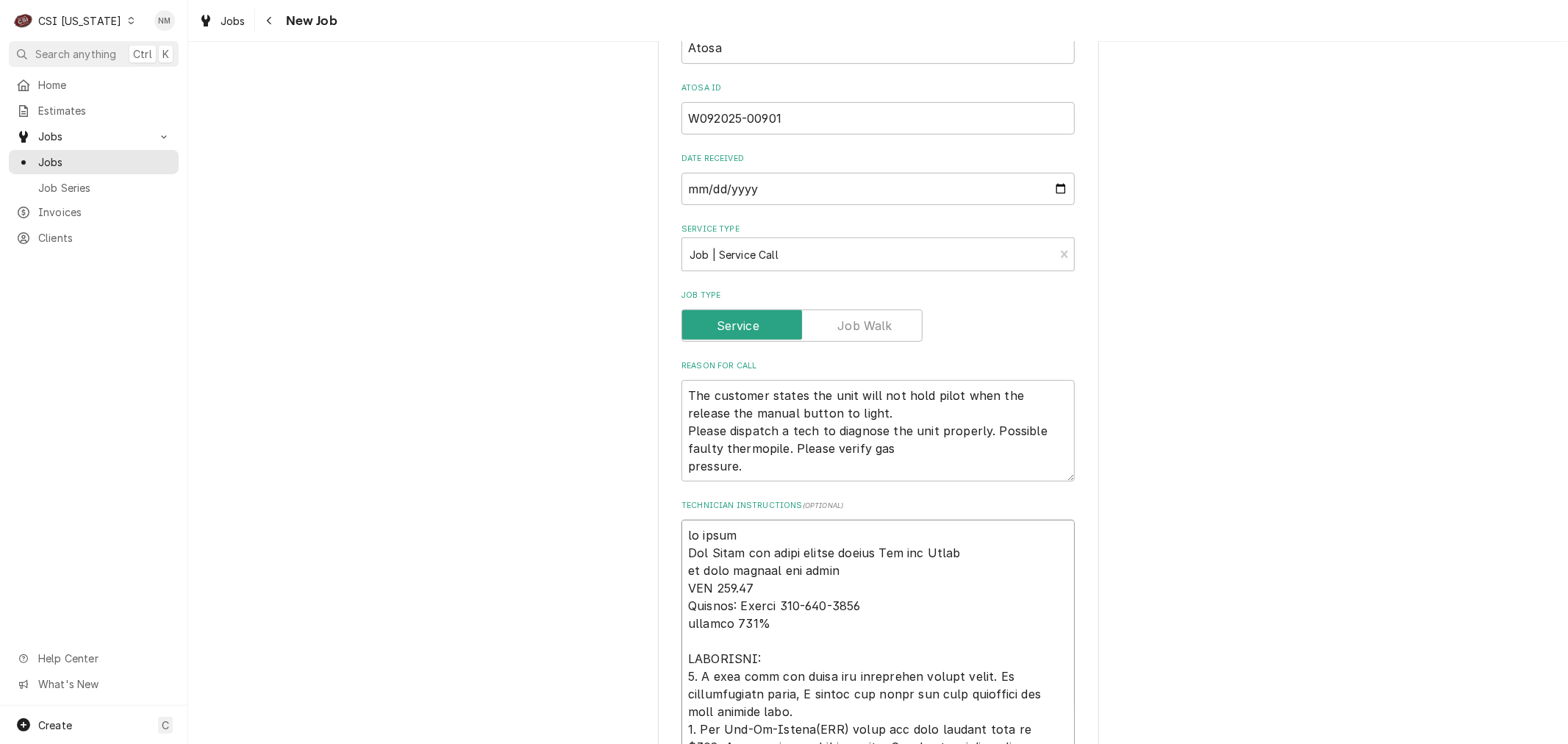
type textarea "if parts Per Atosa the parts should arrive Fri per Atosa on hold waiting for pa…"
type textarea "x"
type textarea "if parts a Per Atosa the parts should arrive Fri per Atosa on hold waiting for …"
type textarea "x"
type textarea "if parts ar Per Atosa the parts should arrive Fri per Atosa on hold waiting for…"
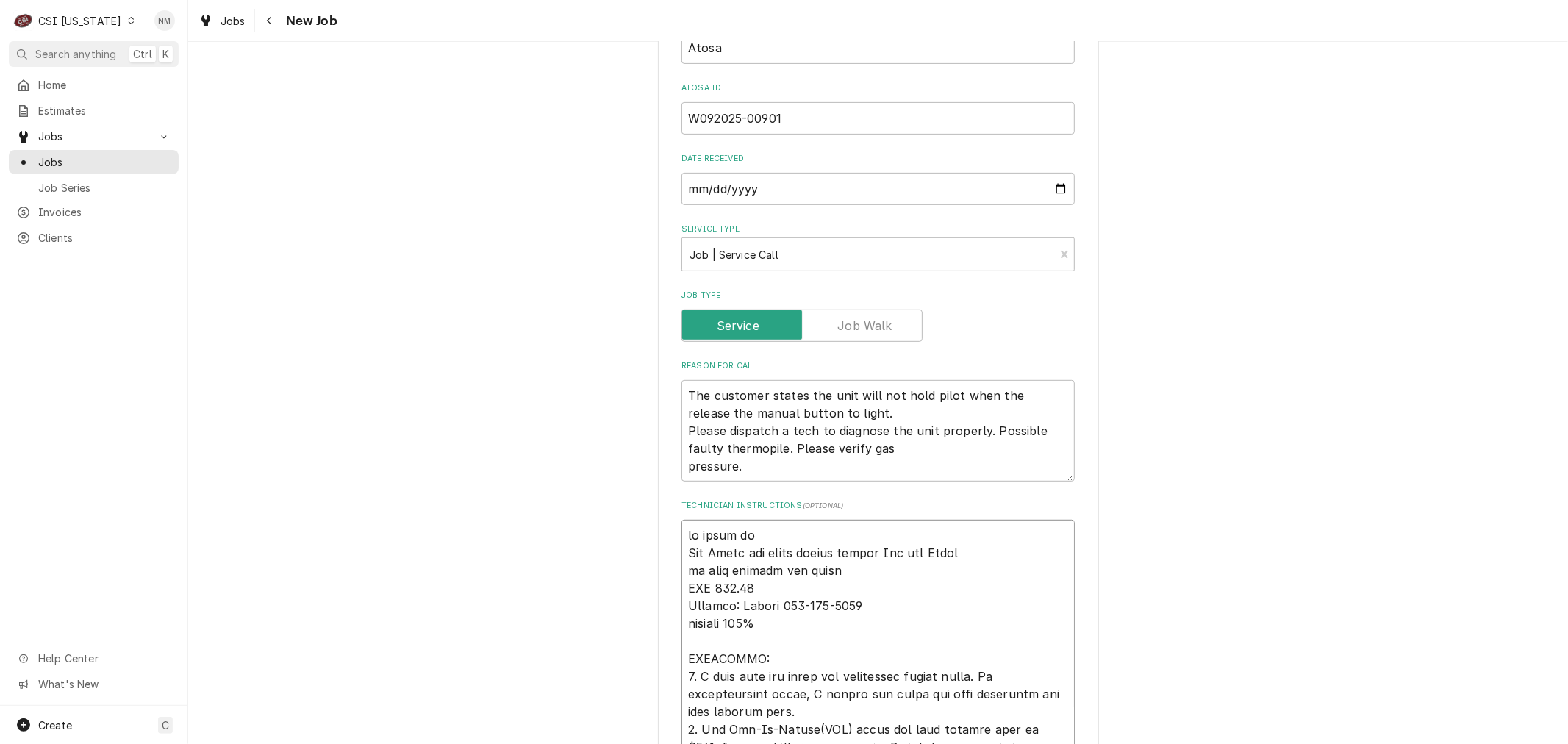
type textarea "x"
type textarea "if parts ari Per Atosa the parts should arrive Fri per Atosa on hold waiting fo…"
type textarea "x"
type textarea "if parts ar Per Atosa the parts should arrive Fri per Atosa on hold waiting for…"
type textarea "x"
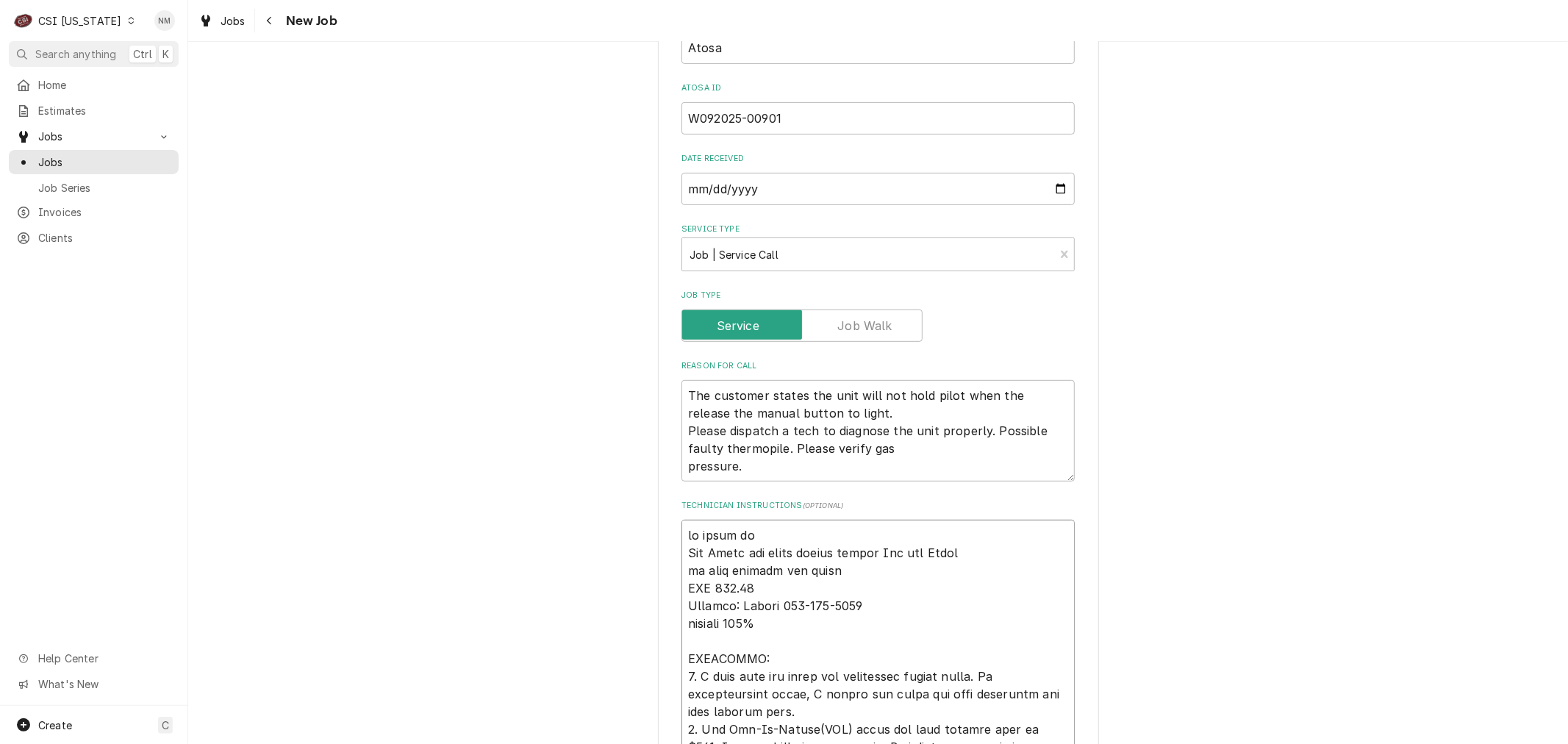
type textarea "if parts arr Per Atosa the parts should arrive Fri per Atosa on hold waiting fo…"
type textarea "x"
type textarea "if parts arri Per Atosa the parts should arrive Fri per Atosa on hold waiting f…"
type textarea "x"
type textarea "if parts arriv Per Atosa the parts should arrive Fri per Atosa on hold waiting …"
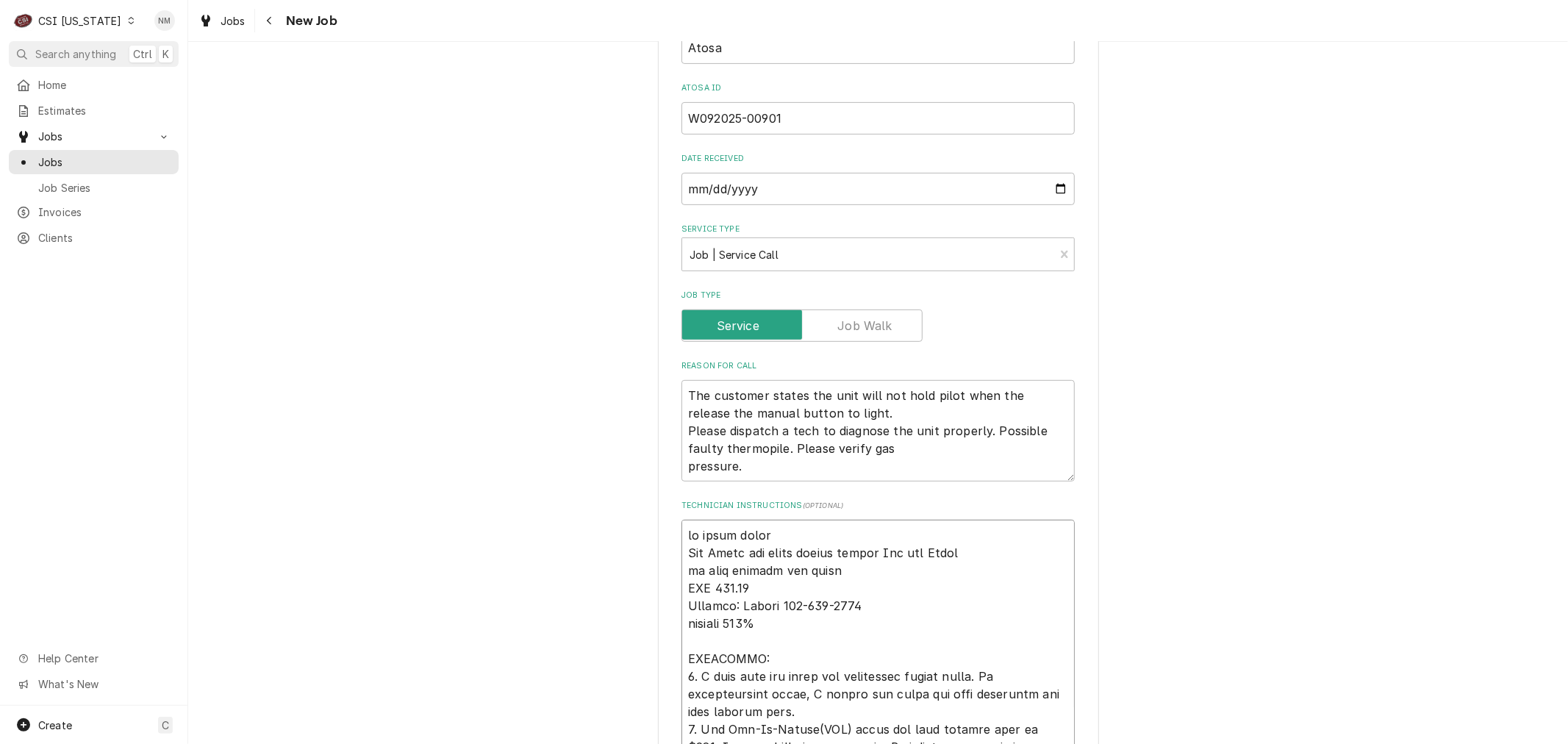
type textarea "x"
type textarea "if parts arrive Per Atosa the parts should arrive Fri per Atosa on hold waiting…"
type textarea "x"
type textarea "if parts arrive Per Atosa the parts should arrive Fri per Atosa on hold waiting…"
type textarea "x"
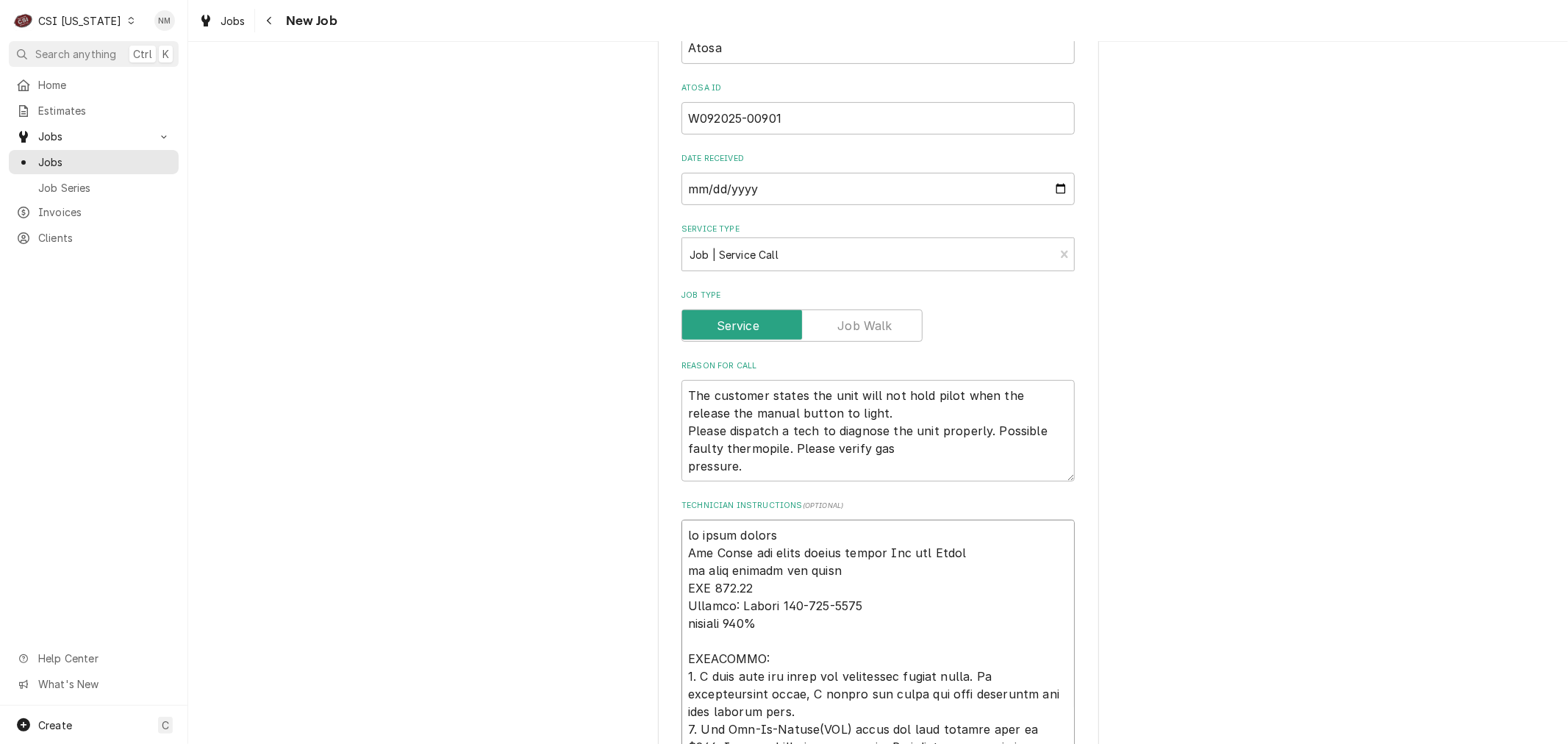
type textarea "if parts arrive F Per Atosa the parts should arrive Fri per Atosa on hold waiti…"
type textarea "x"
type textarea "if parts arrive Fr Per Atosa the parts should arrive Fri per Atosa on hold wait…"
type textarea "x"
type textarea "if parts arrive Fri Per Atosa the parts should arrive Fri per Atosa on hold wai…"
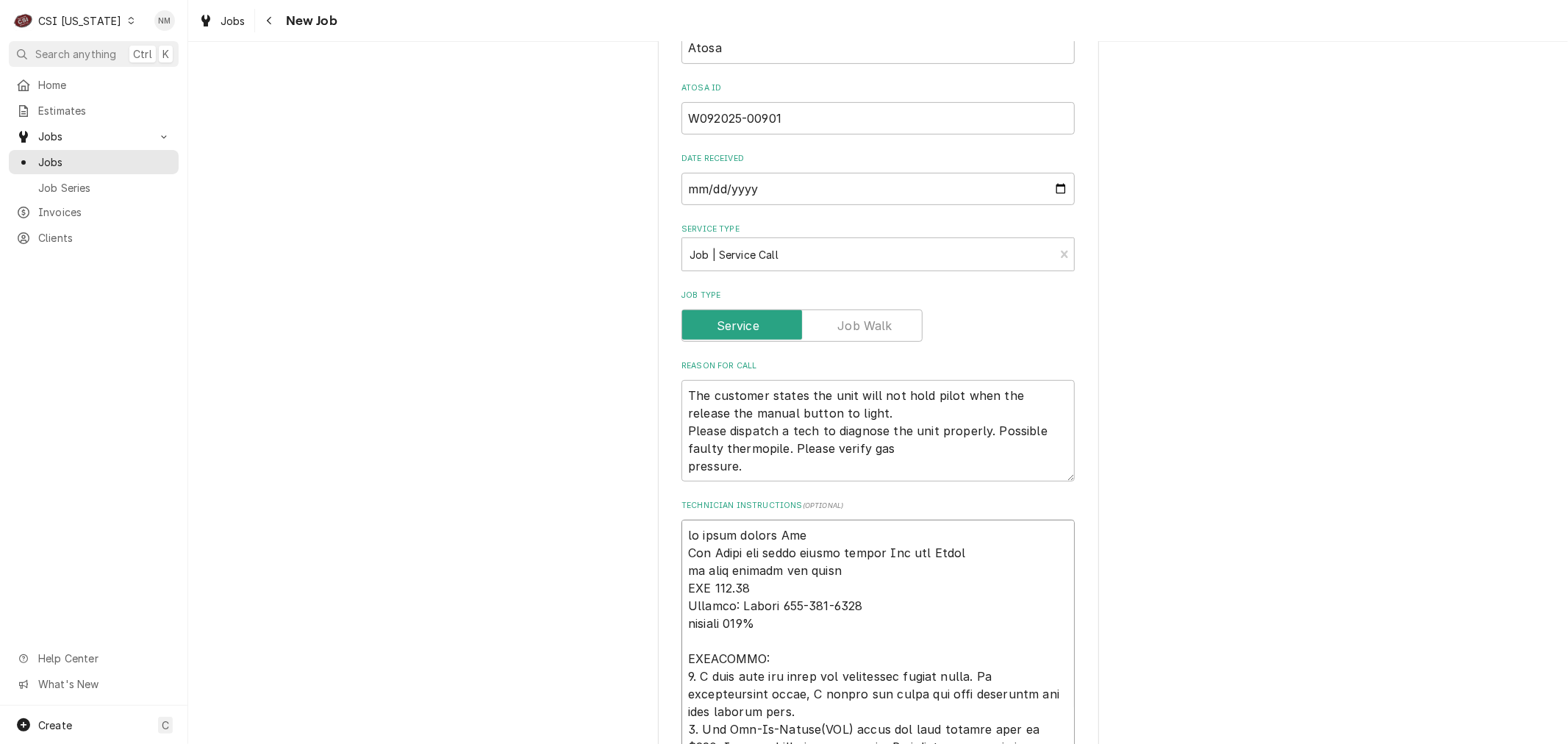
type textarea "x"
type textarea "if parts arrive Fri Per Atosa the parts should arrive Fri per Atosa on hold wai…"
type textarea "x"
type textarea "if parts arrive Fri t Per Atosa the parts should arrive Fri per Atosa on hold w…"
type textarea "x"
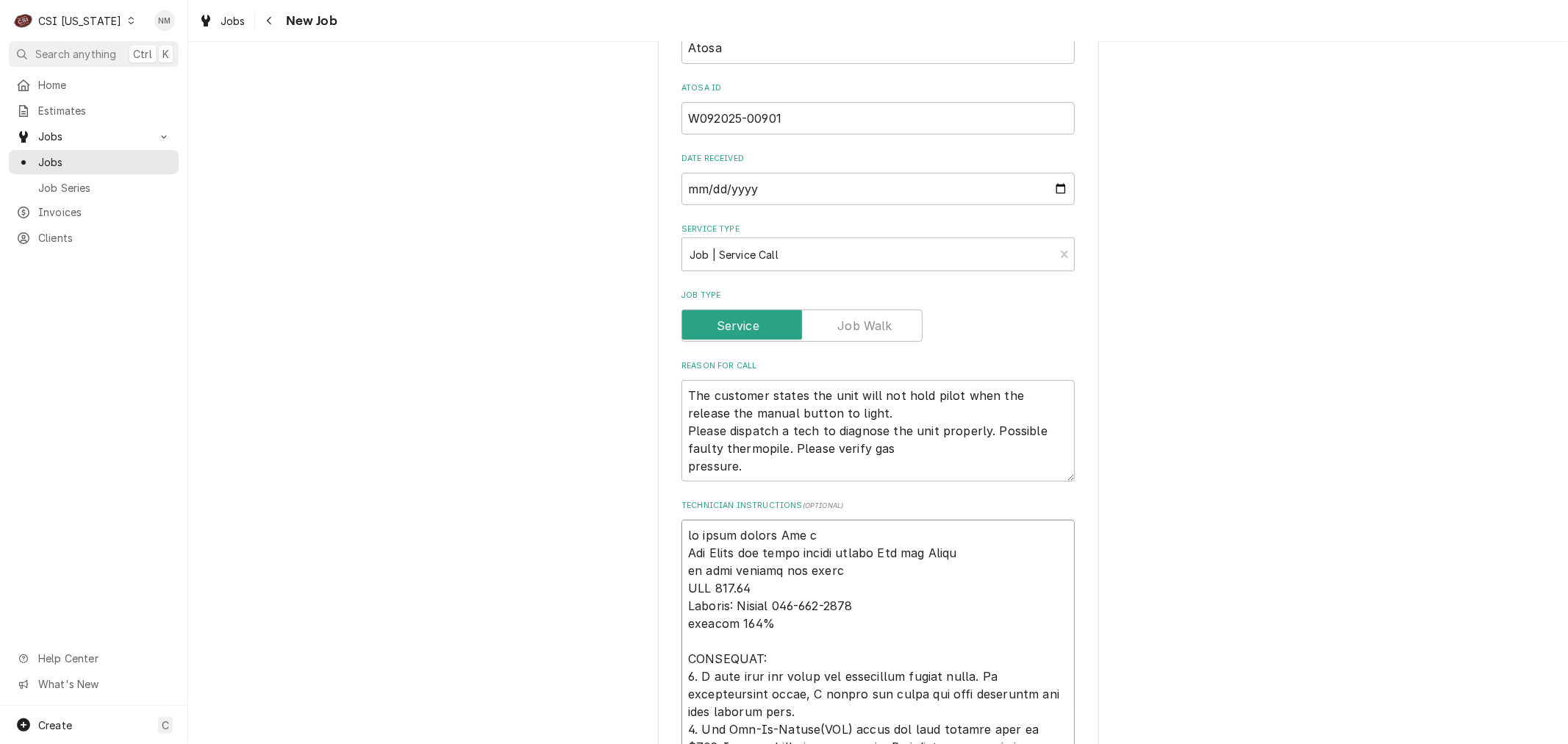
type textarea "if parts arrive Fri te Per Atosa the parts should arrive Fri per Atosa on hold …"
type textarea "x"
type textarea "if parts arrive Fri tec Per Atosa the parts should arrive Fri per Atosa on hold…"
type textarea "x"
type textarea "if parts arrive Fri tech Per Atosa the parts should arrive Fri per Atosa on hol…"
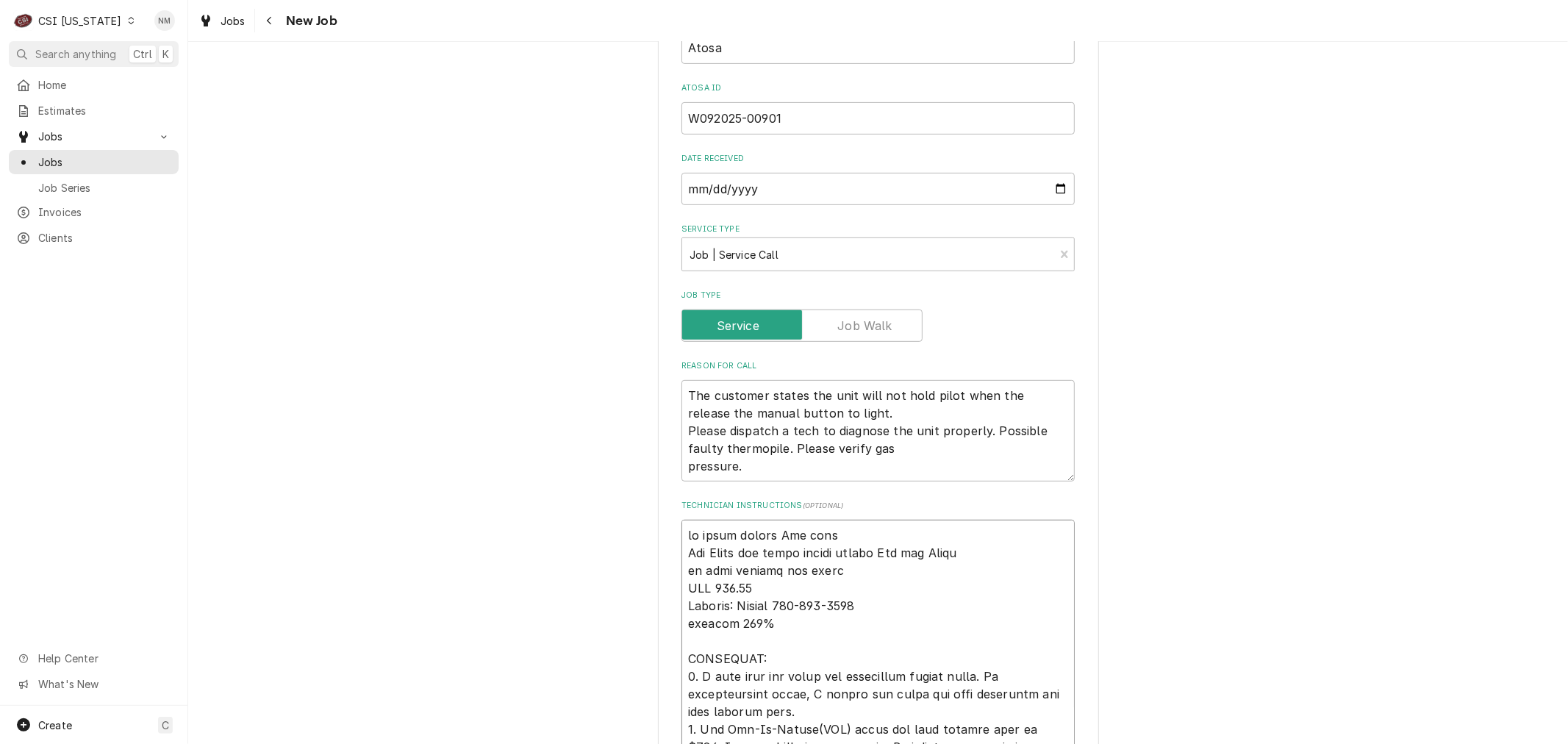
type textarea "x"
type textarea "if parts arrive Fri tech Per Atosa the parts should arrive Fri per Atosa on hol…"
type textarea "x"
type textarea "if parts arrive Fri tech w Per Atosa the parts should arrive Fri per Atosa on h…"
type textarea "x"
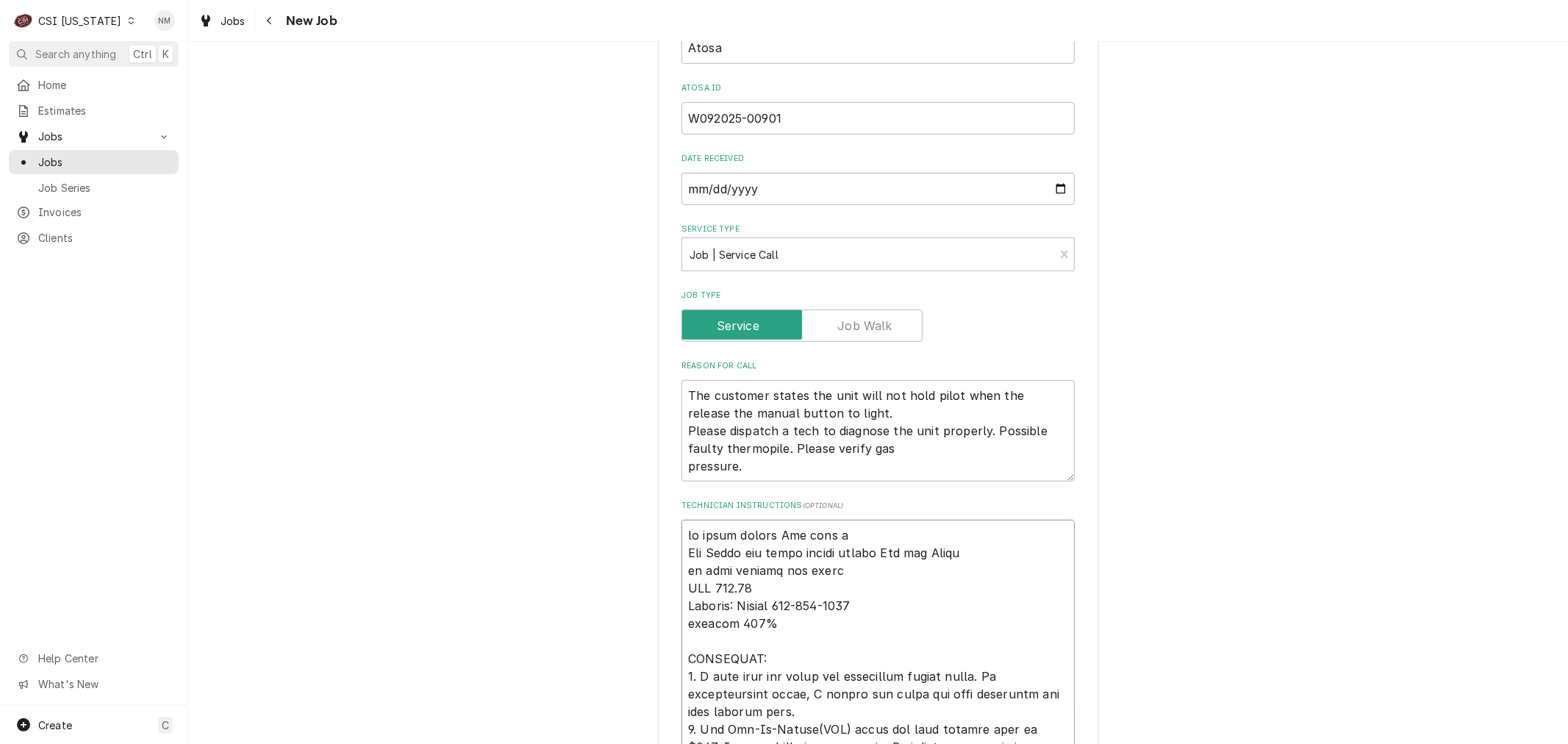
type textarea "if parts arrive Fri tech wi Per Atosa the parts should arrive Fri per Atosa on …"
type textarea "x"
type textarea "if parts arrive Fri tech wil Per Atosa the parts should arrive Fri per Atosa on…"
type textarea "x"
type textarea "if parts arrive Fri tech will Per Atosa the parts should arrive Fri per Atosa o…"
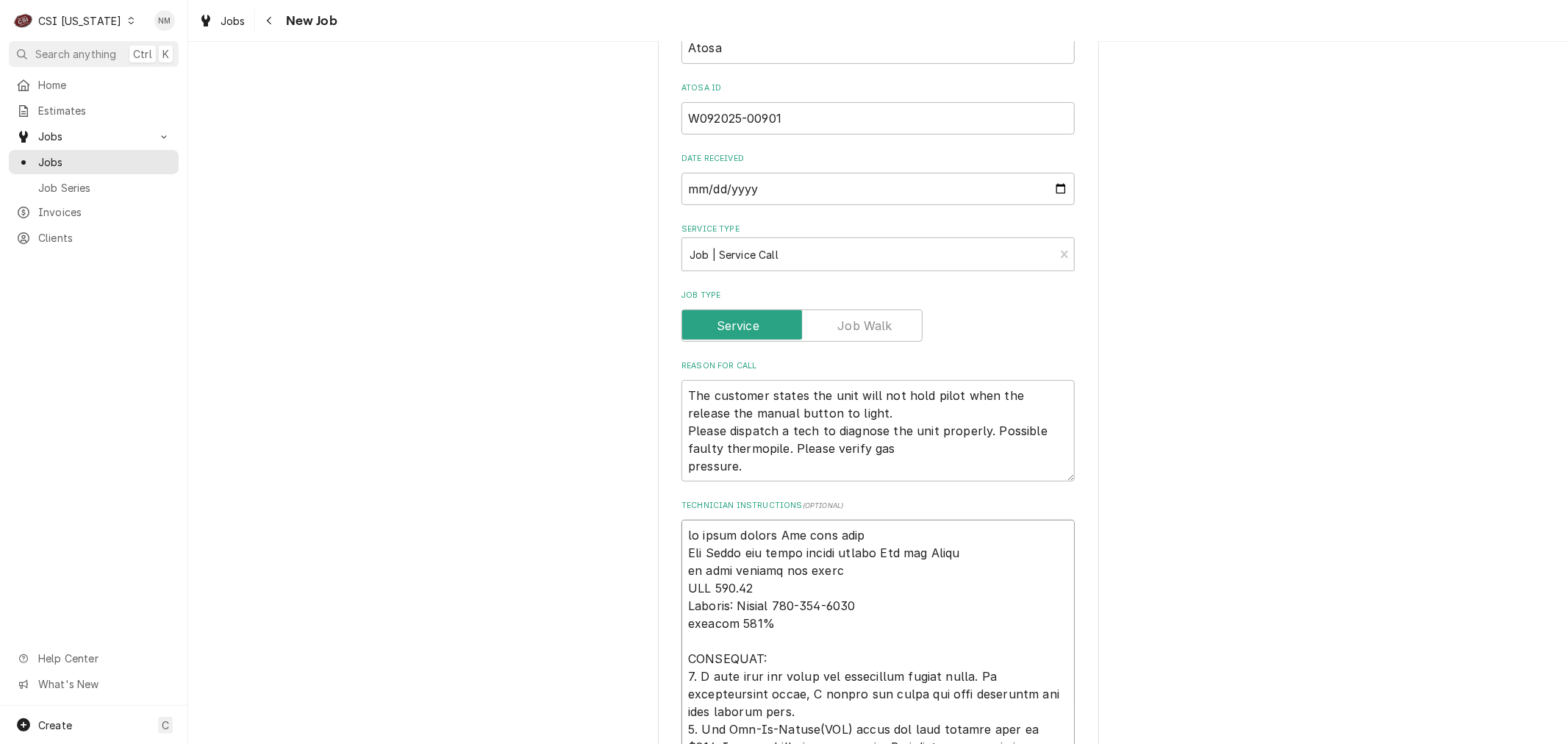
type textarea "x"
type textarea "if parts arrive Fri tech will Per Atosa the parts should arrive Fri per Atosa o…"
type textarea "x"
type textarea "if parts arrive Fri tech will b Per Atosa the parts should arrive Fri per Atosa…"
type textarea "x"
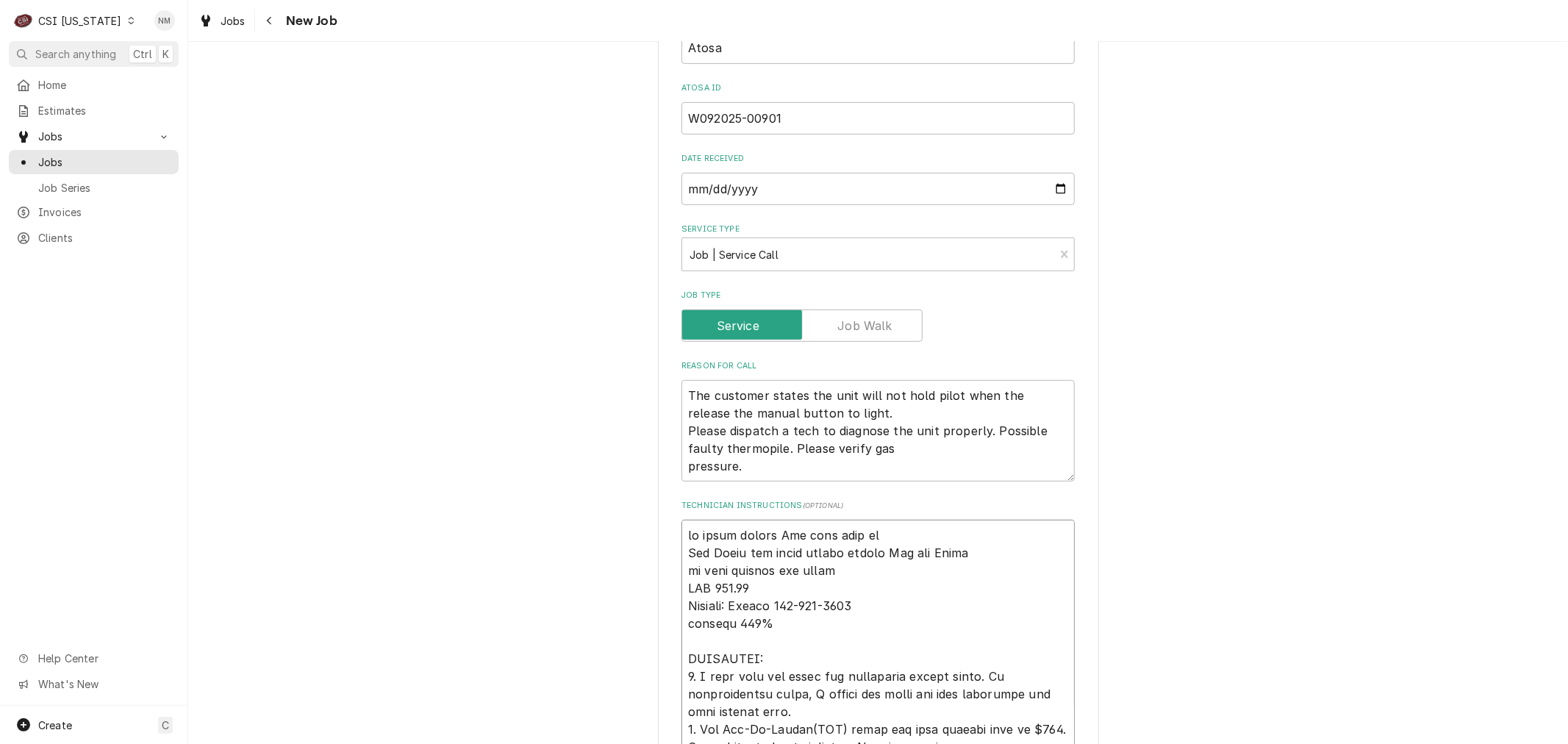
type textarea "if parts arrive Fri tech will be Per Atosa the parts should arrive Fri per Atos…"
type textarea "x"
type textarea "if parts arrive Fri tech will be o Per Atosa the parts should arrive Fri per At…"
type textarea "x"
type textarea "if parts arrive Fri tech will be on Per Atosa the parts should arrive Fri per A…"
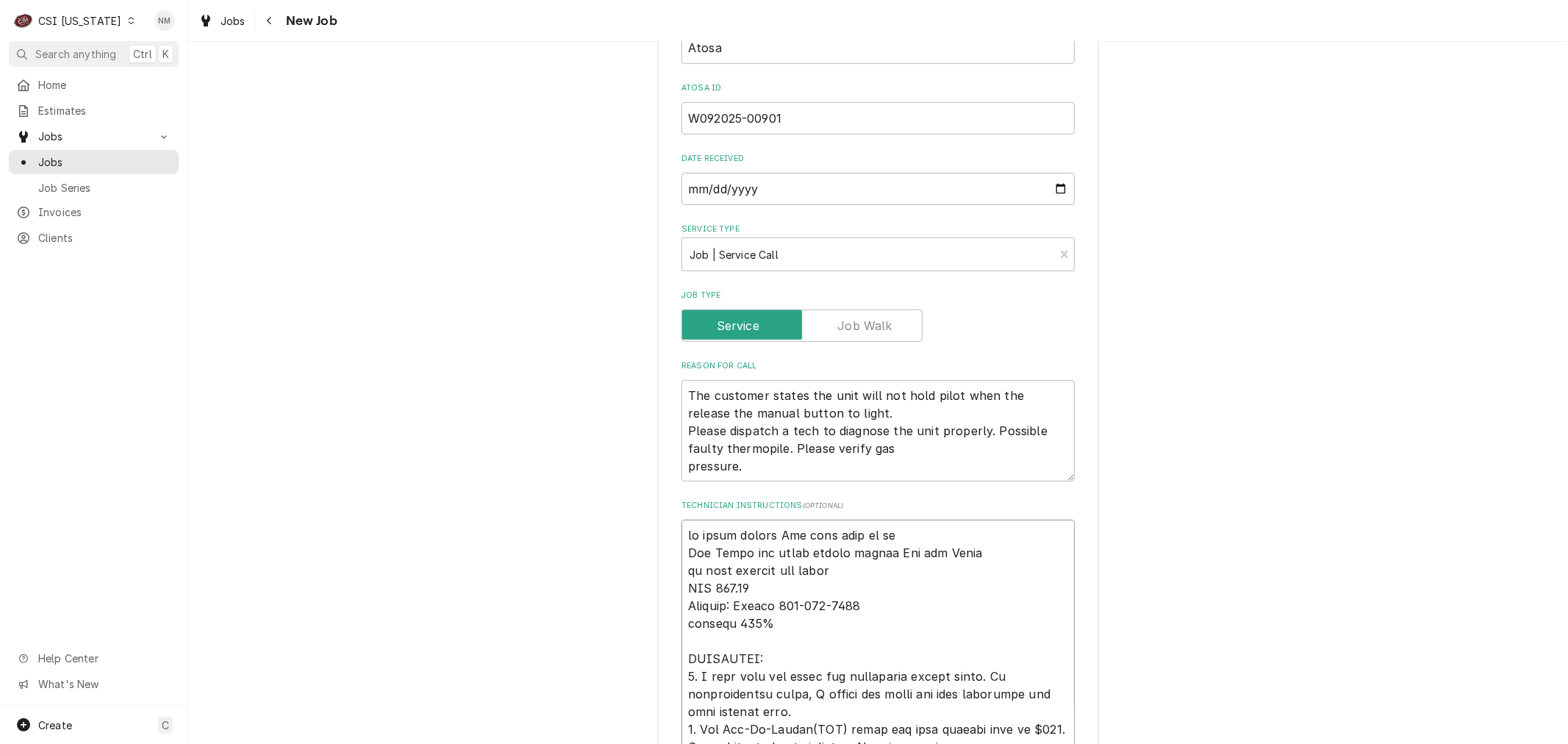
type textarea "x"
type textarea "if parts arrive Fri tech will be on s Per Atosa the parts should arrive Fri per…"
type textarea "x"
type textarea "if parts arrive Fri tech will be on si Per Atosa the parts should arrive Fri pe…"
type textarea "x"
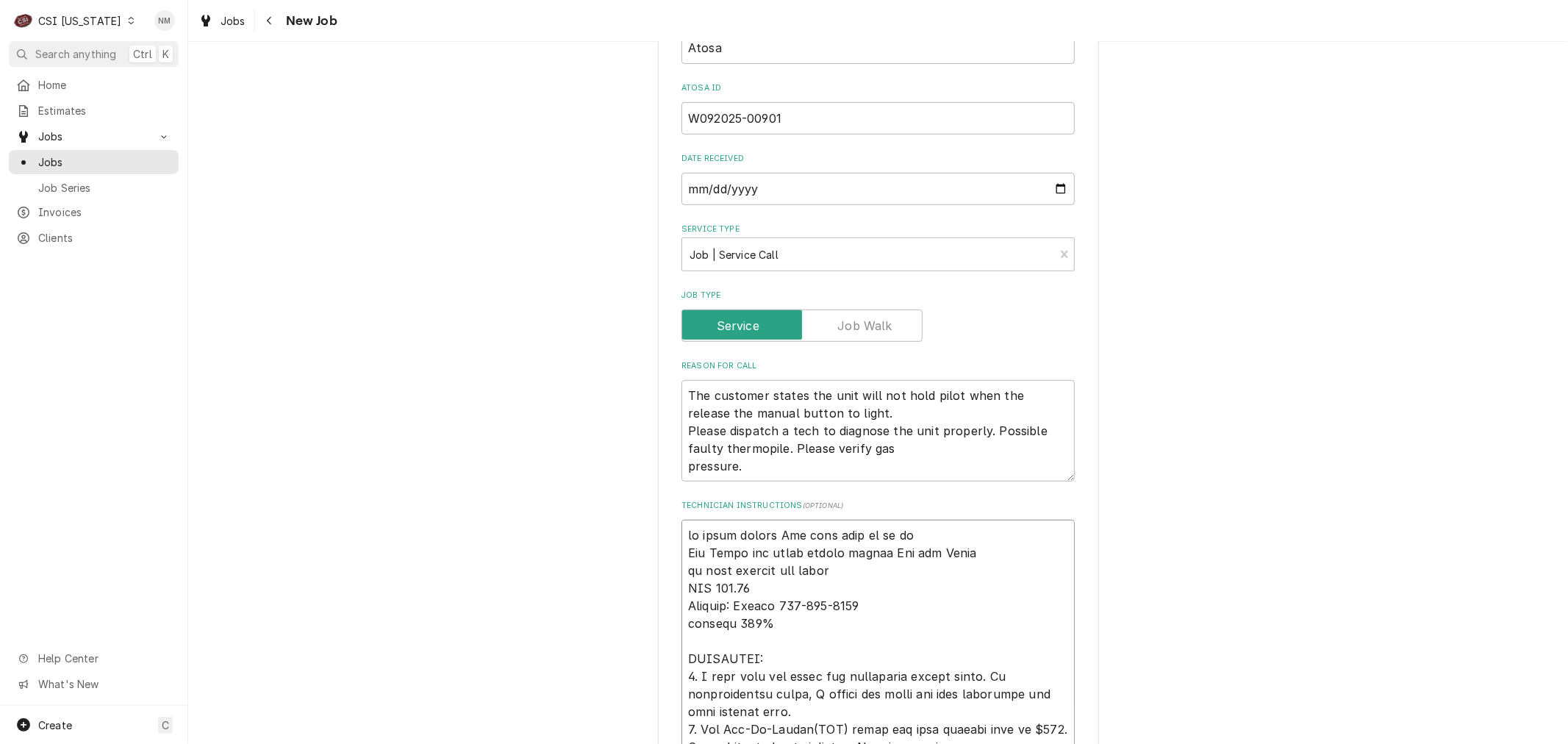
type textarea "if parts arrive Fri tech will be on sit Per Atosa the parts should arrive Fri p…"
type textarea "x"
type textarea "if parts arrive Fri tech will be on site Per Atosa the parts should arrive Fri …"
type textarea "x"
type textarea "if parts arrive Fri tech will be on site Per Atosa the parts should arrive Fri …"
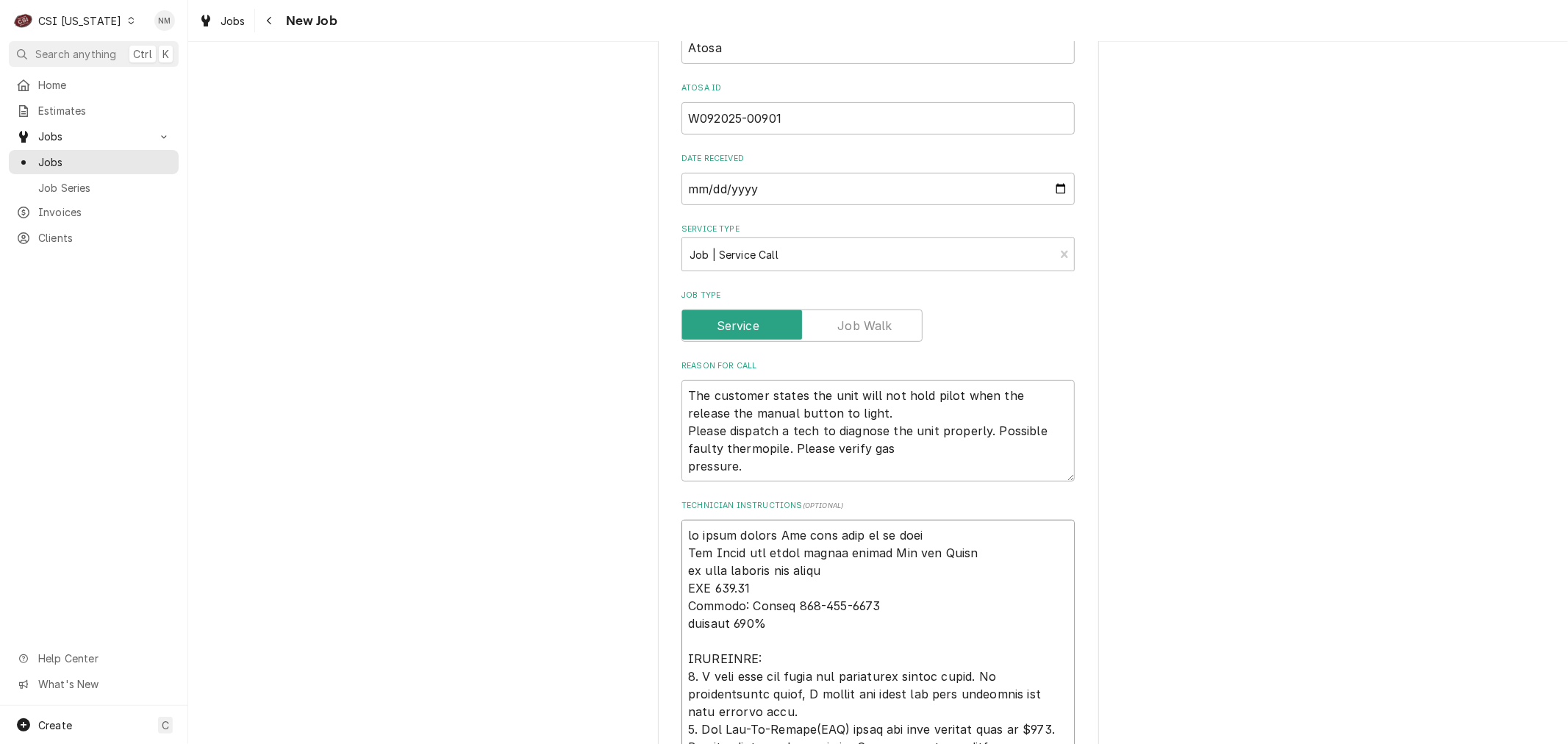
type textarea "x"
type textarea "if parts arrive Fri tech will be on site m Per Atosa the parts should arrive Fr…"
type textarea "x"
type textarea "if parts arrive Fri tech will be on site mo Per Atosa the parts should arrive F…"
type textarea "x"
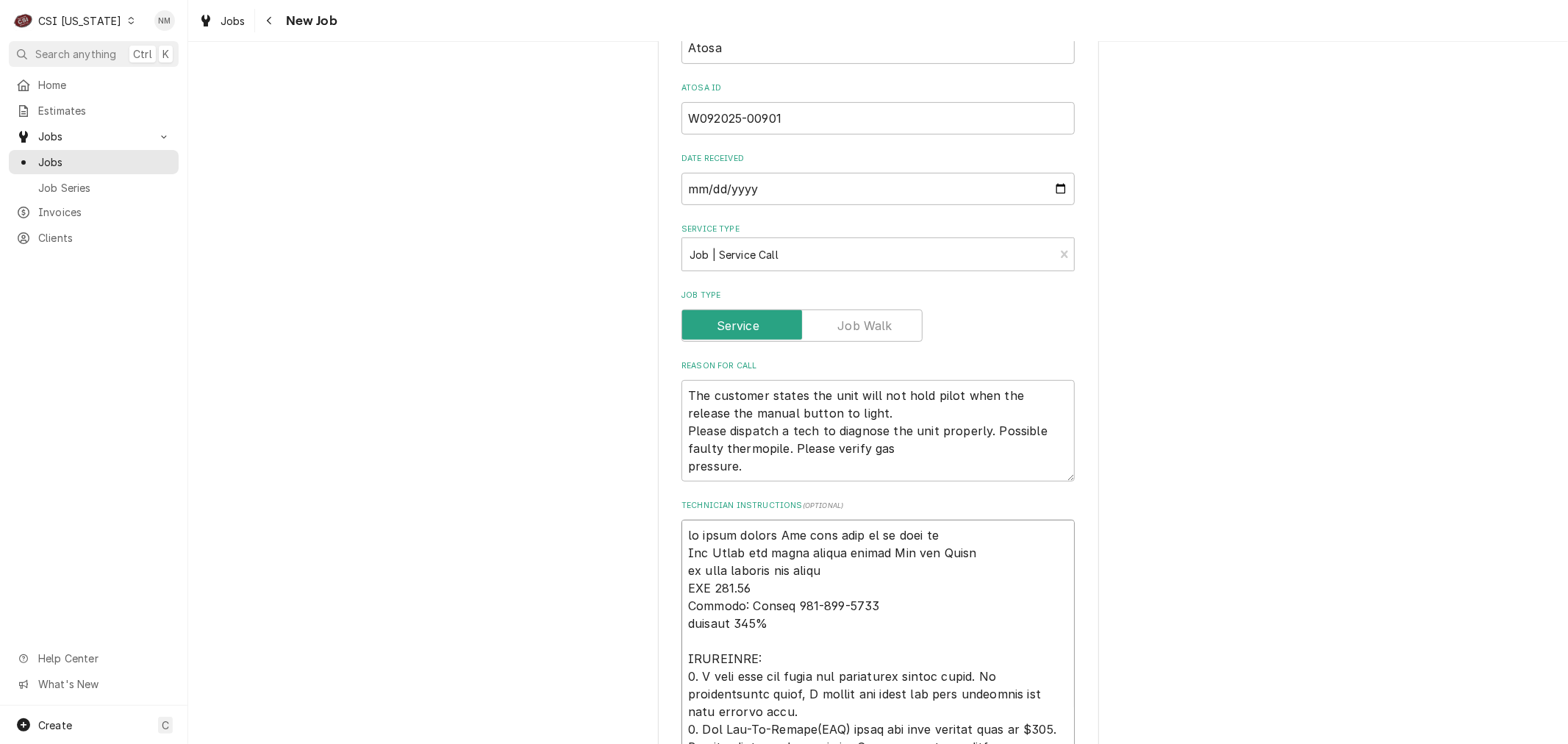
type textarea "if parts arrive Fri tech will be on site mon Per Atosa the parts should arrive …"
type textarea "x"
type textarea "if parts arrive Fri tech will be on site mon Per Atosa the parts should arrive …"
type textarea "x"
type textarea "if parts arrive Fri tech will be on site mon o Per Atosa the parts should arriv…"
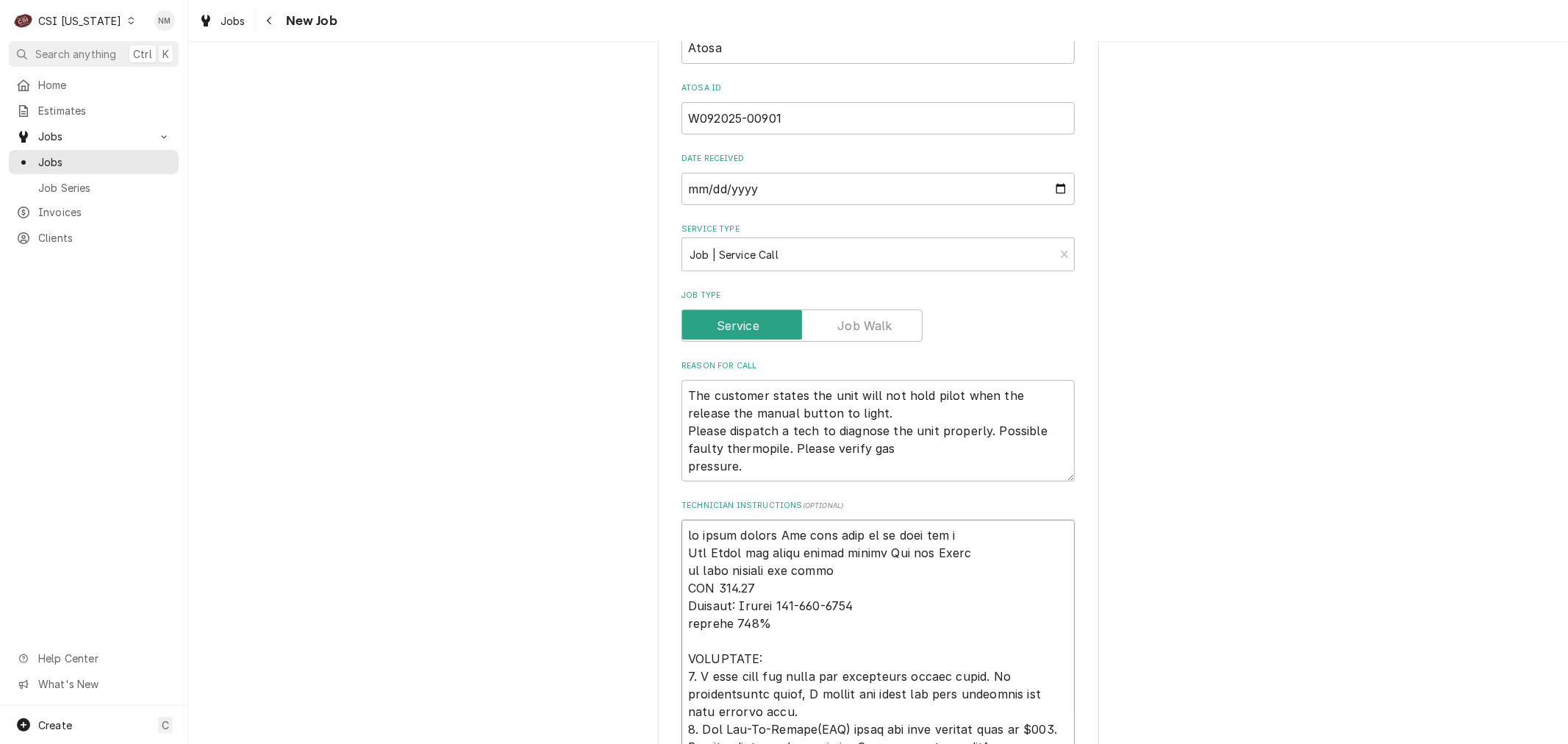
type textarea "x"
type textarea "if parts arrive Fri tech will be on site mon or Per Atosa the parts should arri…"
type textarea "x"
type textarea "if parts arrive Fri tech will be on site mon or Per Atosa the parts should arri…"
type textarea "x"
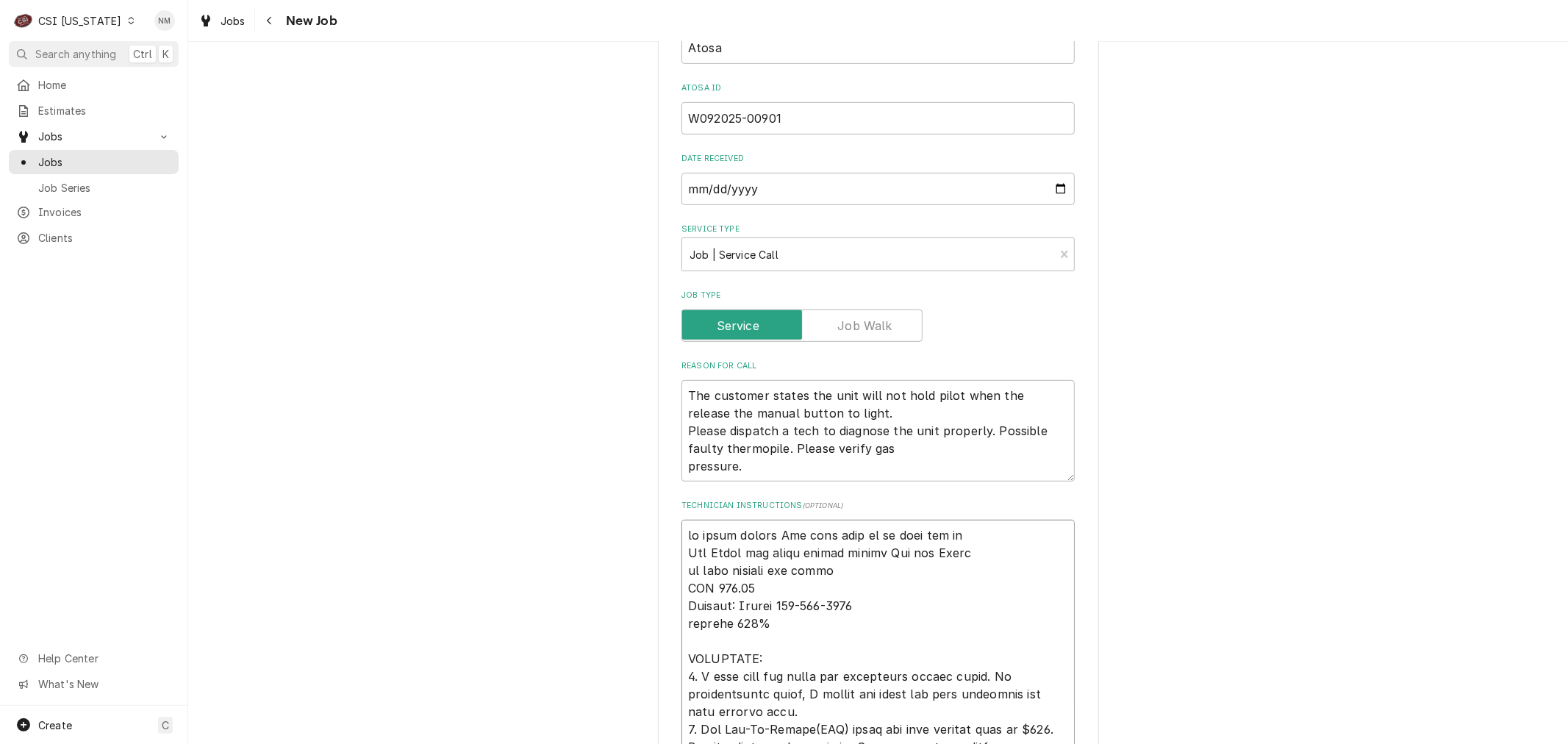
type textarea "if parts arrive Fri tech will be on site mon or t Per Atosa the parts should ar…"
type textarea "x"
type textarea "if parts arrive Fri tech will be on site mon or tu Per Atosa the parts should a…"
type textarea "x"
type textarea "if parts arrive Fri tech will be on site mon or tue Per Atosa the parts should …"
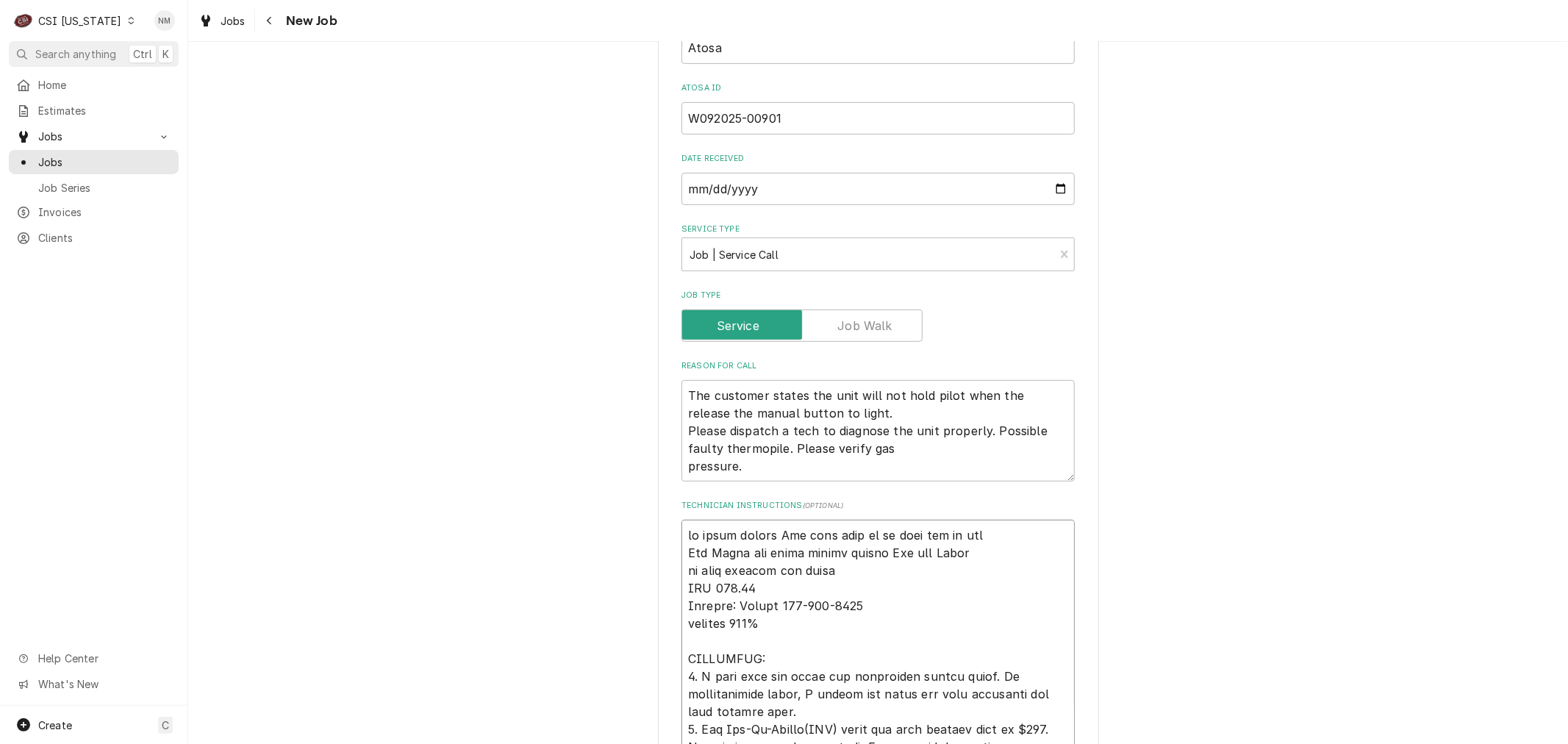
type textarea "x"
type textarea "if parts arrive Fri tech will be on site mon or tues Per Atosa the parts should…"
type textarea "x"
type textarea "if parts arrive Fri tech will be on site mon or tues Per Atosa the parts should…"
type textarea "x"
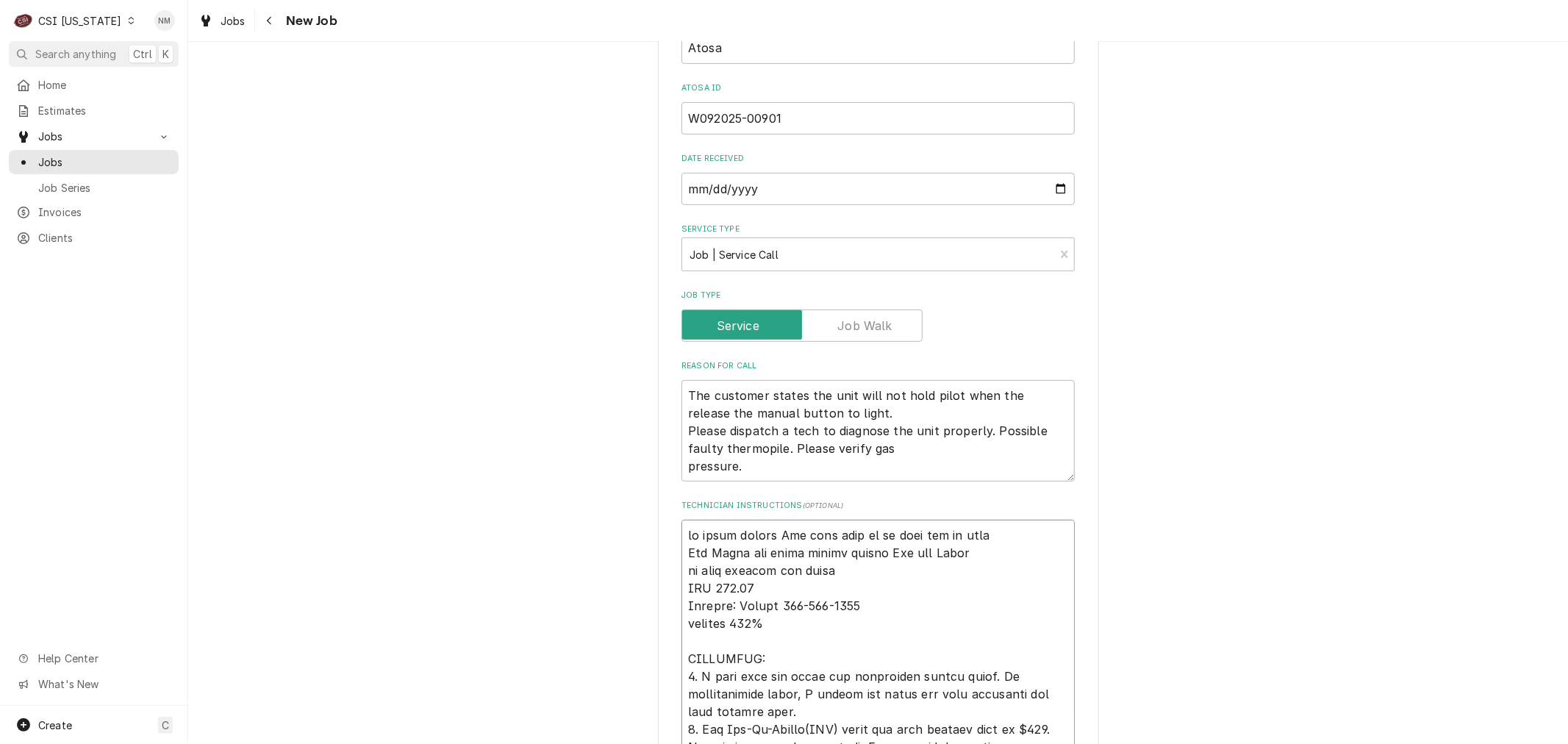
type textarea "if parts arrive Fri tech will be on site mon or tues n Per Atosa the parts shou…"
type textarea "x"
type textarea "if parts arrive Fri tech will be on site mon or tues ne Per Atosa the parts sho…"
type textarea "x"
type textarea "if parts arrive Fri tech will be on site mon or tues nex Per Atosa the parts sh…"
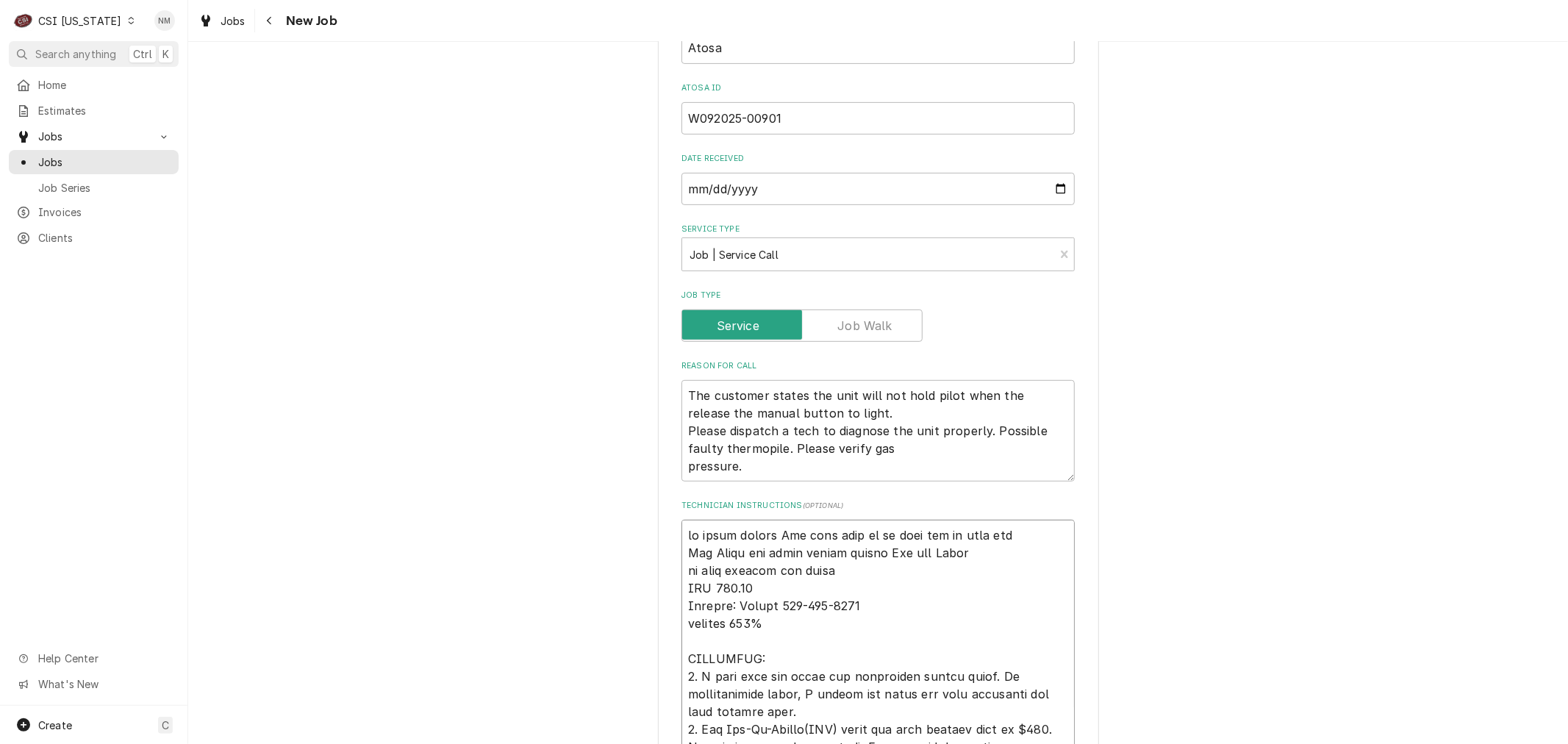
type textarea "x"
type textarea "if parts arrive Fri tech will be on site mon or tues ne Per Atosa the parts sho…"
type textarea "x"
type textarea "if parts arrive Fri tech will be on site mon or tues n Per Atosa the parts shou…"
type textarea "x"
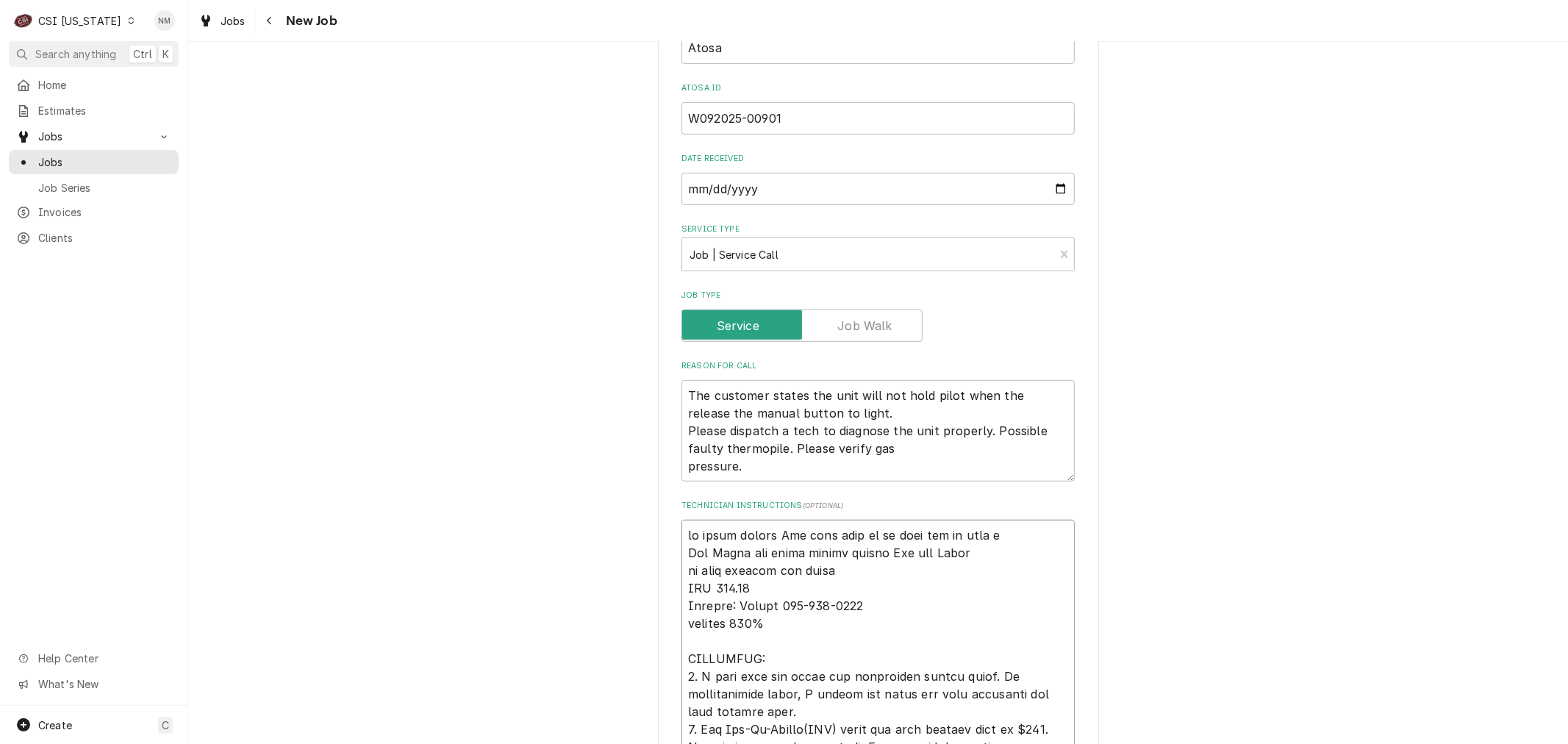
type textarea "if parts arrive Fri tech will be on site mon or tues Per Atosa the parts should…"
type textarea "x"
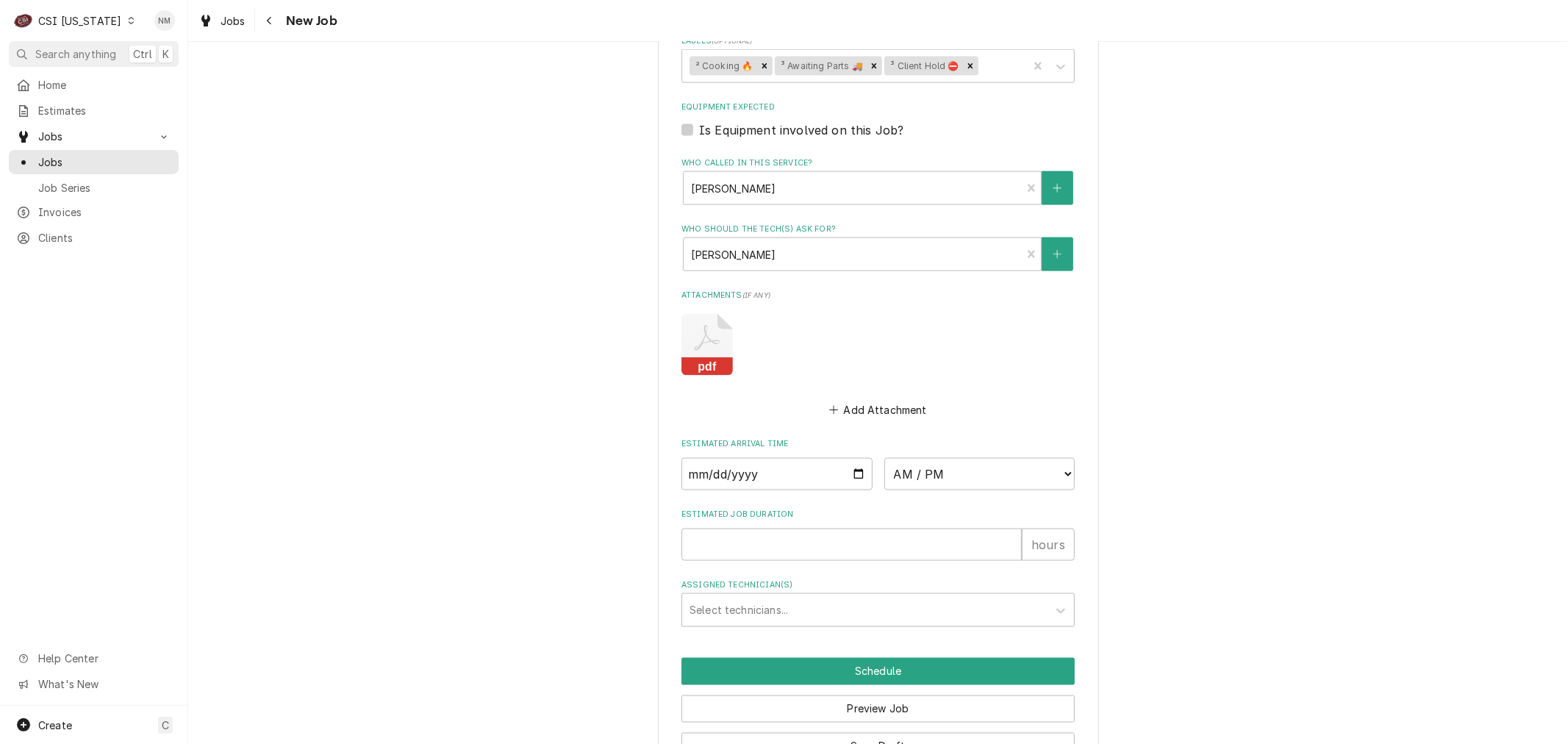
scroll to position [1841, 0]
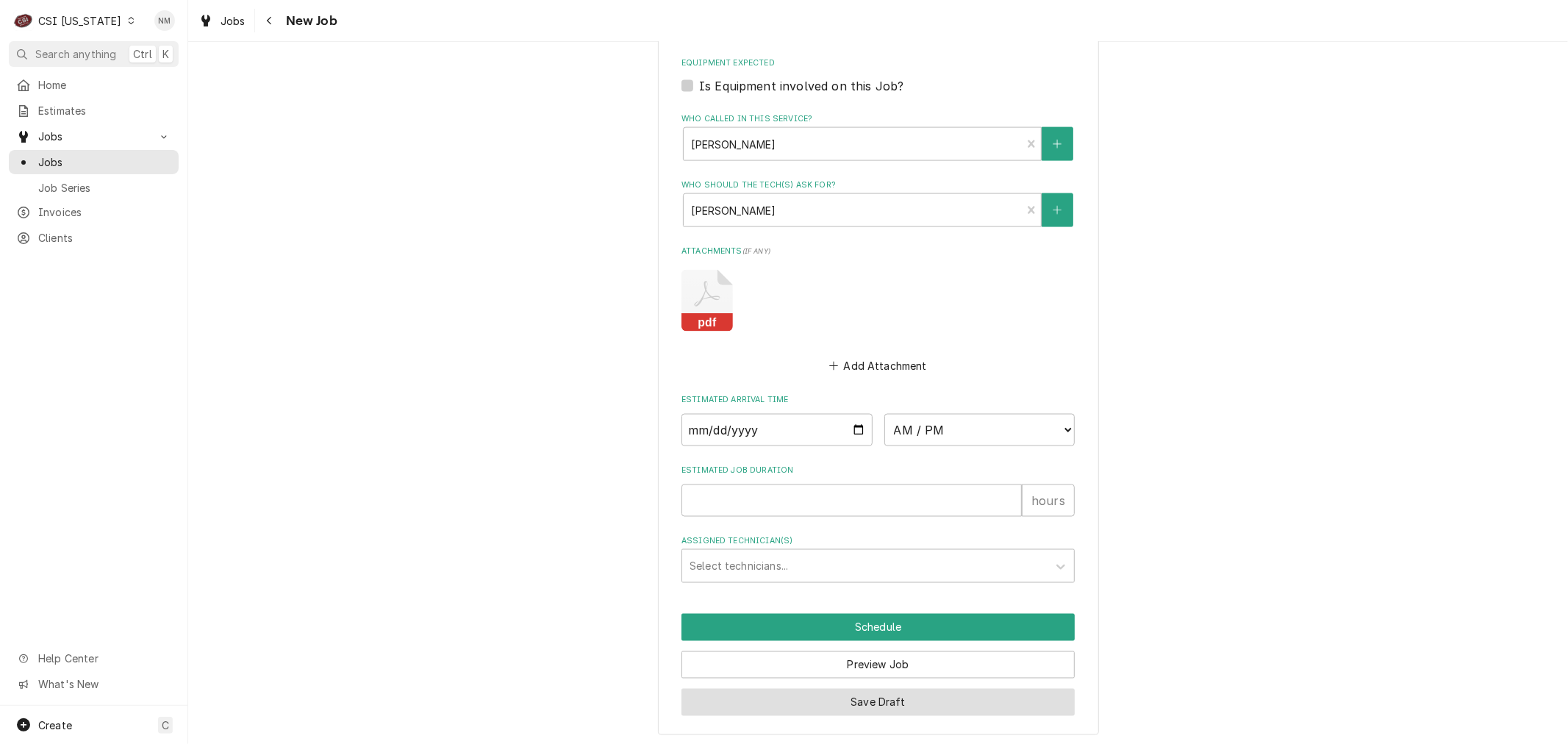
type textarea "if parts arrive Fri tech will be on site mon or tues Per Atosa the parts should…"
click at [884, 694] on button "Save Draft" at bounding box center [878, 702] width 394 height 28
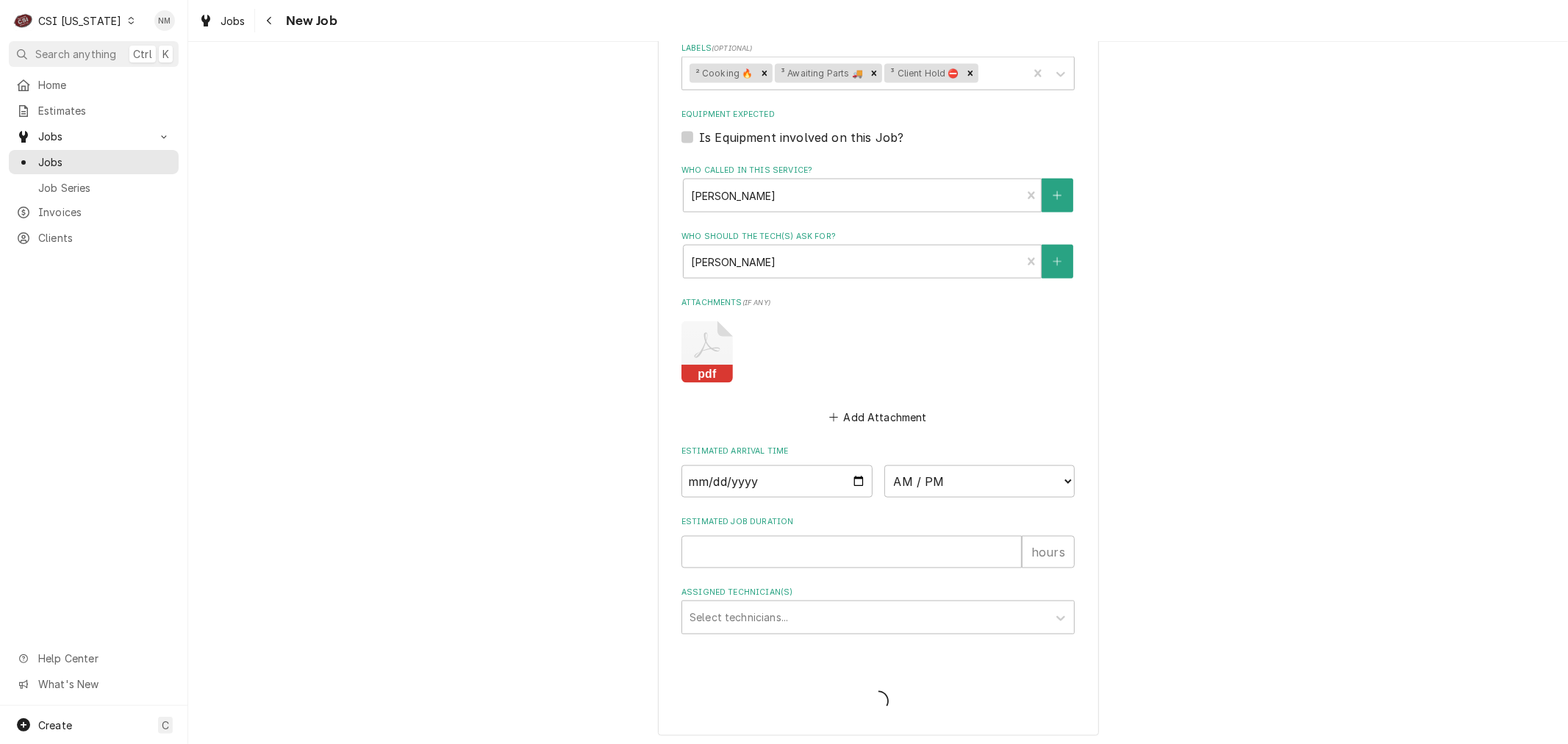
type textarea "x"
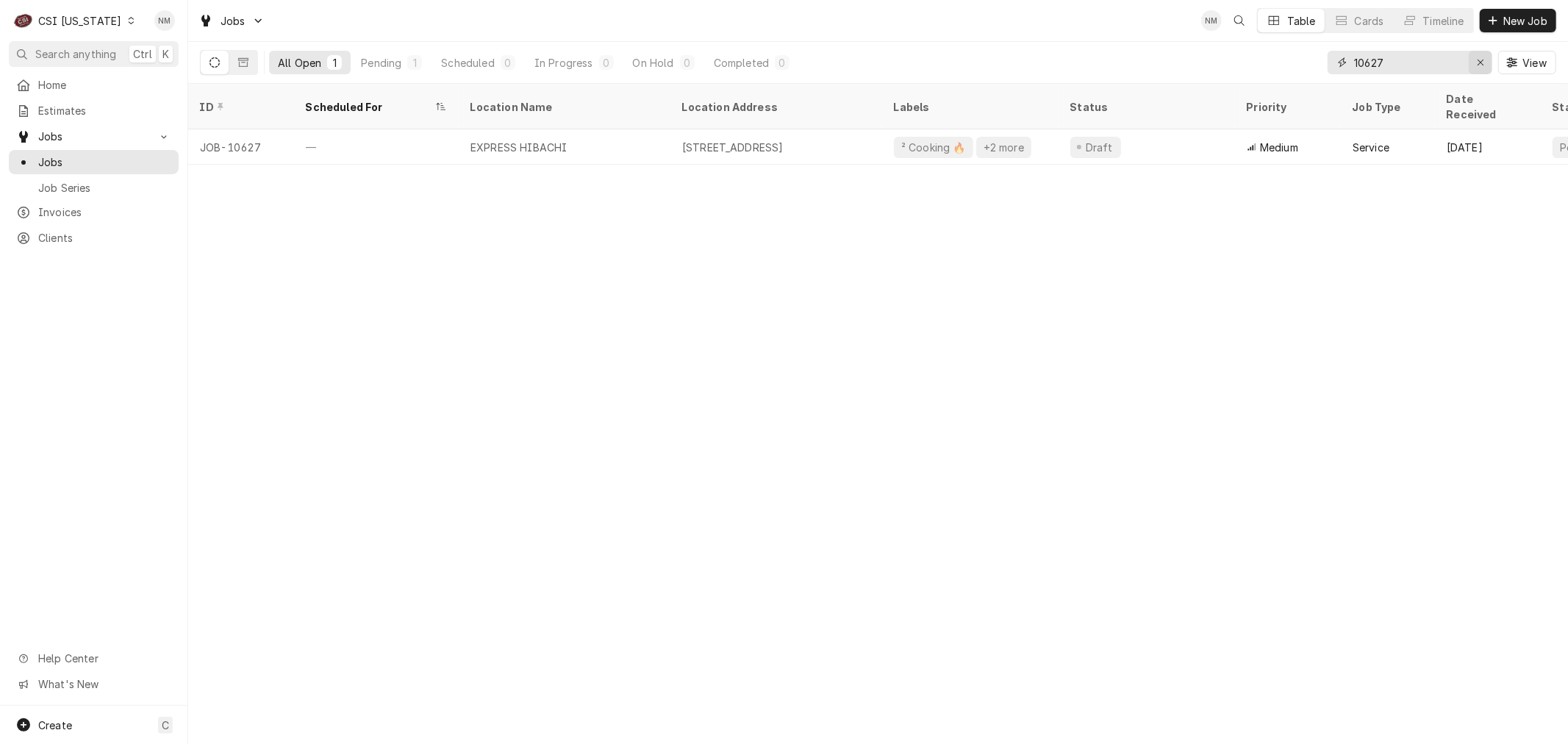
click at [1481, 60] on icon "Erase input" at bounding box center [1481, 62] width 8 height 10
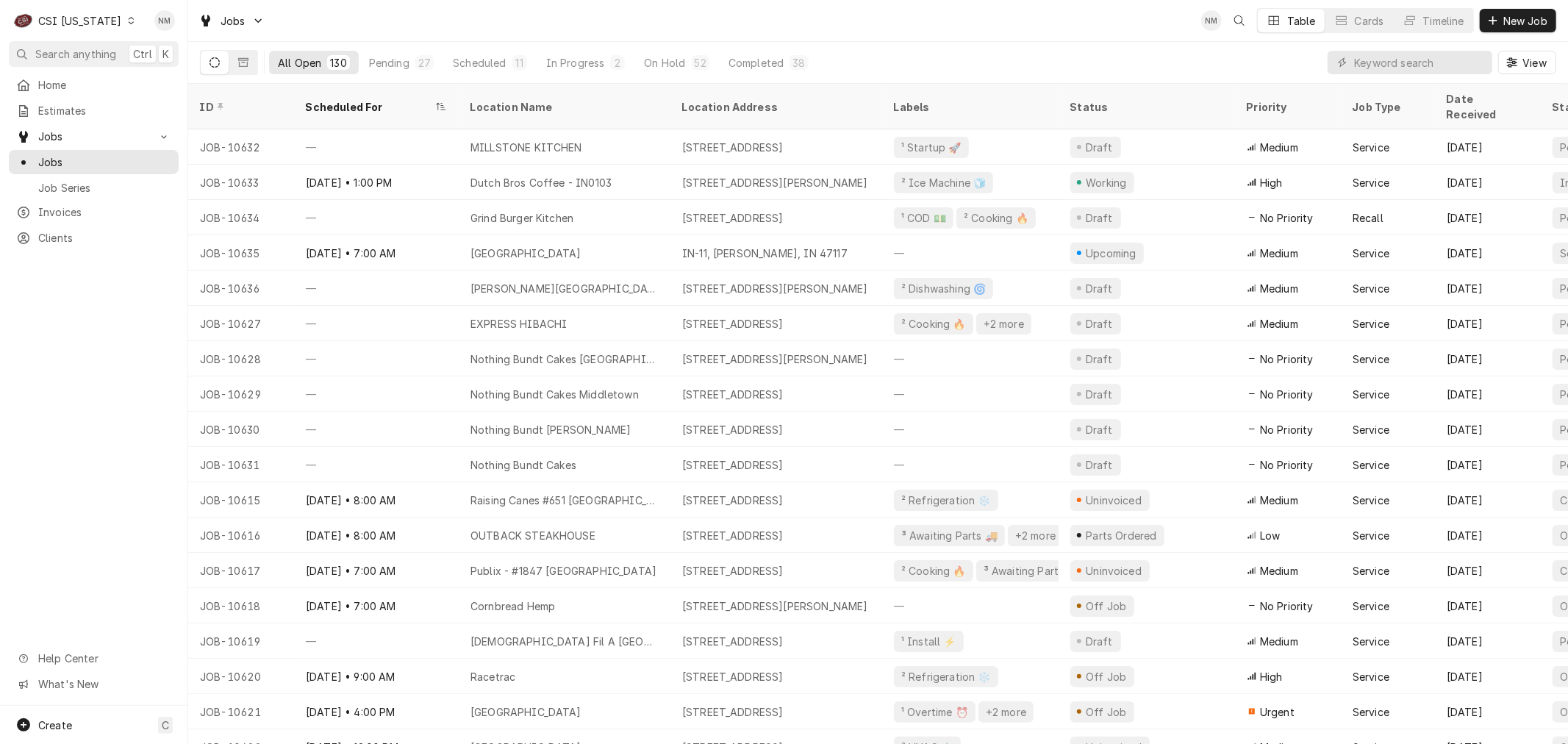
click at [144, 468] on div "Home Estimates Jobs Jobs Job Series Invoices Clients Help Center What's New" at bounding box center [94, 389] width 187 height 633
click at [126, 20] on div "Dynamic Content Wrapper" at bounding box center [131, 20] width 10 height 10
click at [197, 31] on div "CSI [US_STATE][GEOGRAPHIC_DATA]" at bounding box center [229, 29] width 194 height 16
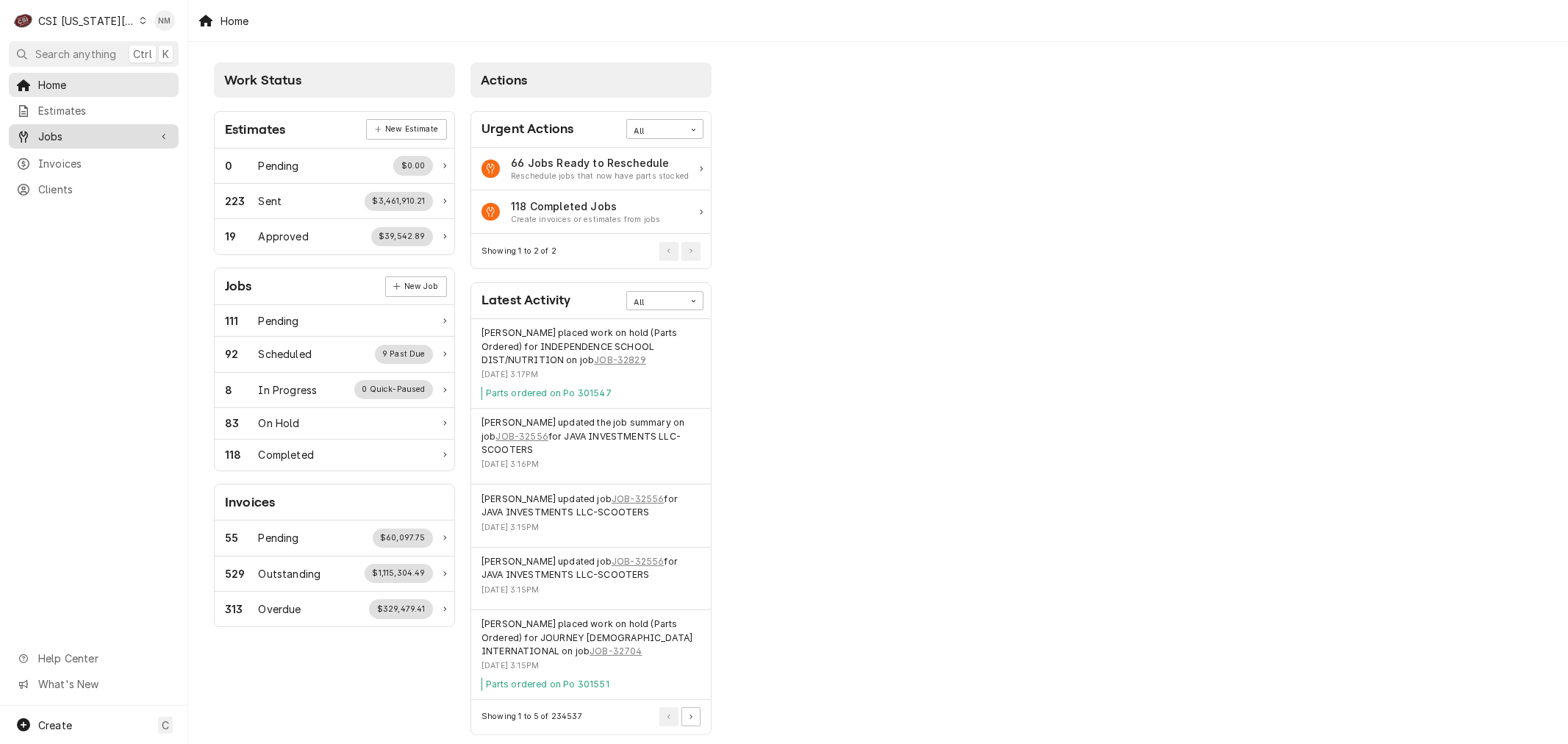
click at [68, 131] on span "Jobs" at bounding box center [94, 136] width 111 height 16
click at [62, 154] on span "Jobs" at bounding box center [105, 162] width 133 height 16
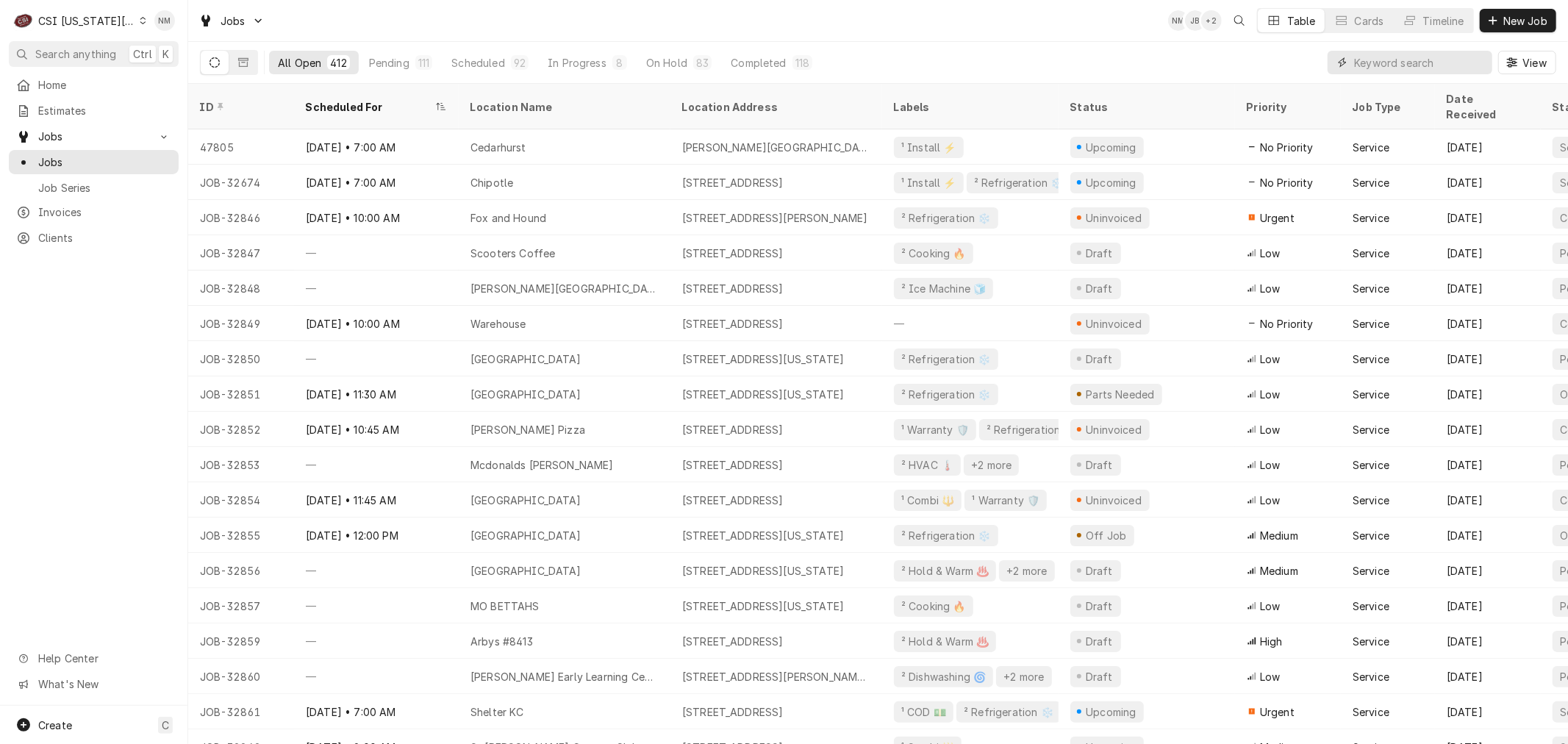
click at [1420, 61] on input "Dynamic Content Wrapper" at bounding box center [1419, 62] width 131 height 24
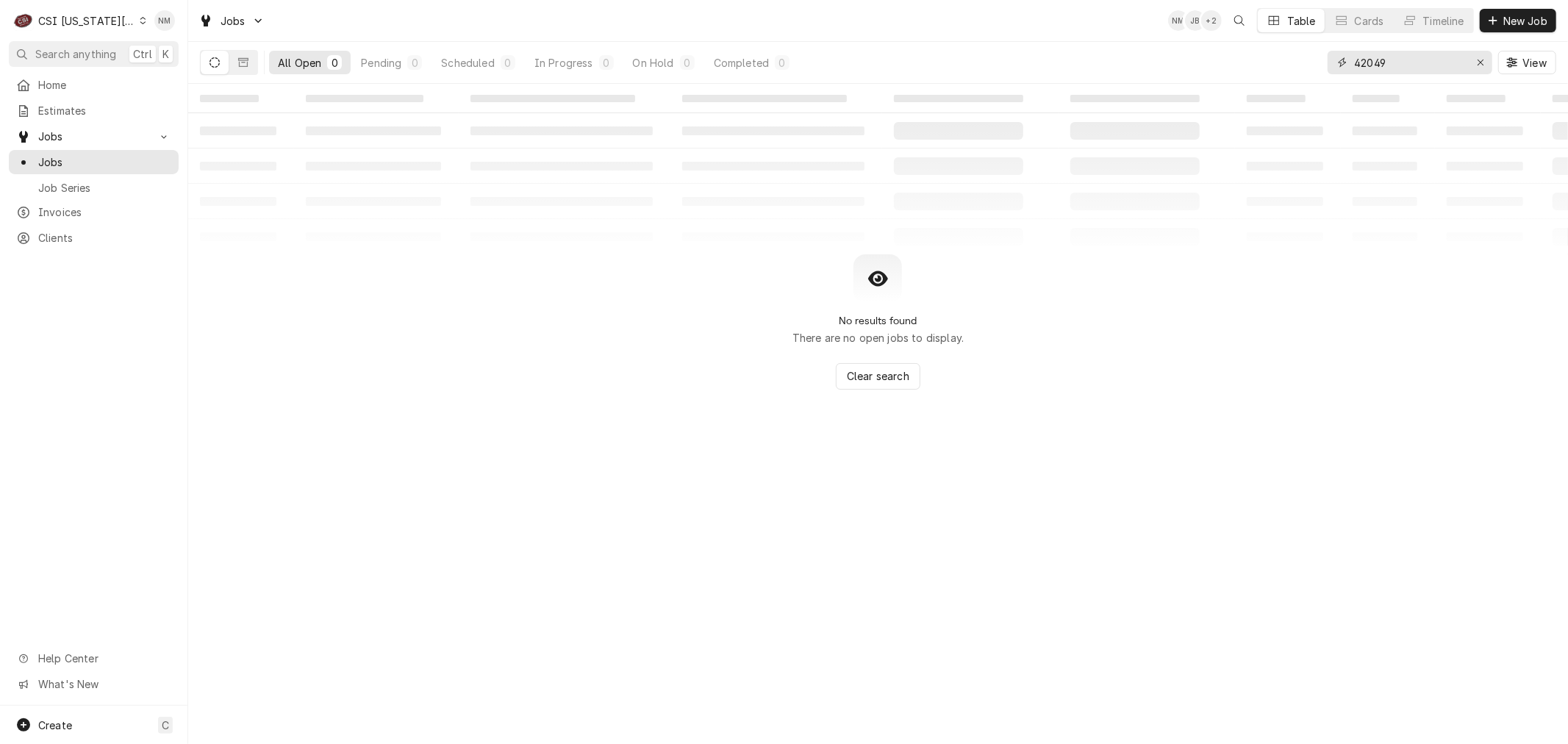
type input "42049"
click at [139, 23] on icon "Dynamic Content Wrapper" at bounding box center [142, 20] width 6 height 7
click at [202, 72] on div "CSI St. [PERSON_NAME]" at bounding box center [252, 80] width 215 height 16
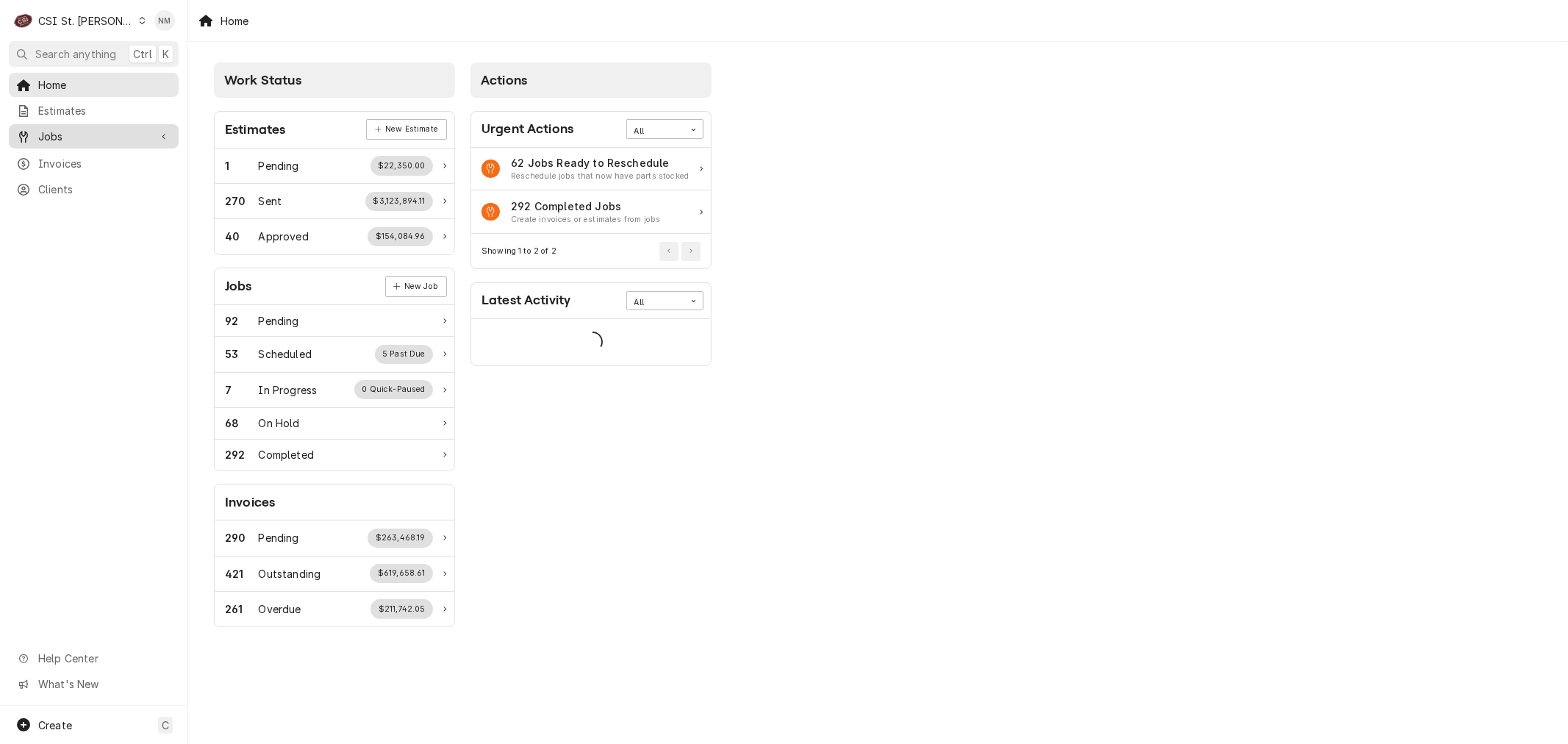
drag, startPoint x: 69, startPoint y: 133, endPoint x: 68, endPoint y: 140, distance: 7.1
click at [68, 133] on span "Jobs" at bounding box center [94, 136] width 111 height 16
click at [67, 154] on span "Jobs" at bounding box center [105, 162] width 133 height 16
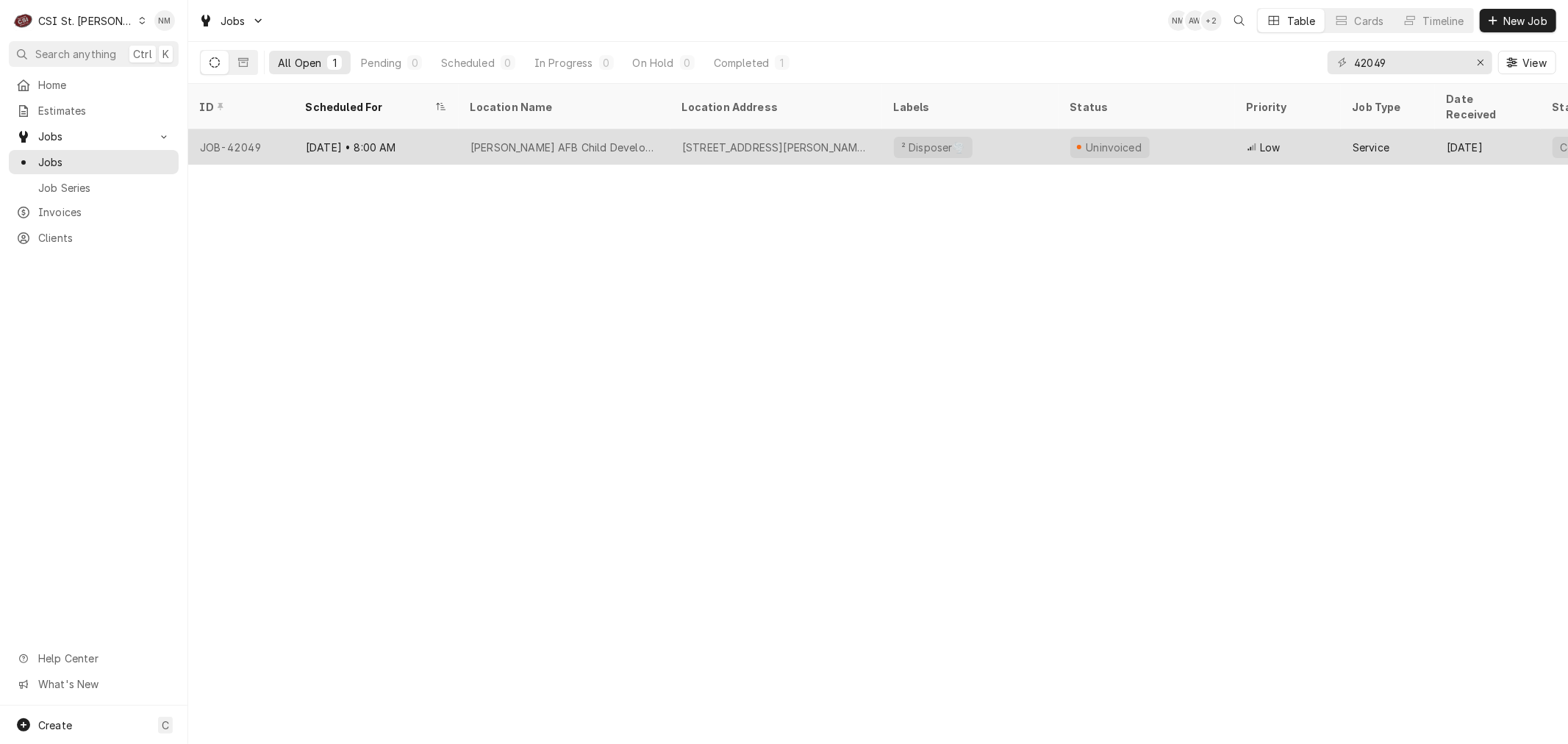
click at [660, 135] on div "[PERSON_NAME] AFB Child Development" at bounding box center [564, 146] width 212 height 35
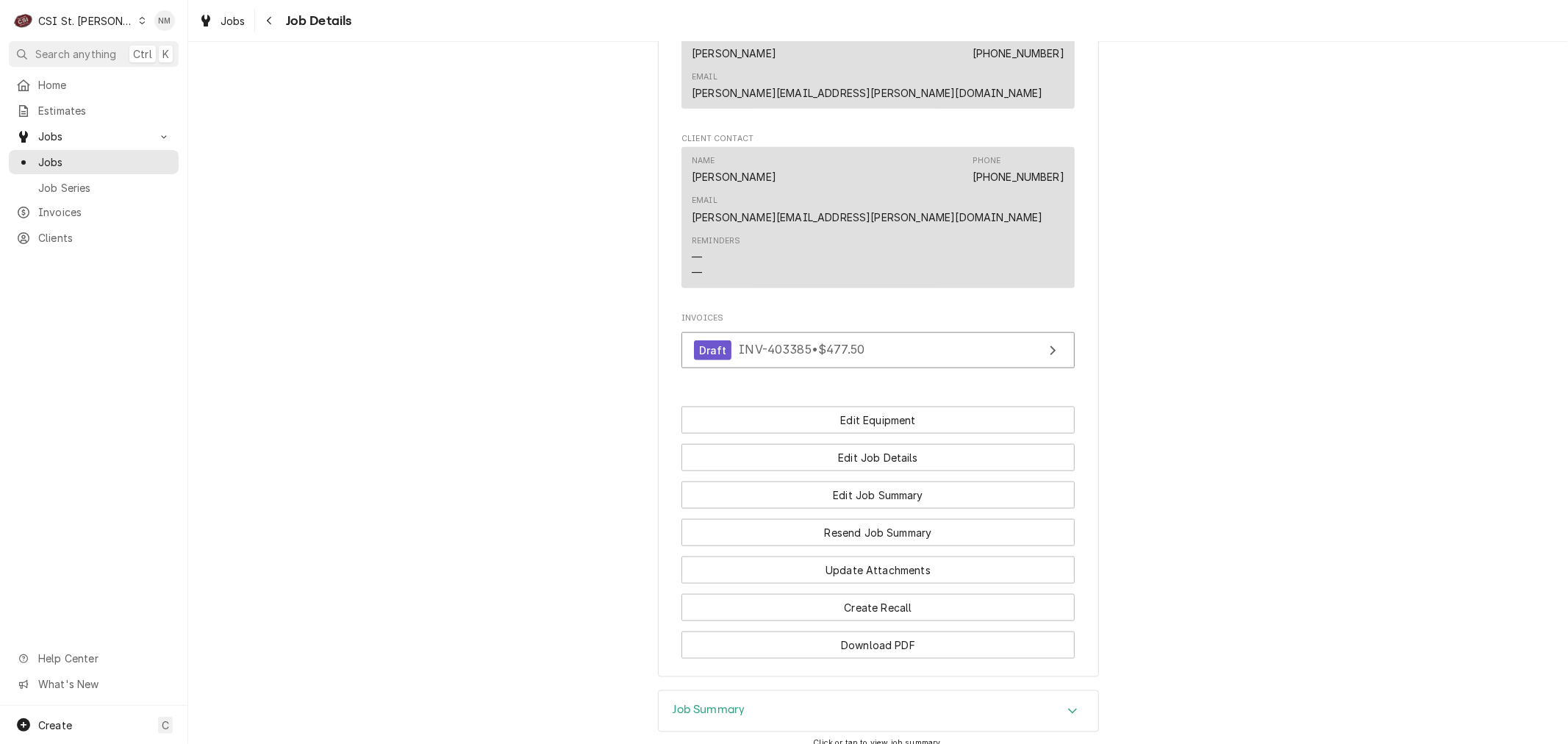
scroll to position [1422, 0]
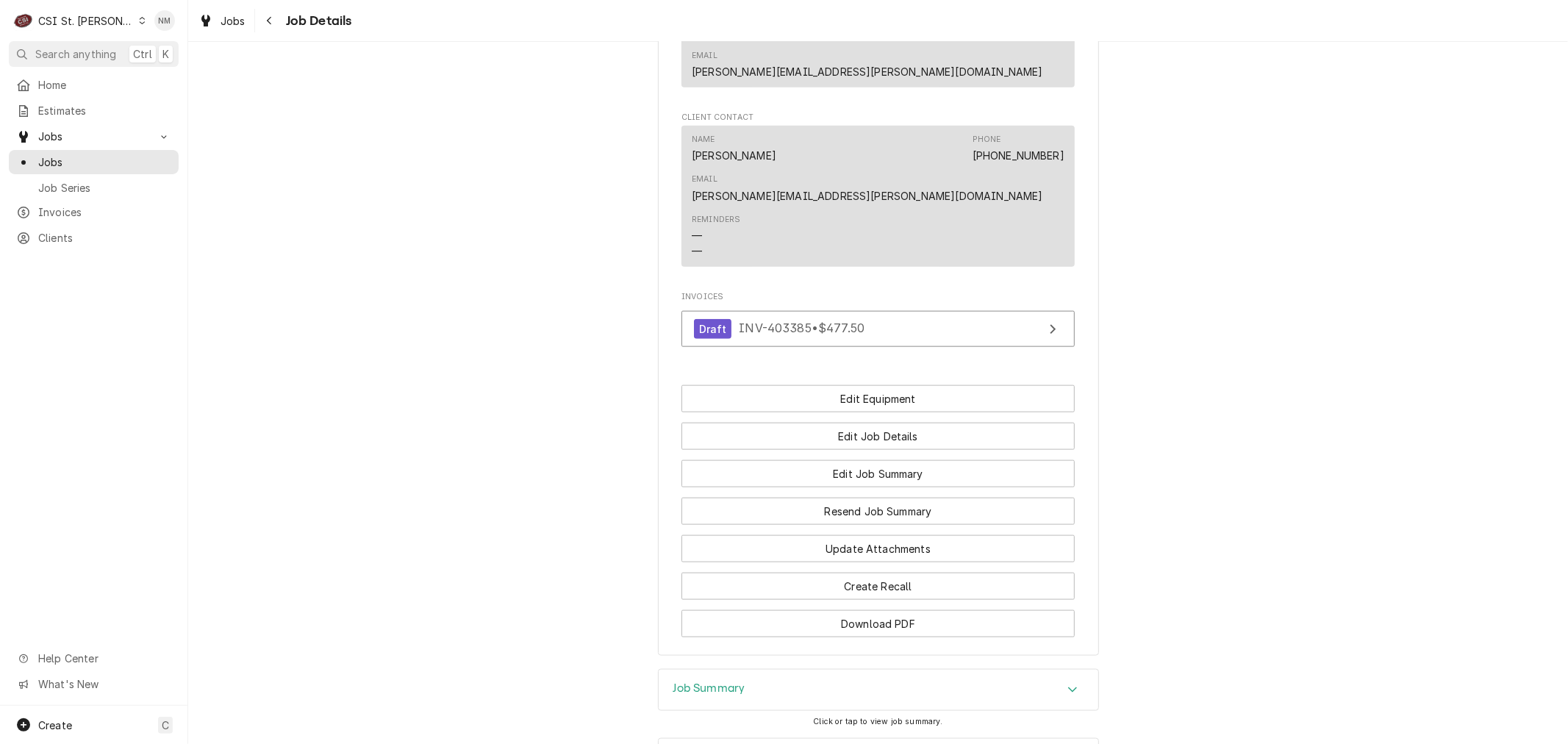
click at [706, 682] on h3 "Job Summary" at bounding box center [709, 689] width 72 height 14
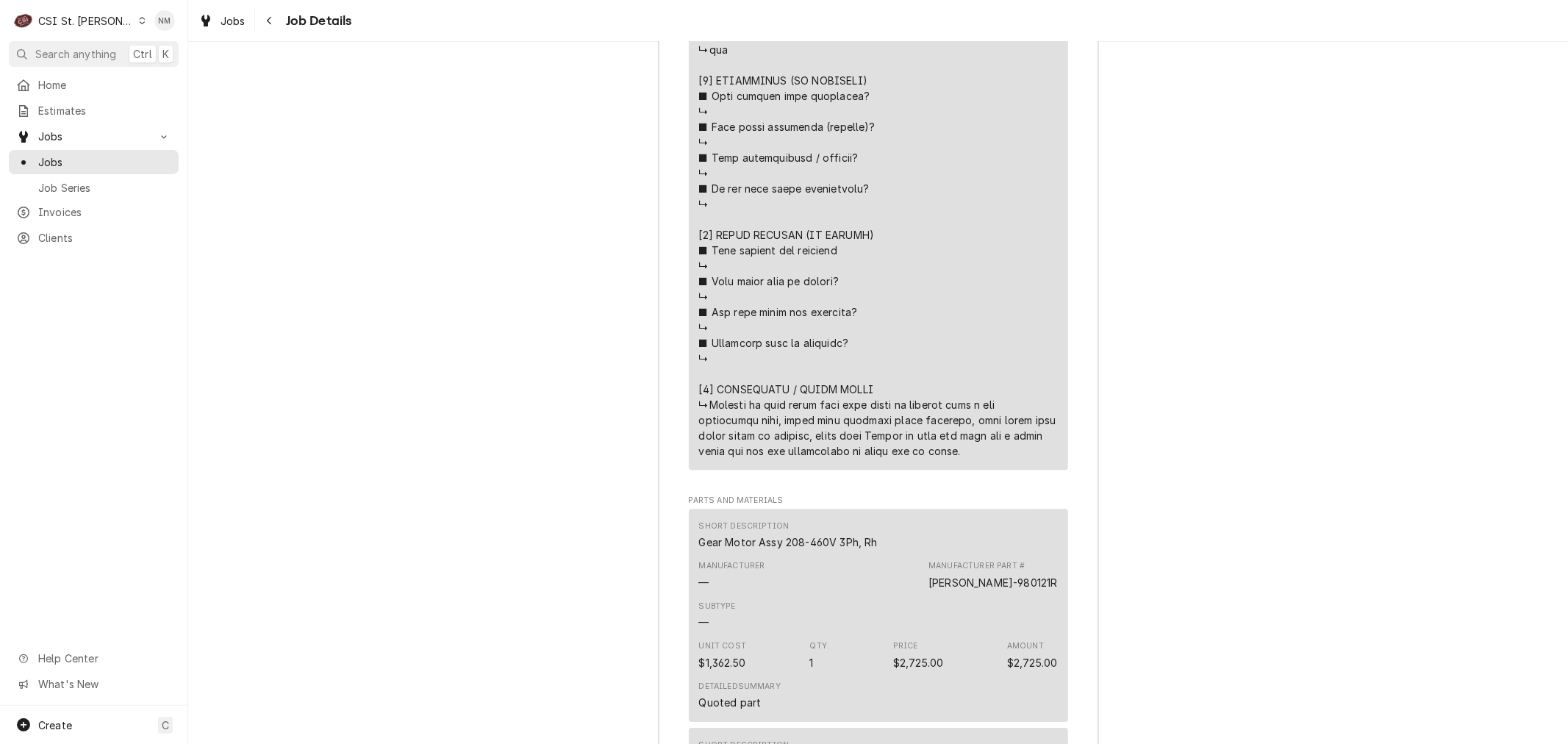
scroll to position [3512, 0]
click at [88, 106] on span "Estimates" at bounding box center [105, 111] width 133 height 16
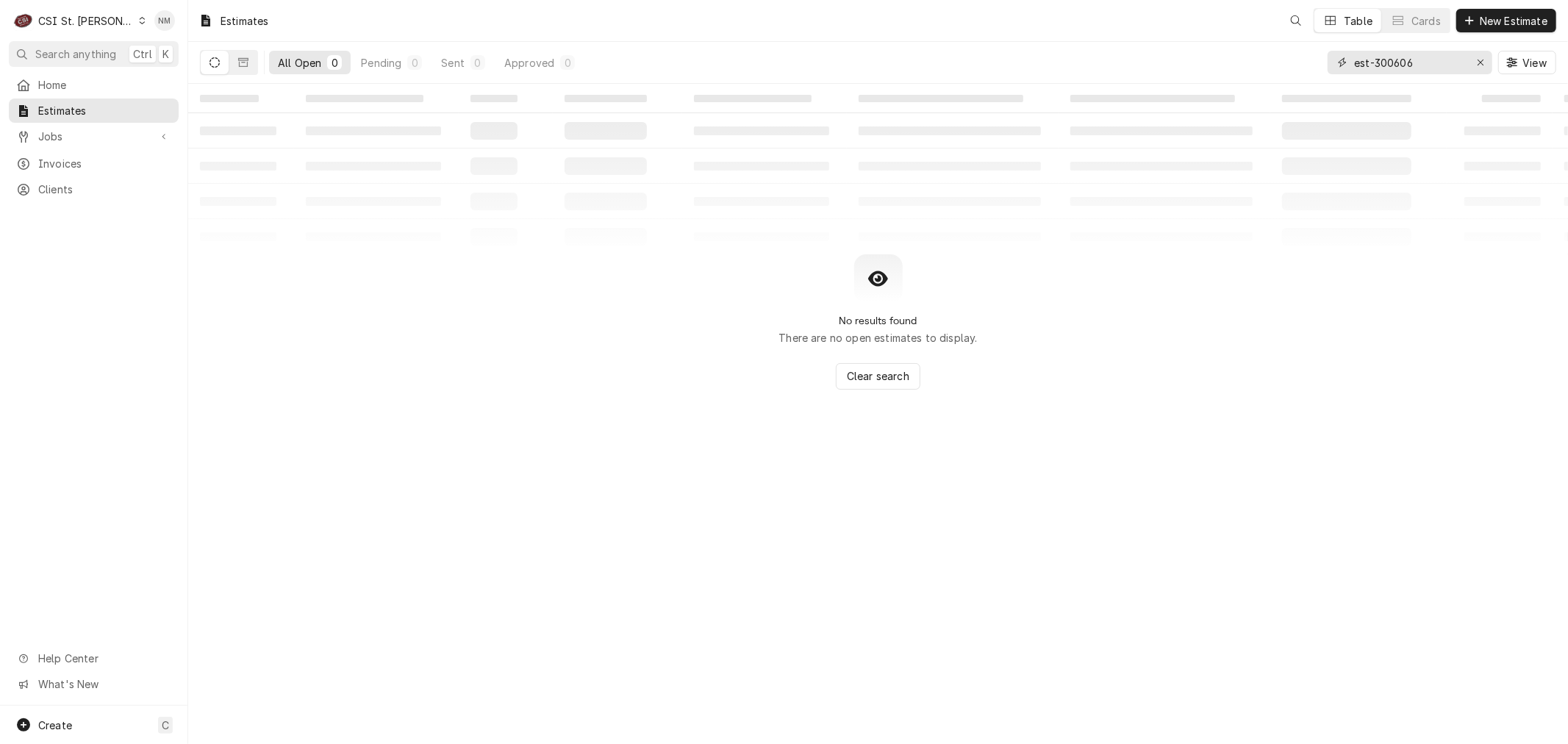
drag, startPoint x: 1428, startPoint y: 63, endPoint x: 1318, endPoint y: 61, distance: 110.0
click at [1318, 61] on div "All Open 0 Pending 0 Sent 0 Approved 0 est-300606 View" at bounding box center [878, 62] width 1356 height 41
drag, startPoint x: 1420, startPoint y: 61, endPoint x: 1322, endPoint y: 61, distance: 98.0
click at [1322, 61] on div "All Open 0 Pending 0 Sent 0 Approved 0 407 w [PERSON_NAME] View" at bounding box center [878, 62] width 1356 height 41
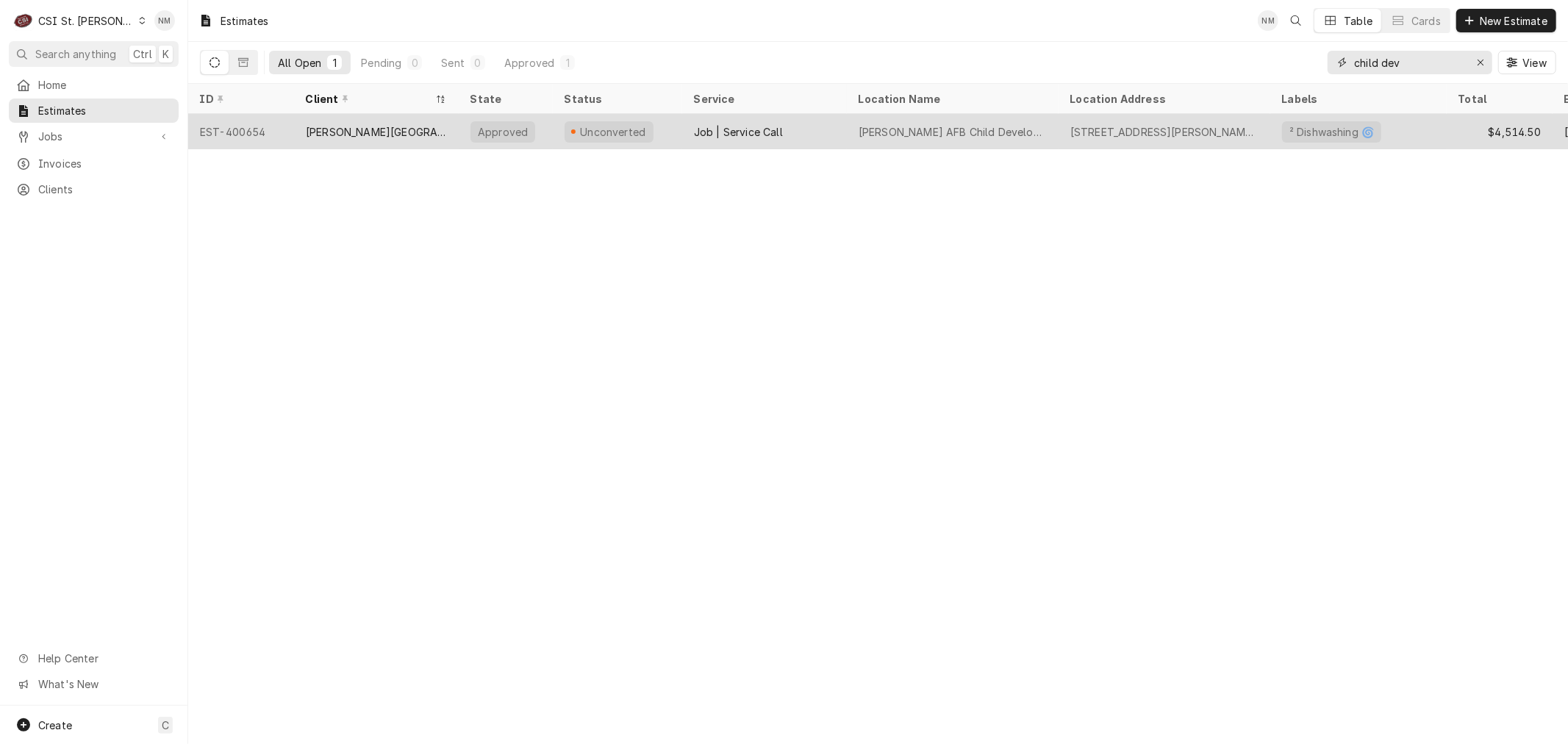
type input "child dev"
click at [347, 136] on div "[PERSON_NAME][GEOGRAPHIC_DATA]" at bounding box center [375, 132] width 141 height 16
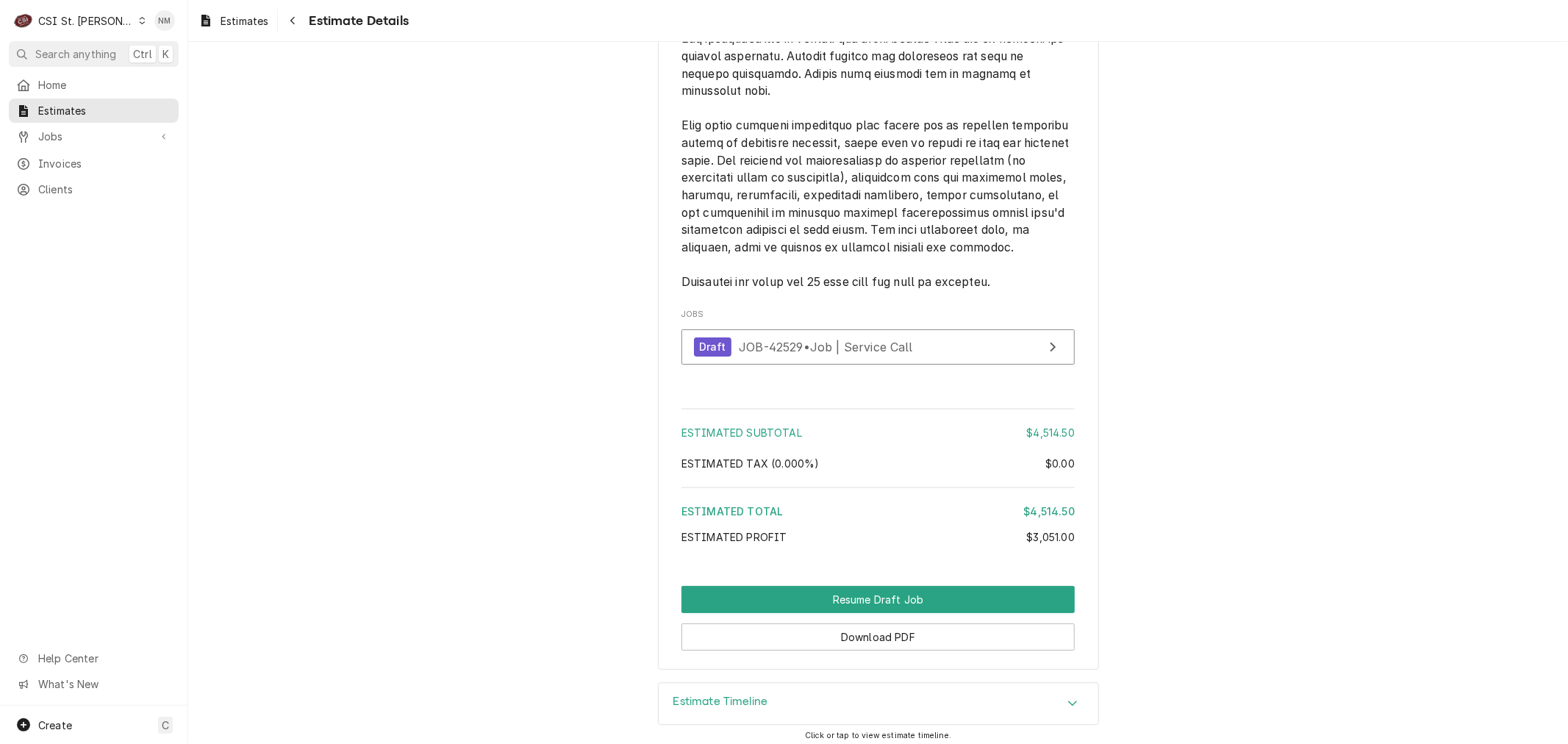
scroll to position [3191, 0]
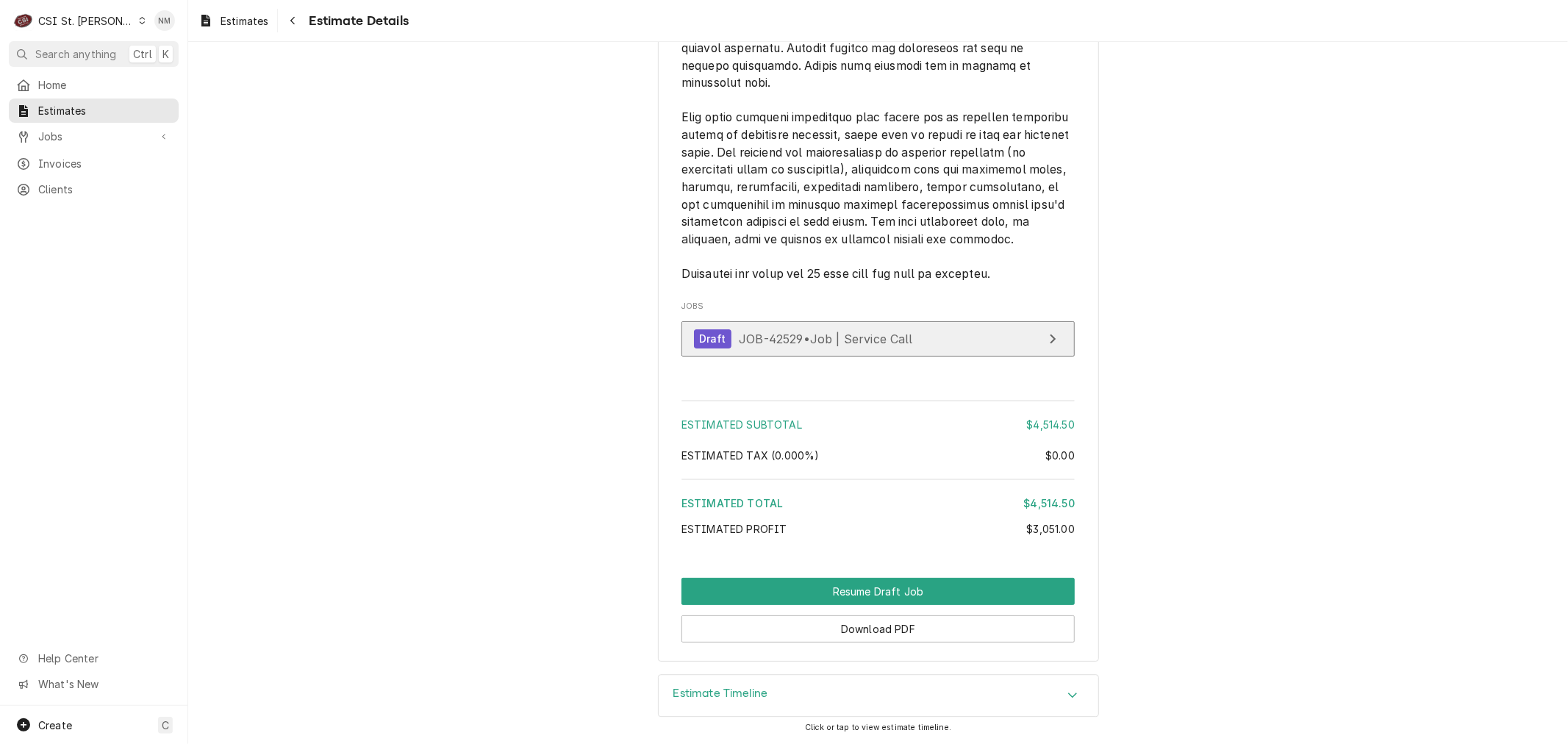
click at [938, 339] on link "Draft JOB-42529 • Job | Service Call" at bounding box center [878, 339] width 394 height 36
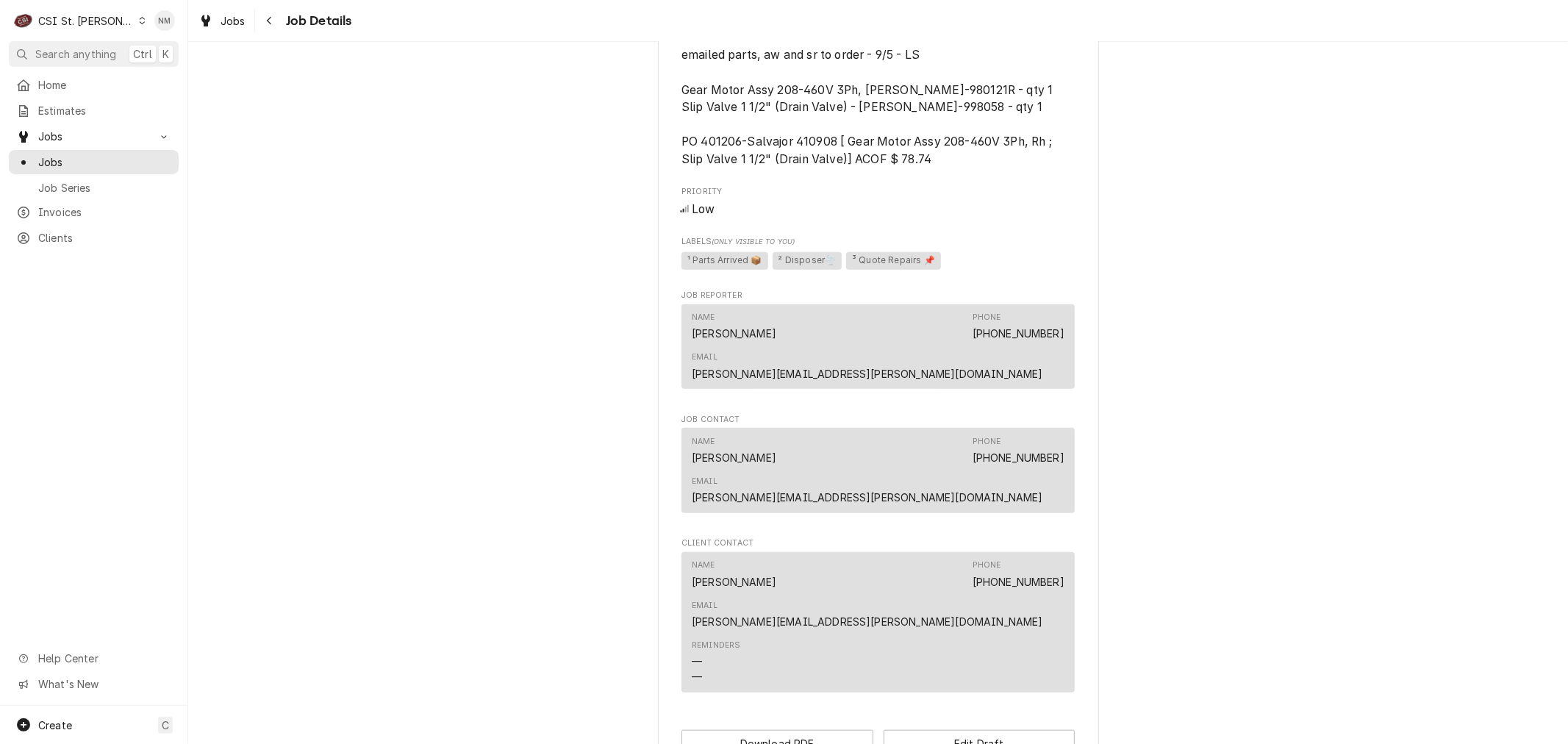
scroll to position [949, 0]
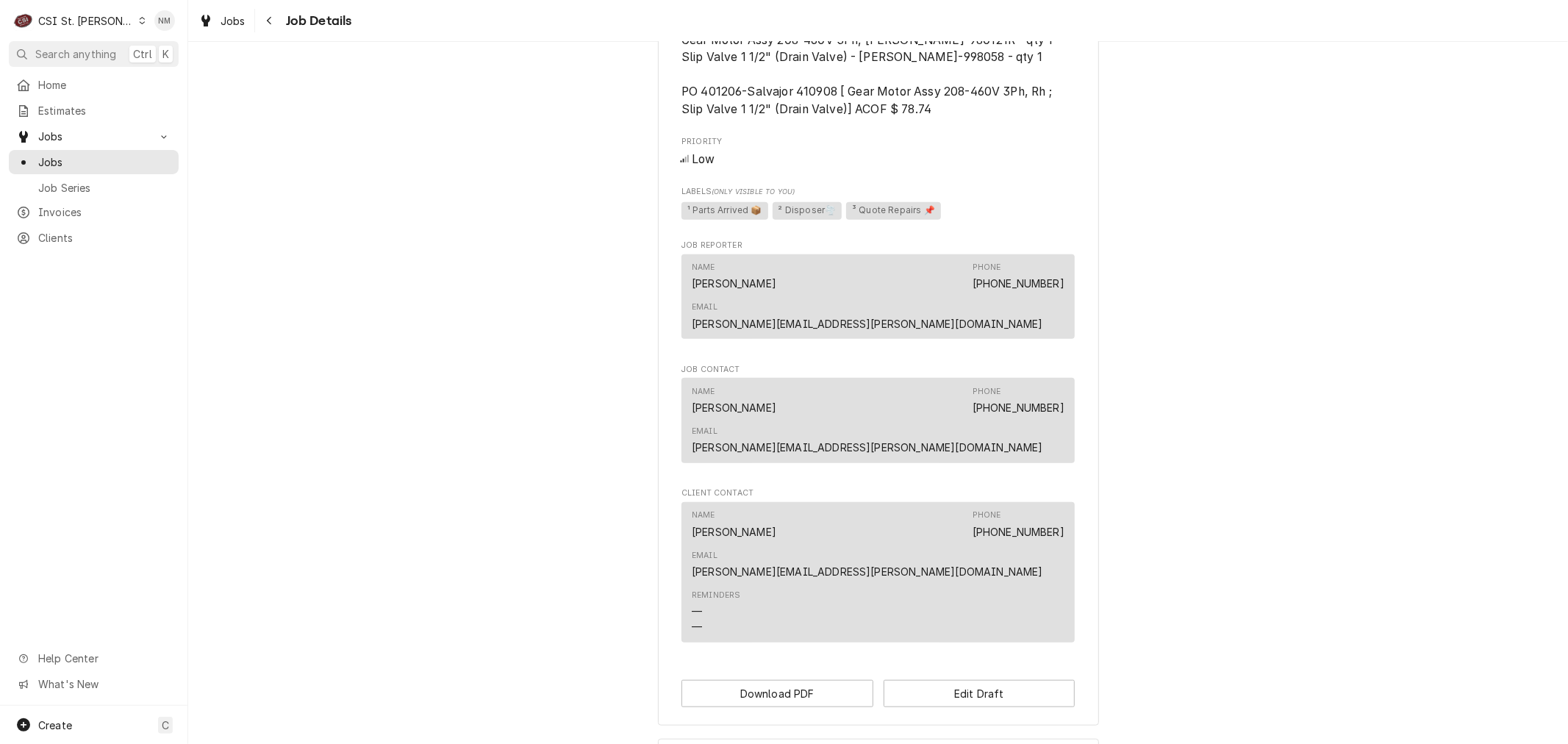
click at [713, 743] on h3 "Job Timeline" at bounding box center [705, 758] width 65 height 14
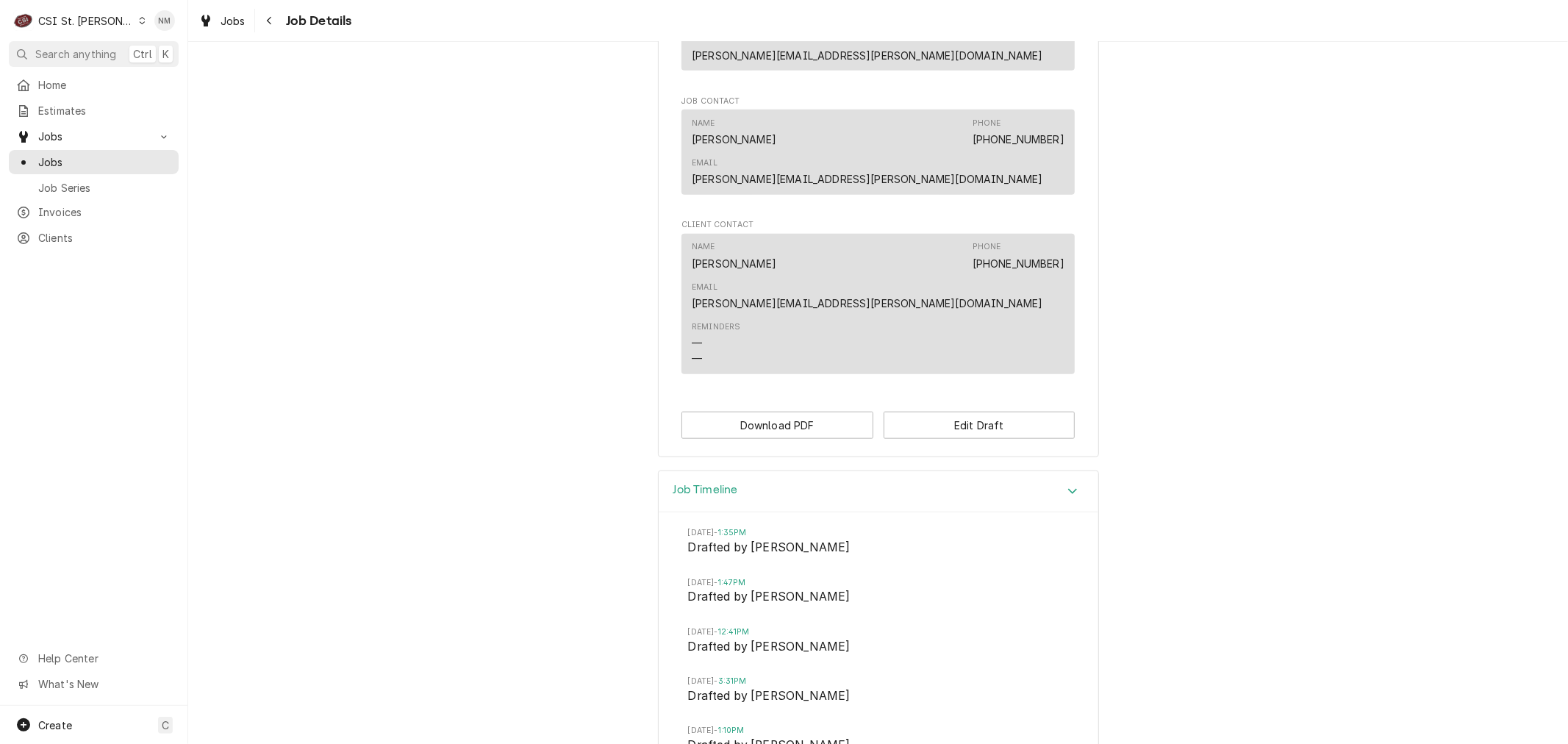
scroll to position [891, 0]
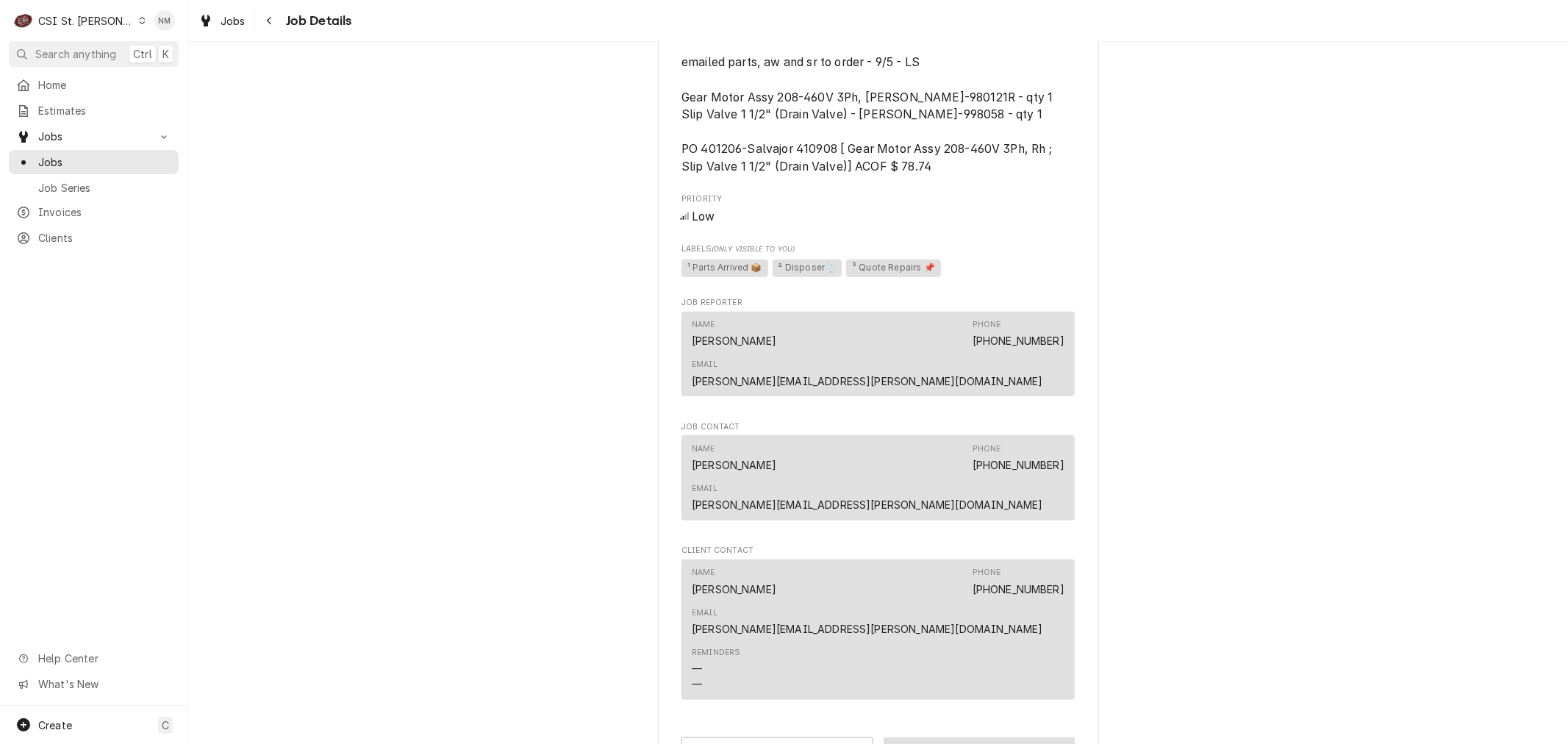
click at [986, 738] on button "Edit Draft" at bounding box center [979, 751] width 192 height 28
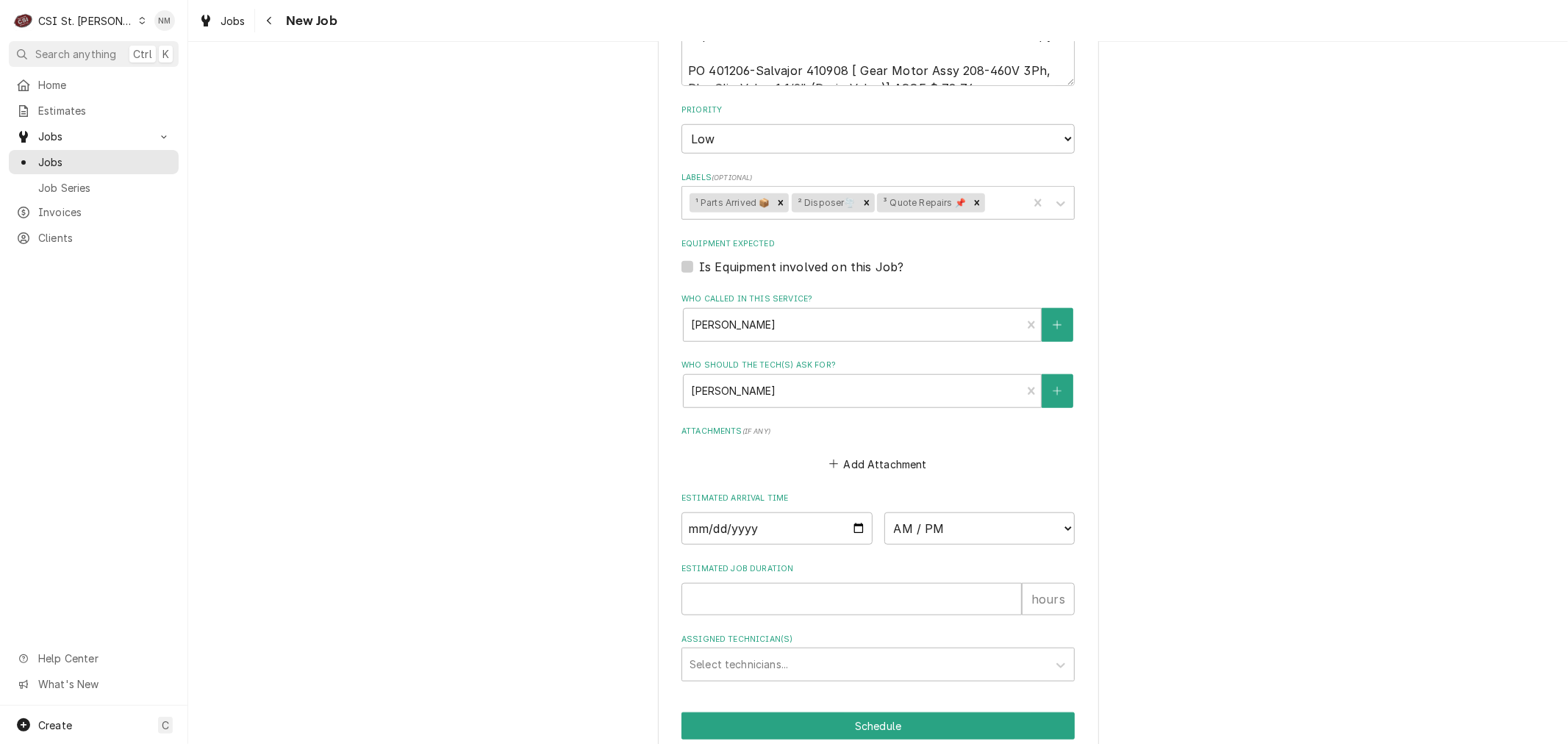
scroll to position [1089, 0]
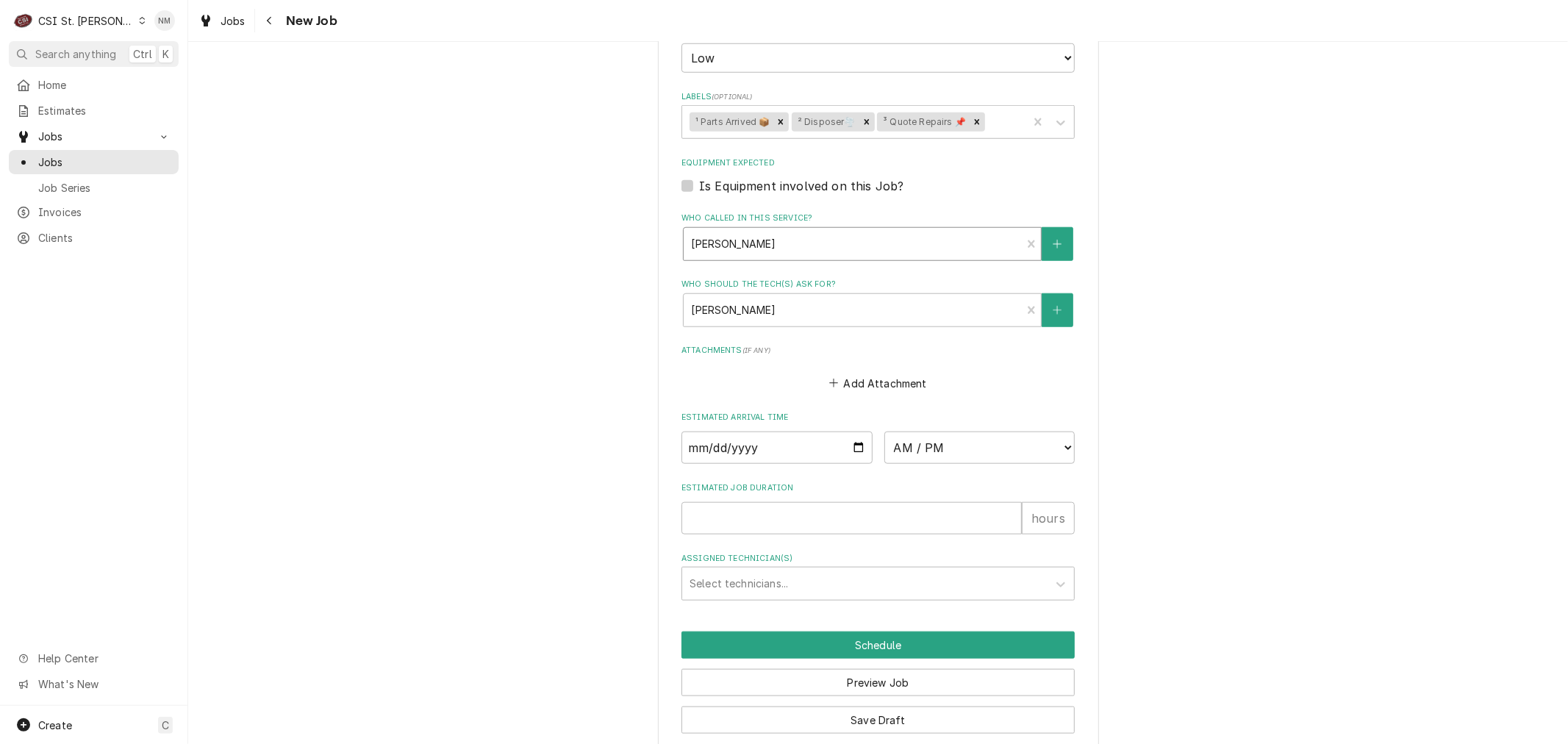
click at [777, 231] on div "Who called in this service?" at bounding box center [852, 244] width 323 height 27
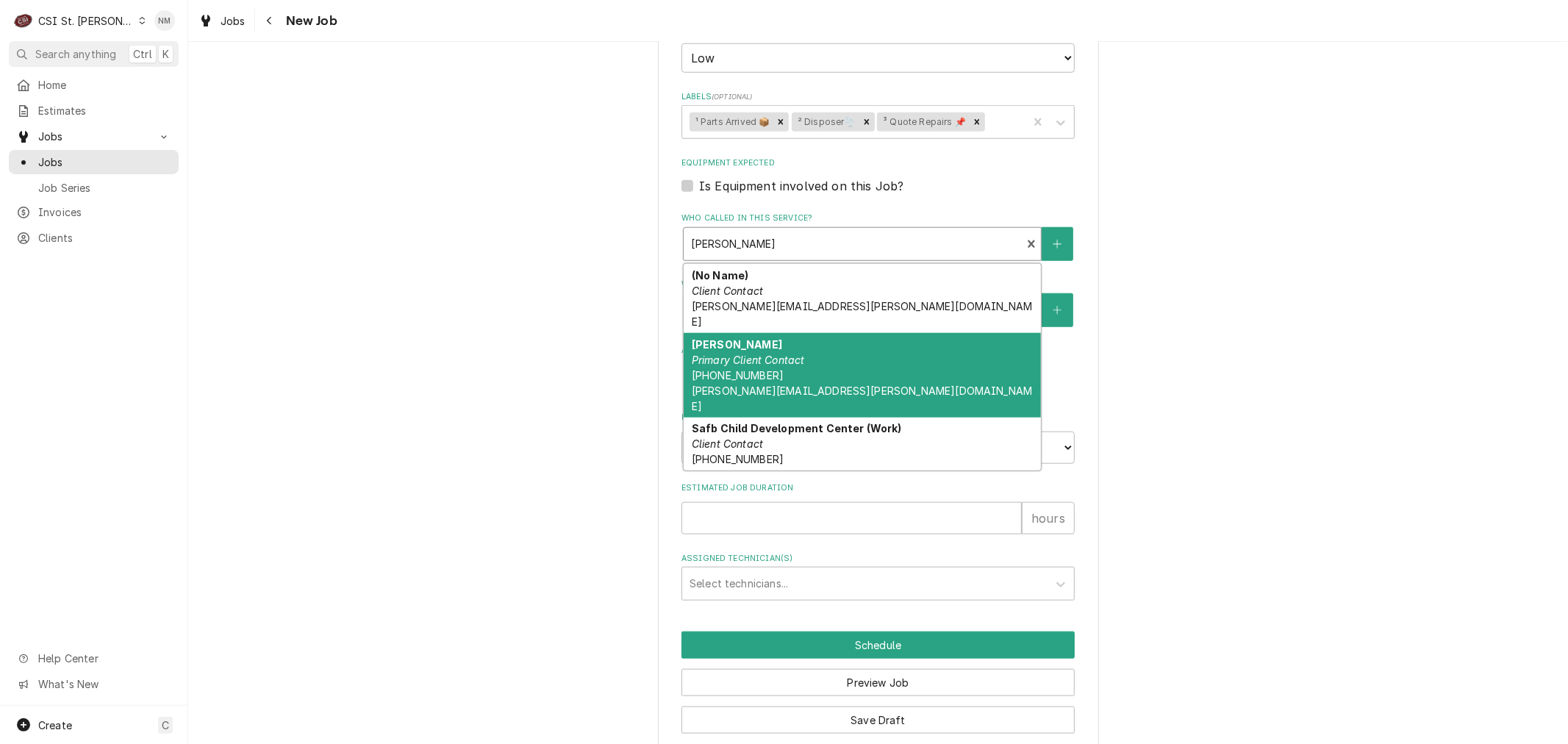
click at [780, 333] on div "[PERSON_NAME] Primary Client Contact [PHONE_NUMBER] [PERSON_NAME][EMAIL_ADDRESS…" at bounding box center [862, 375] width 357 height 84
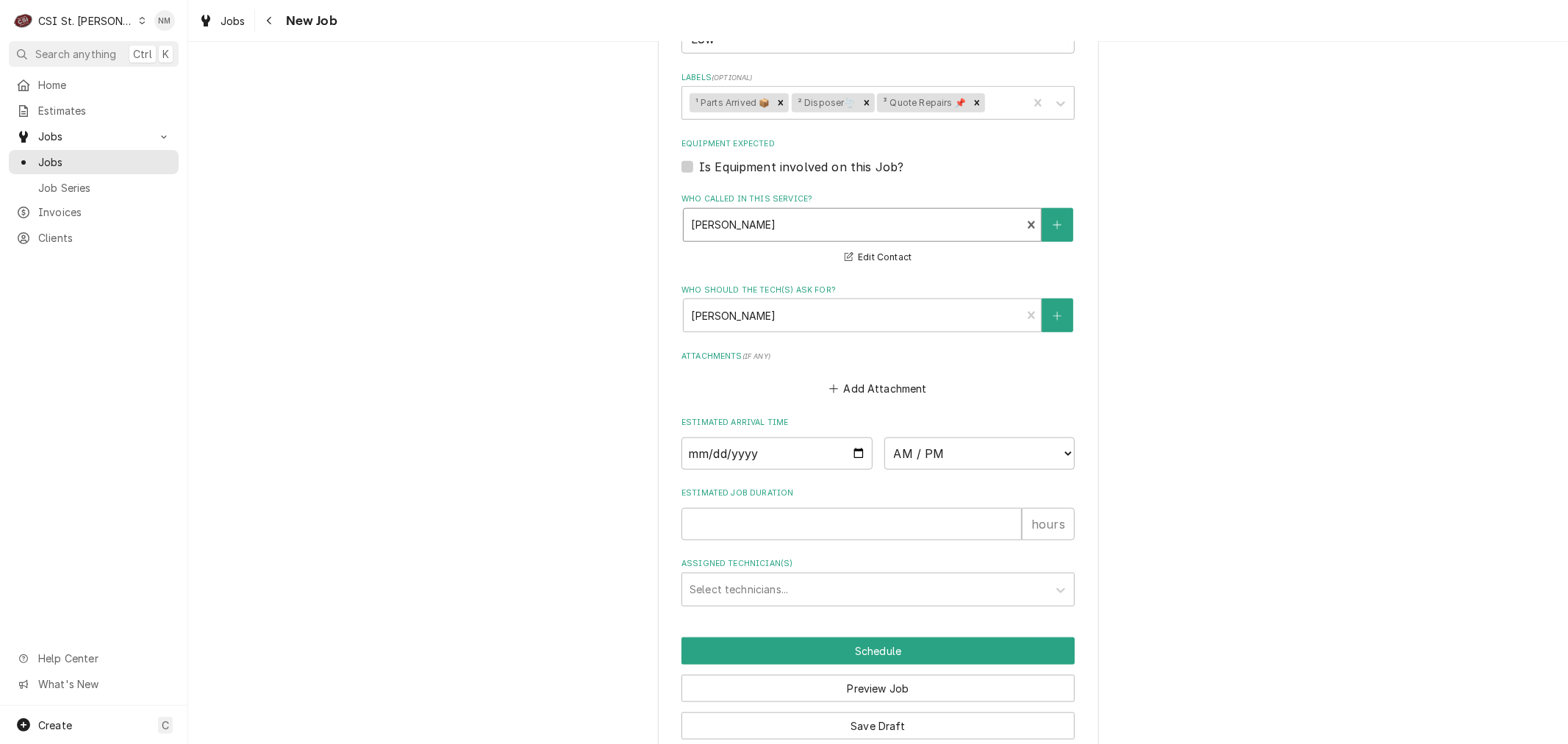
scroll to position [1113, 0]
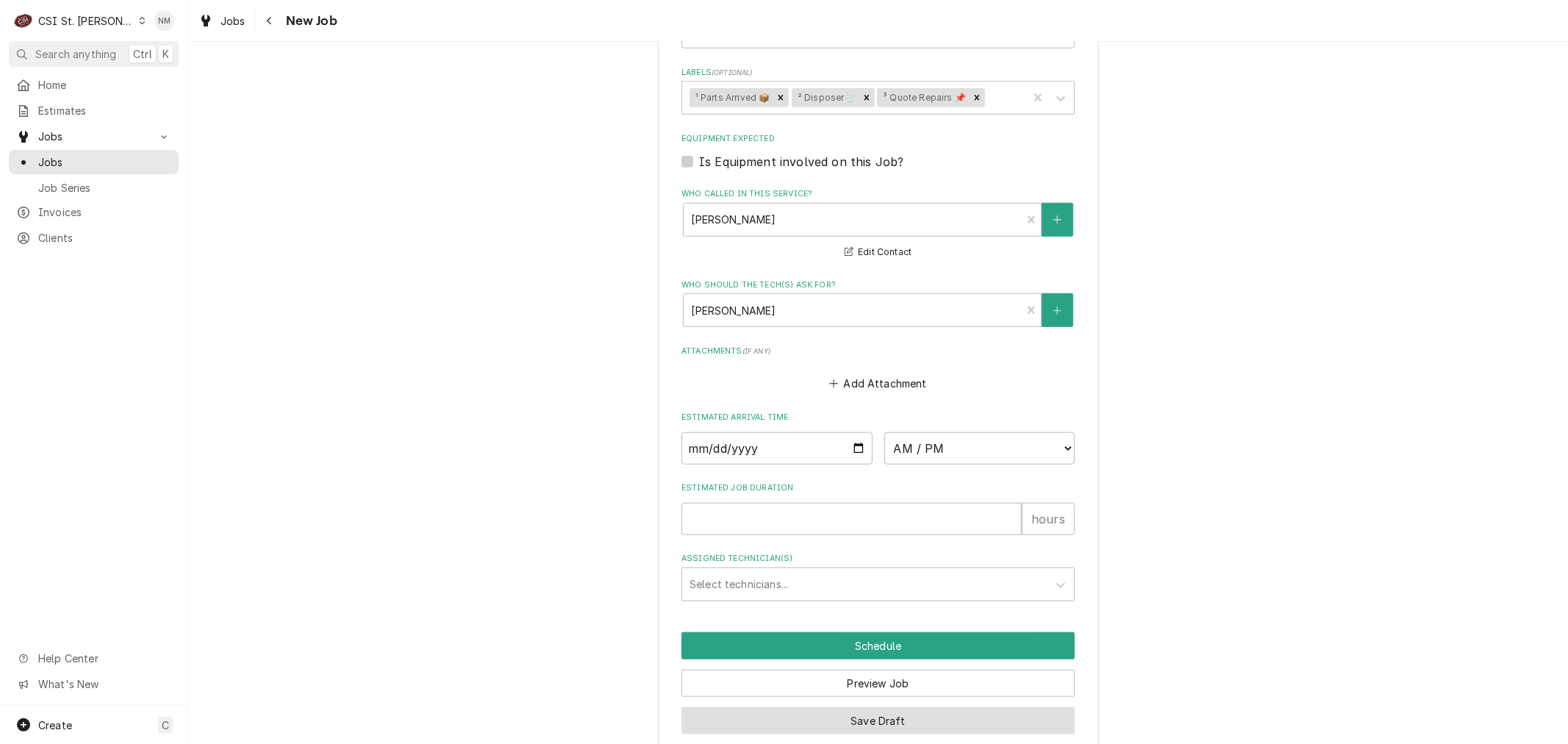
click at [923, 707] on button "Save Draft" at bounding box center [878, 720] width 394 height 28
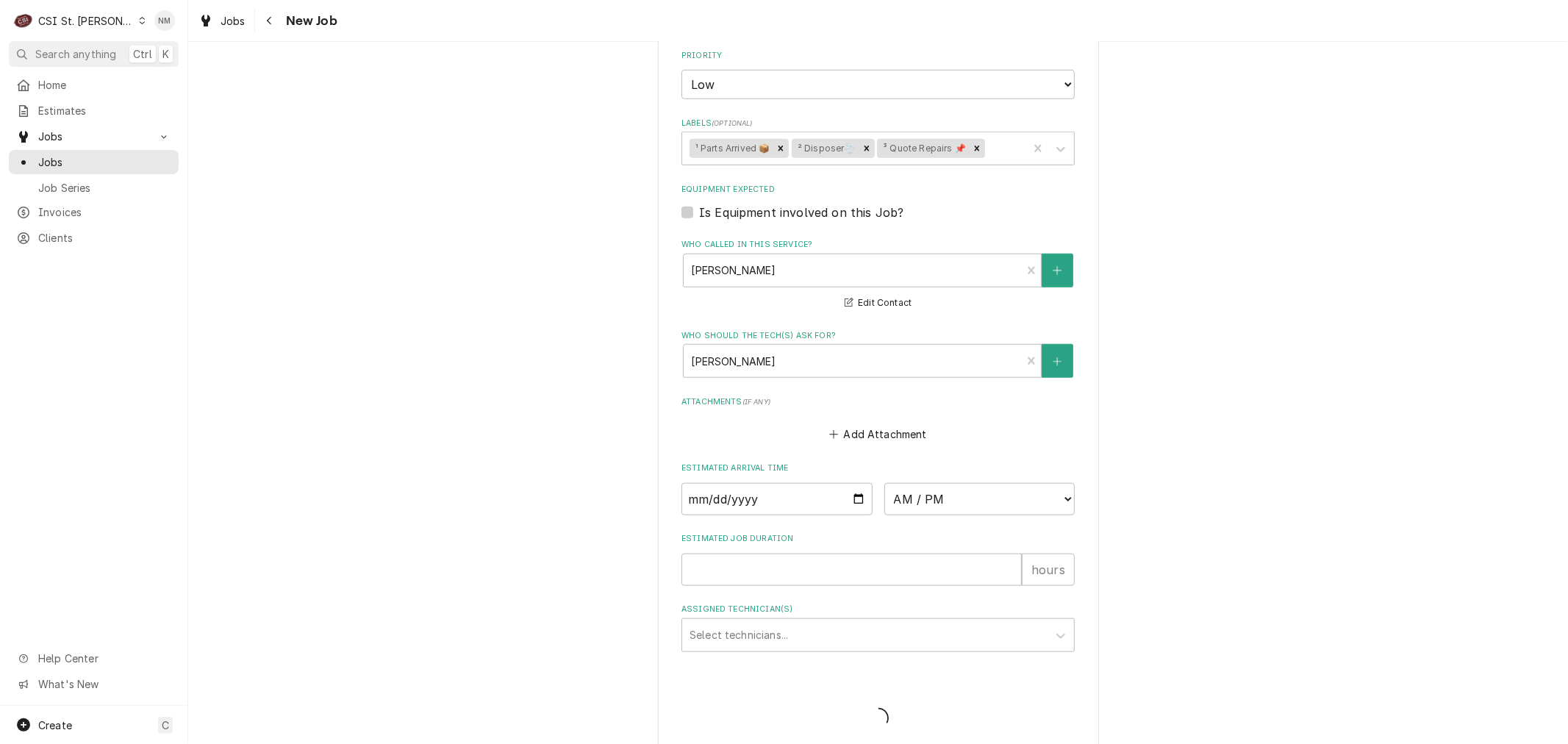
type textarea "x"
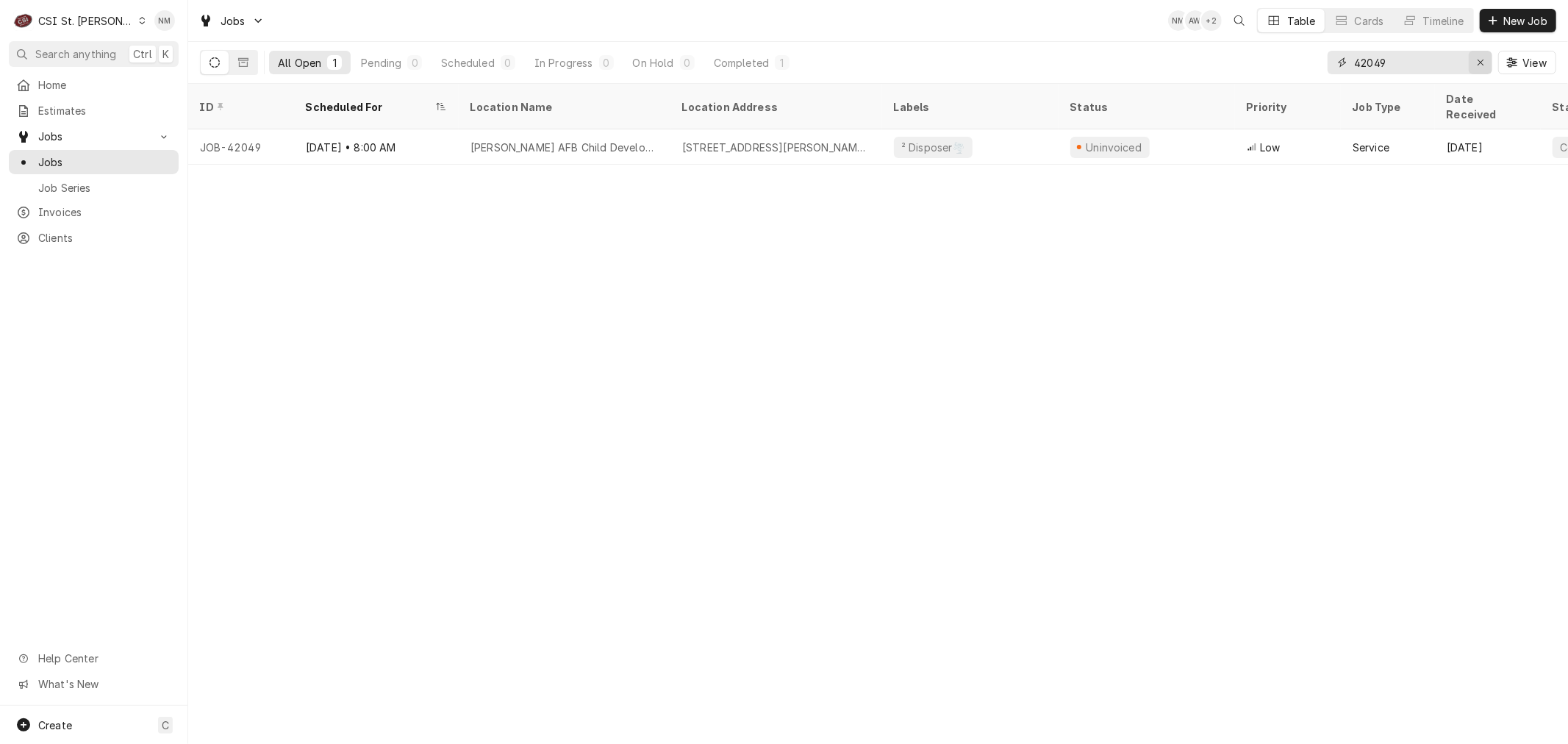
click at [1477, 65] on icon "Erase input" at bounding box center [1481, 62] width 8 height 10
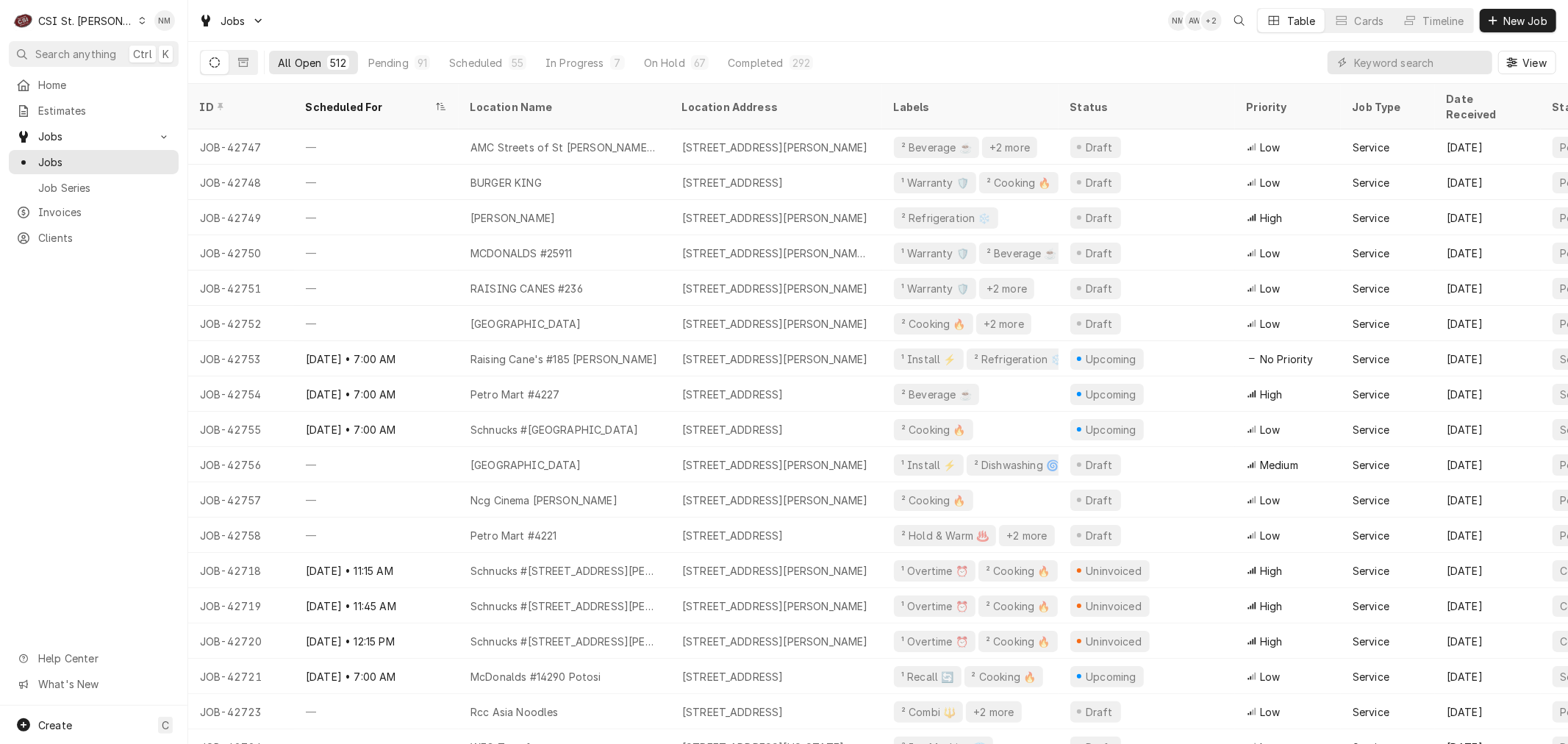
click at [139, 17] on icon "Dynamic Content Wrapper" at bounding box center [142, 20] width 6 height 7
click at [212, 30] on div "CSI [US_STATE][GEOGRAPHIC_DATA]" at bounding box center [225, 29] width 194 height 16
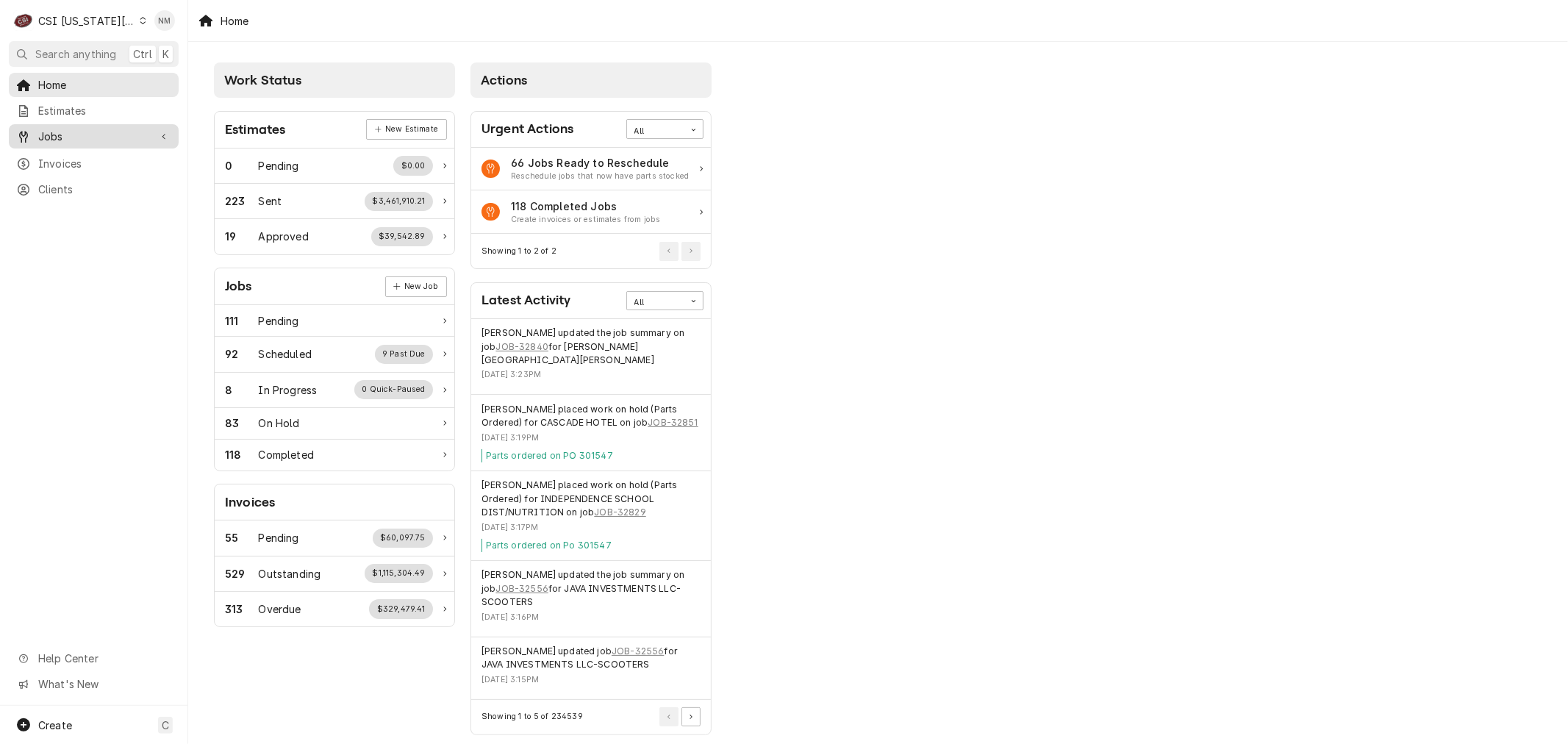
click at [89, 135] on span "Jobs" at bounding box center [94, 136] width 111 height 16
click at [80, 154] on span "Jobs" at bounding box center [105, 162] width 133 height 16
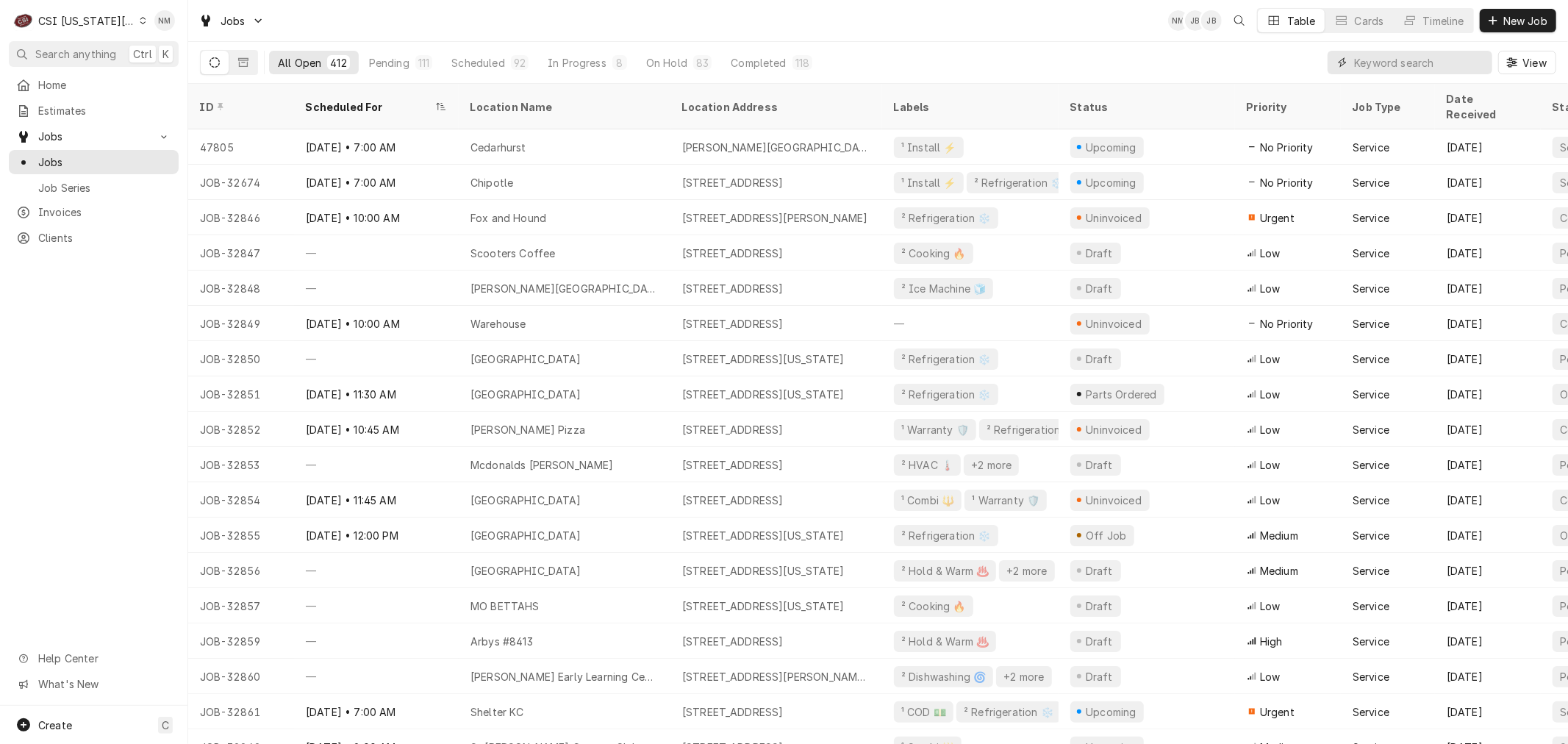
click at [1410, 61] on input "Dynamic Content Wrapper" at bounding box center [1419, 62] width 131 height 24
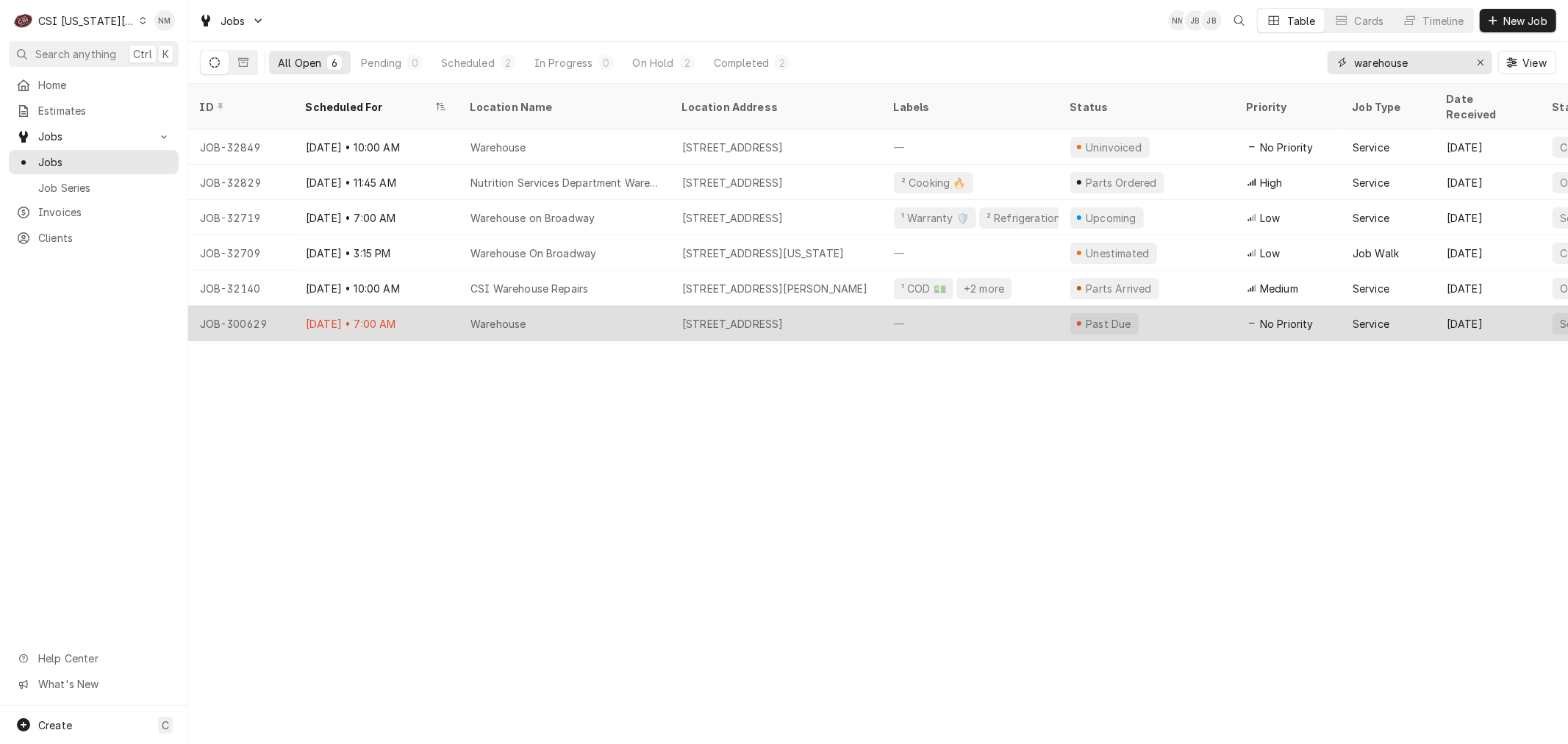
type input "warehouse"
